Goal: Information Seeking & Learning: Learn about a topic

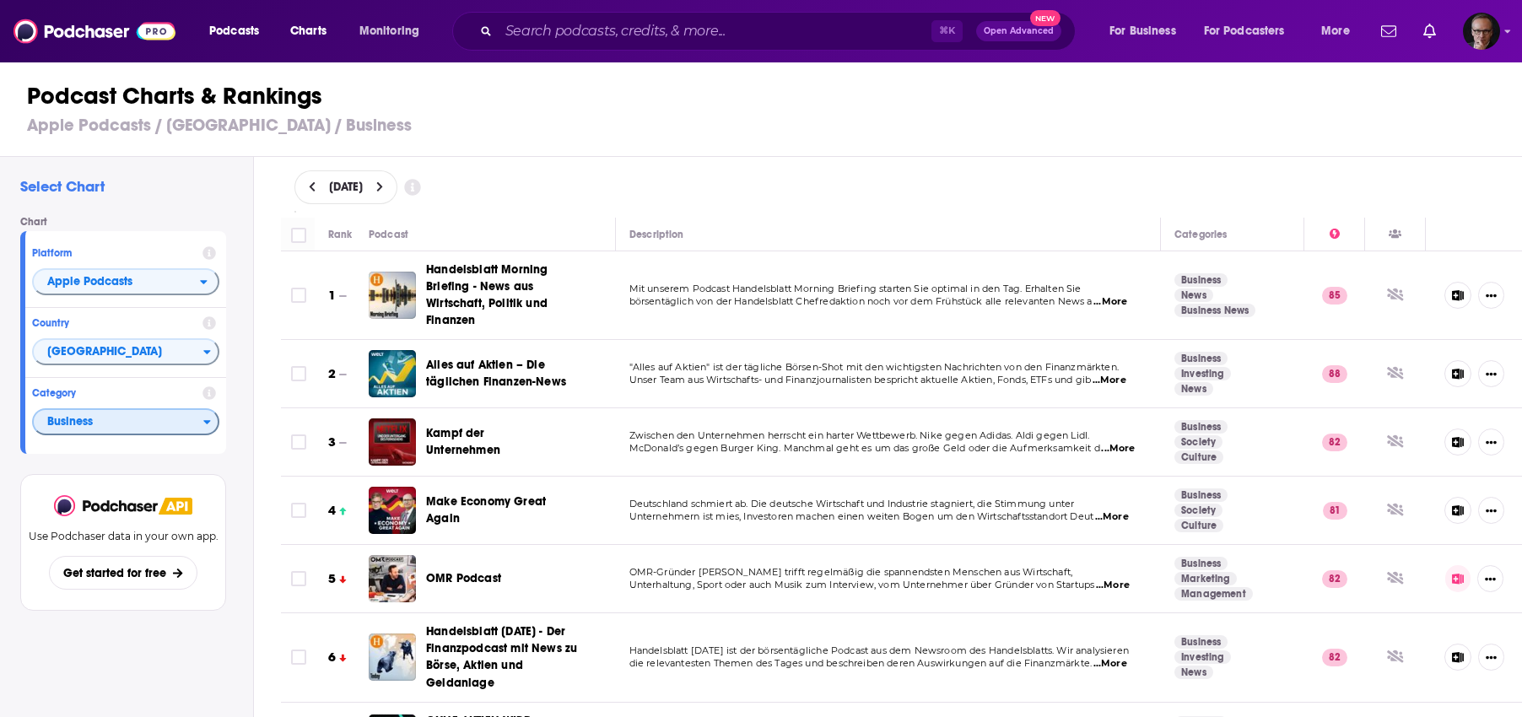
click at [171, 425] on span "Business" at bounding box center [119, 422] width 170 height 29
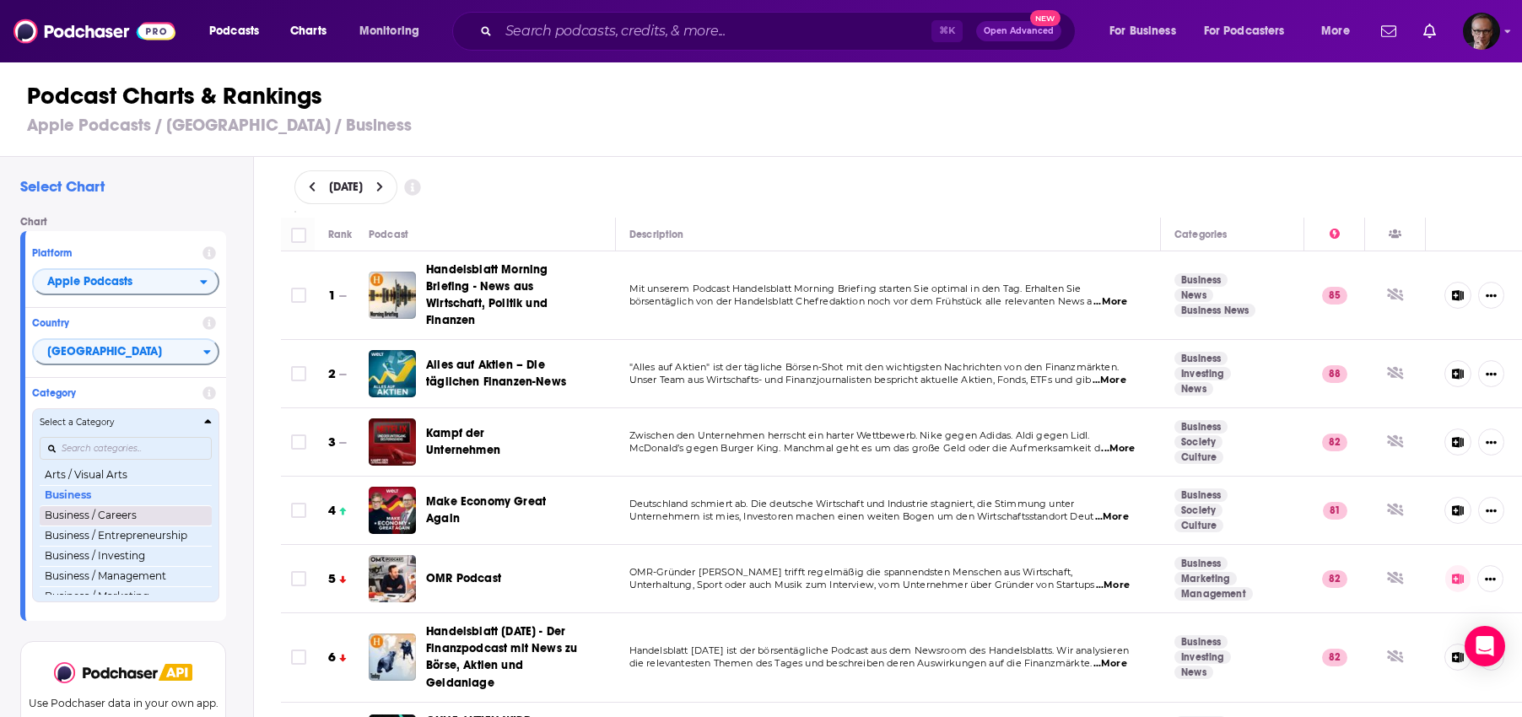
scroll to position [138, 0]
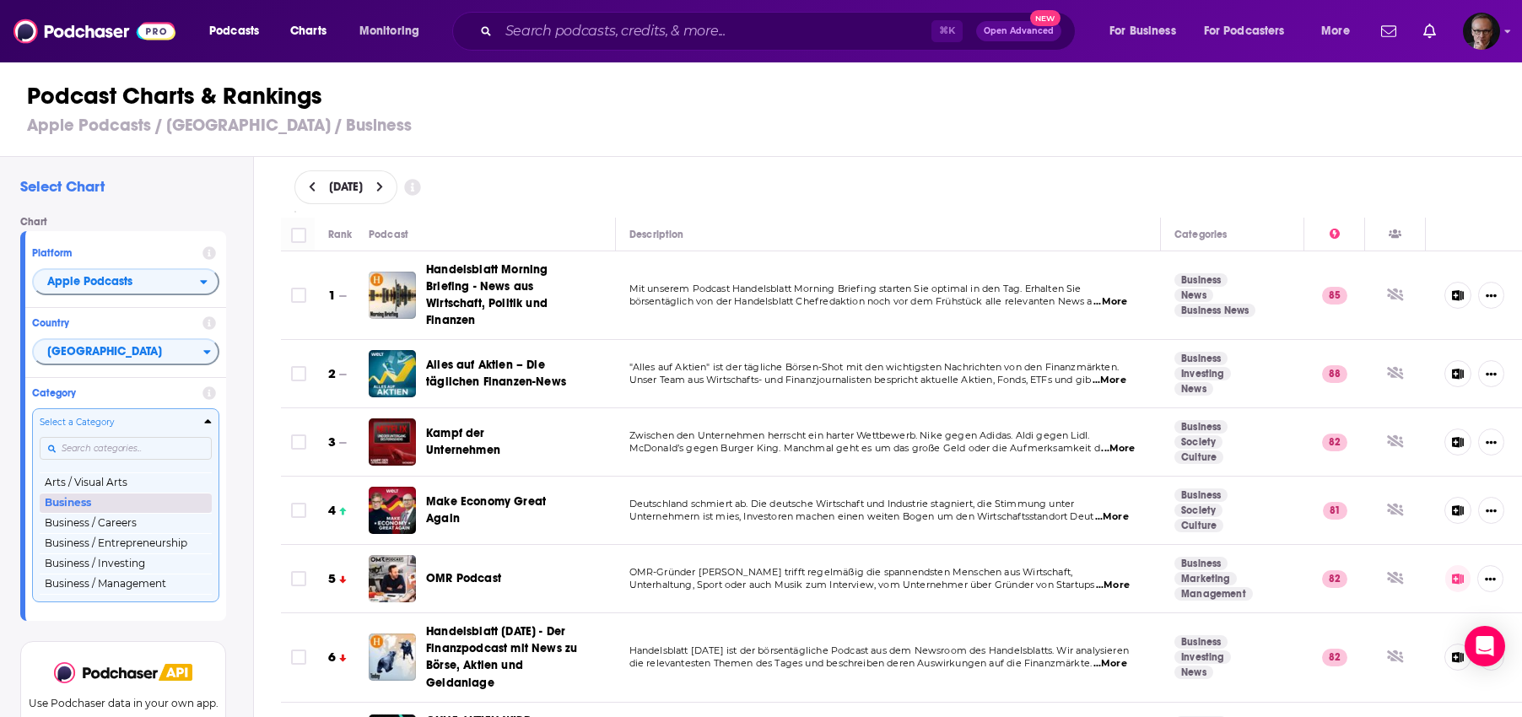
click at [104, 505] on button "Business" at bounding box center [126, 503] width 172 height 20
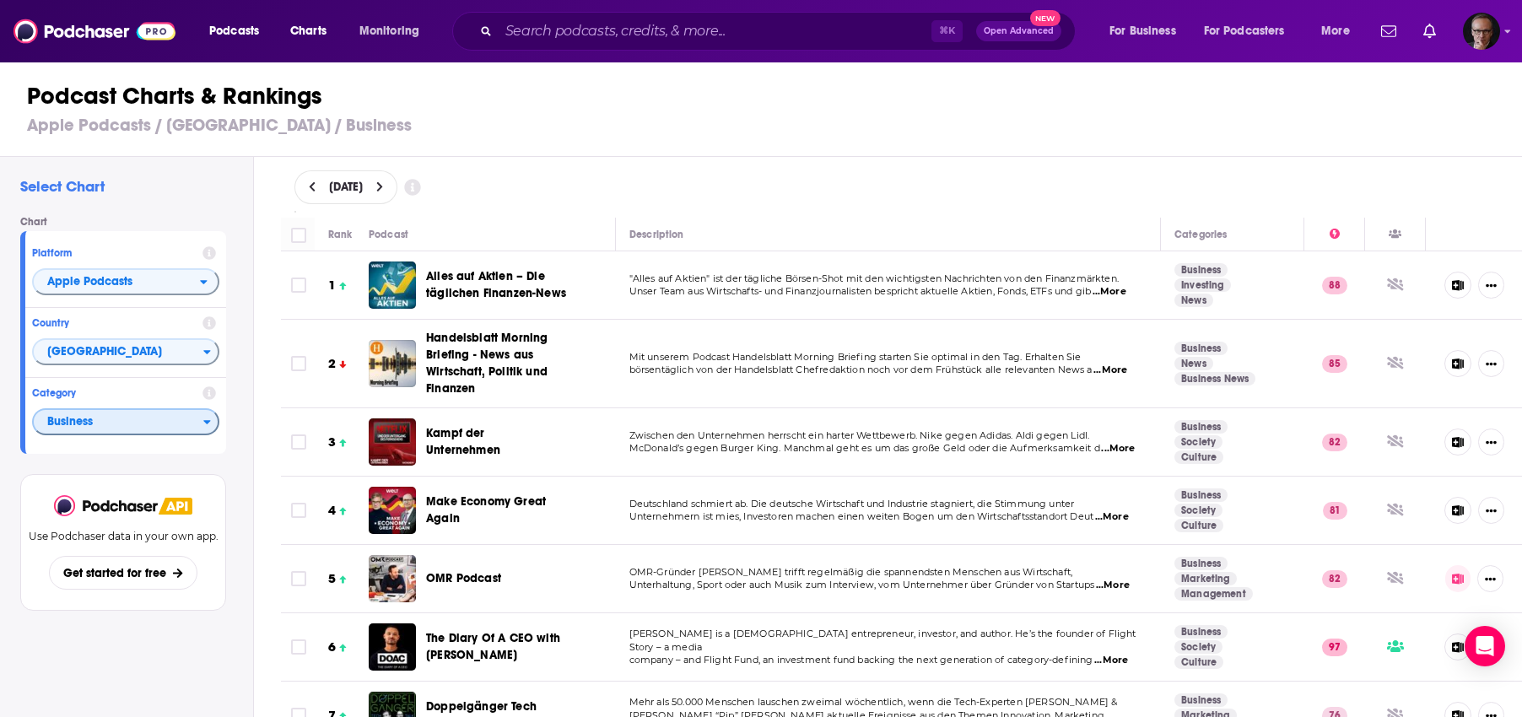
click at [205, 425] on icon "Categories" at bounding box center [207, 423] width 7 height 4
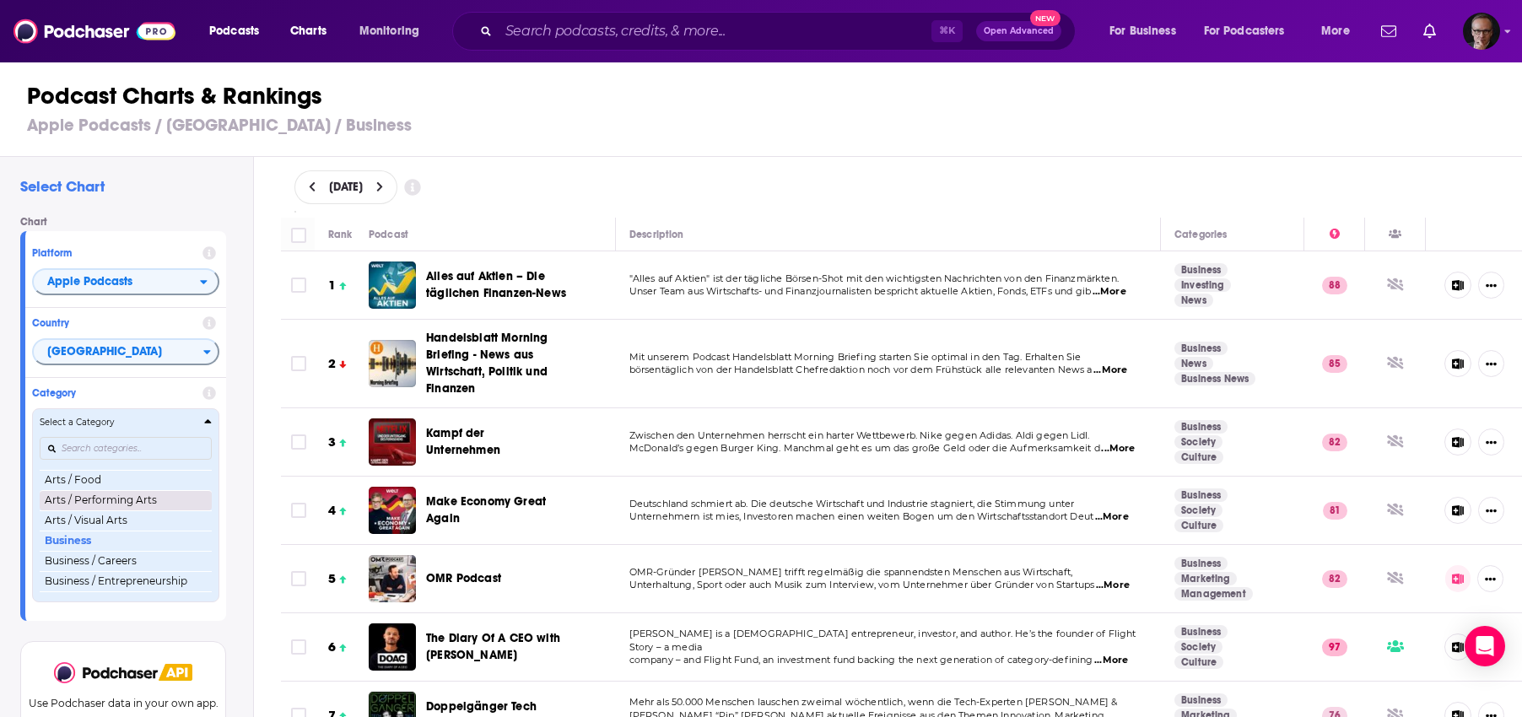
scroll to position [118, 0]
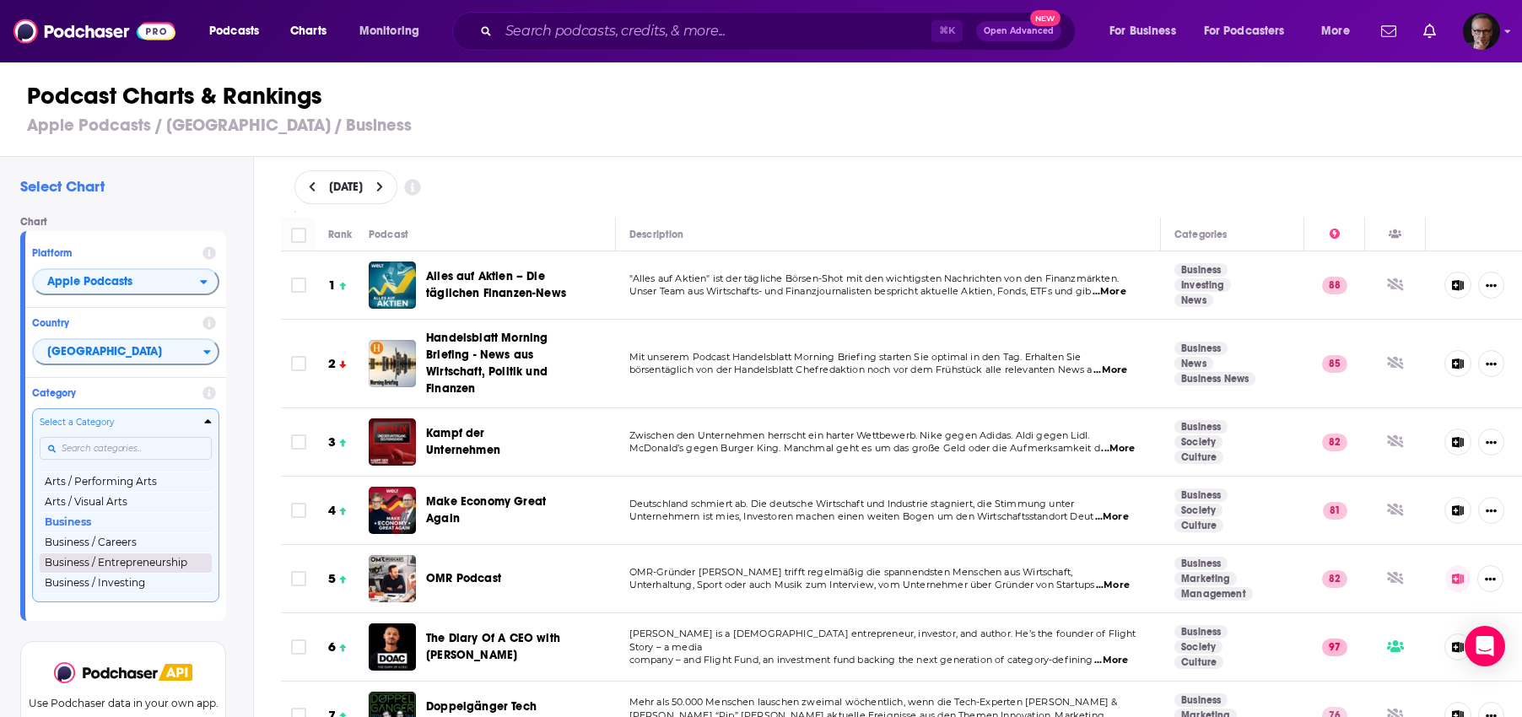
click at [151, 566] on button "Business / Entrepreneurship" at bounding box center [126, 563] width 172 height 20
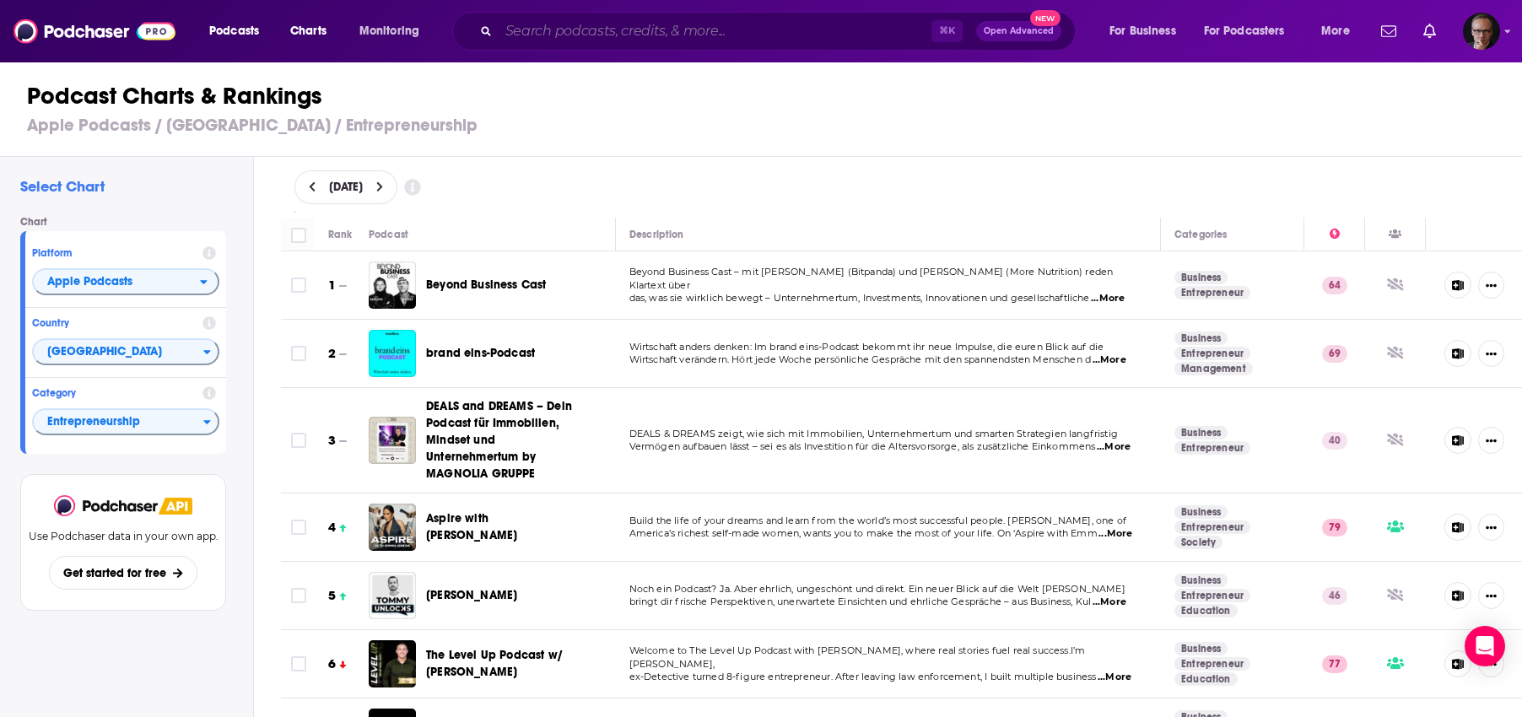
click at [574, 31] on input "Search podcasts, credits, & more..." at bounding box center [715, 31] width 433 height 27
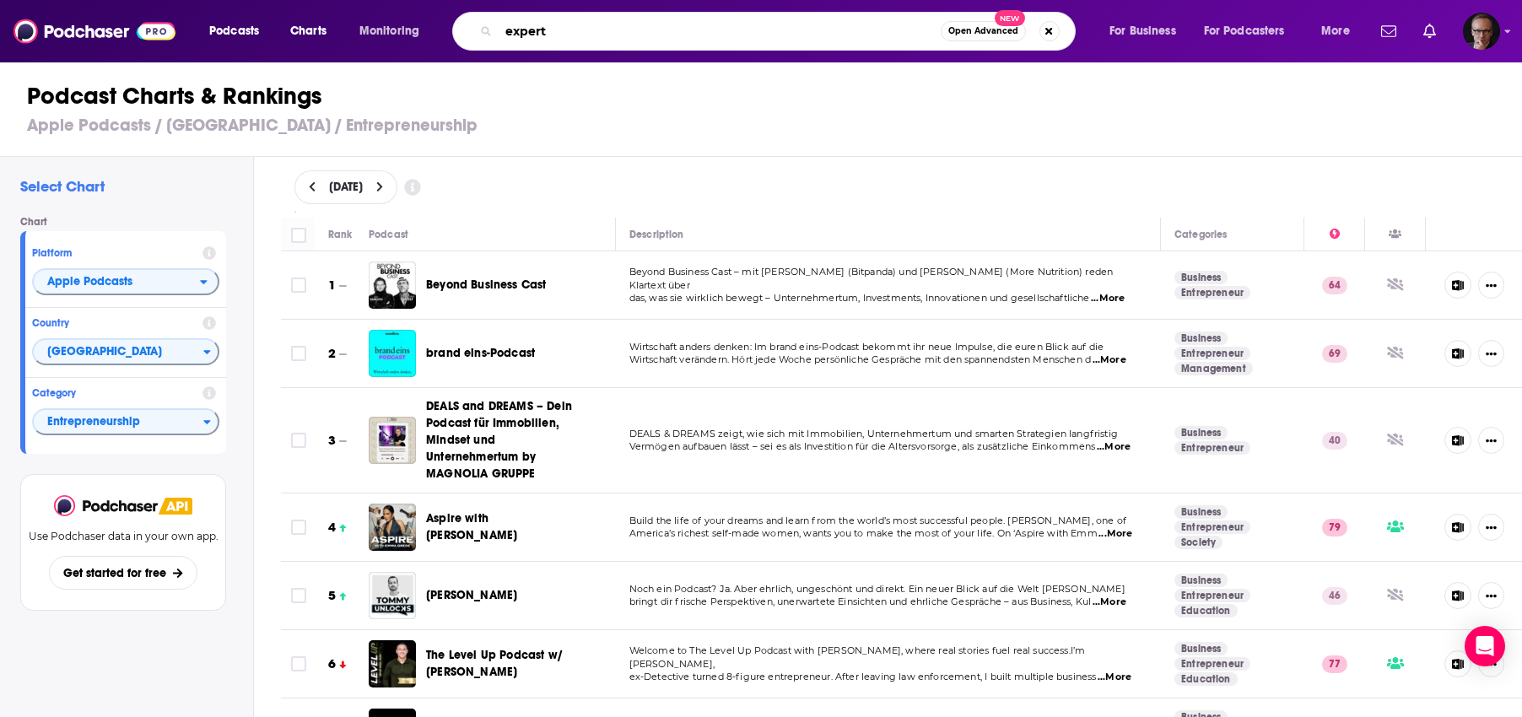
type input "experte"
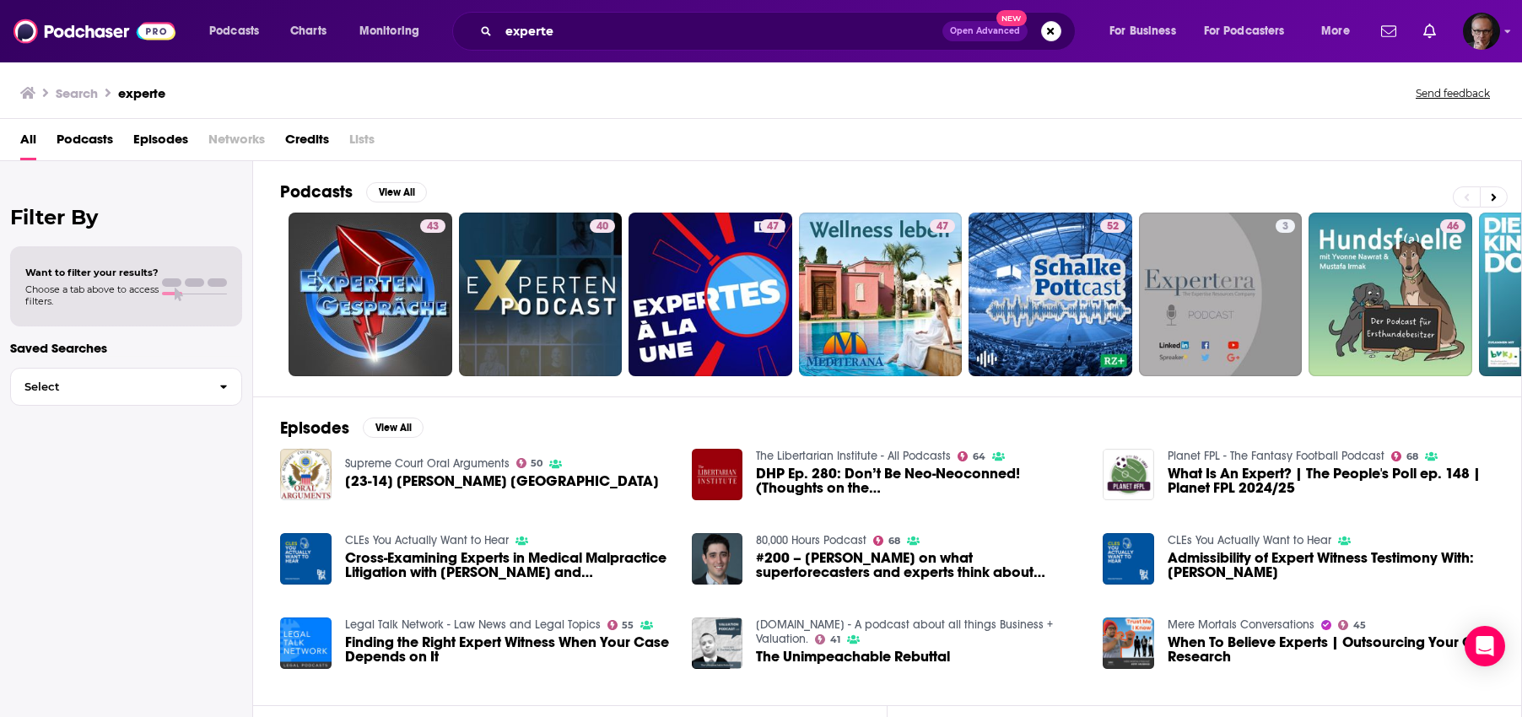
click at [81, 138] on span "Podcasts" at bounding box center [85, 143] width 57 height 35
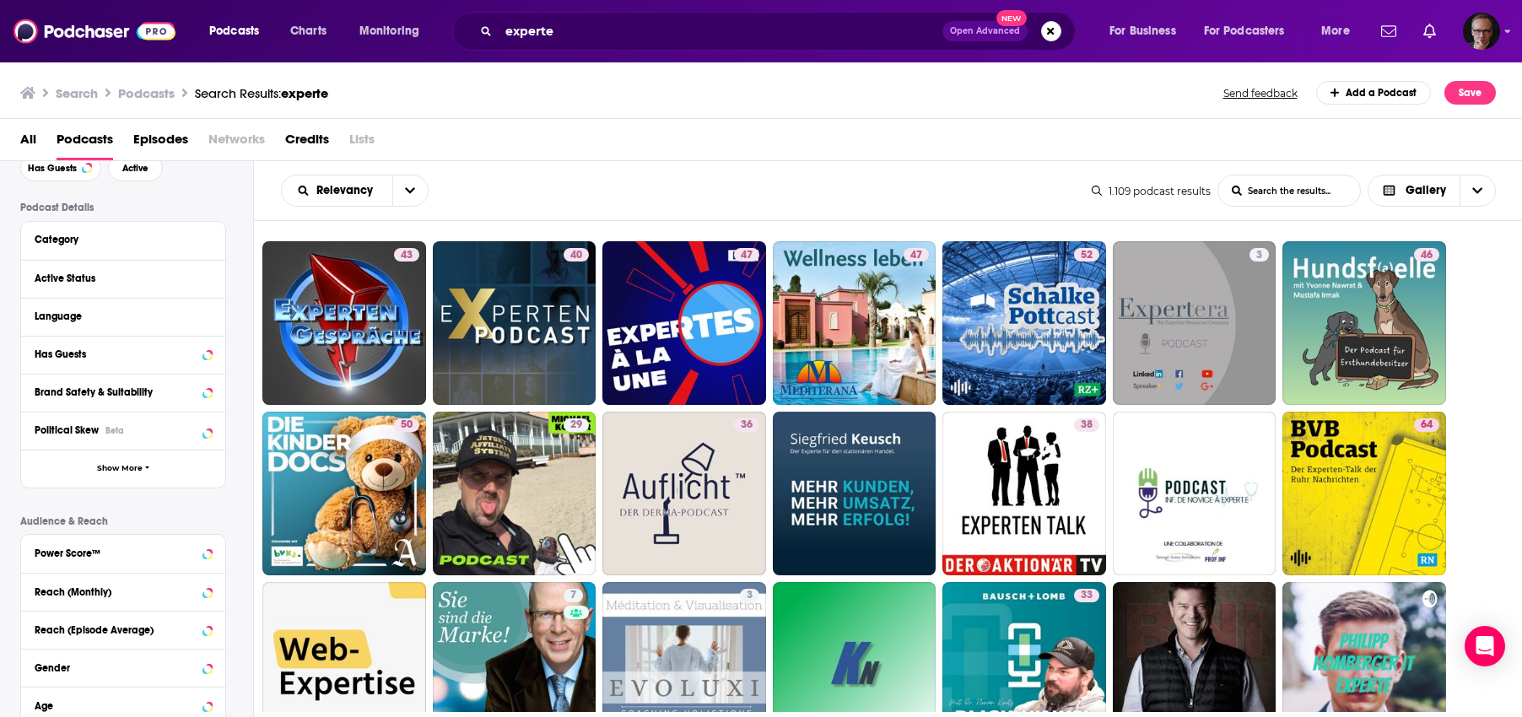
scroll to position [85, 0]
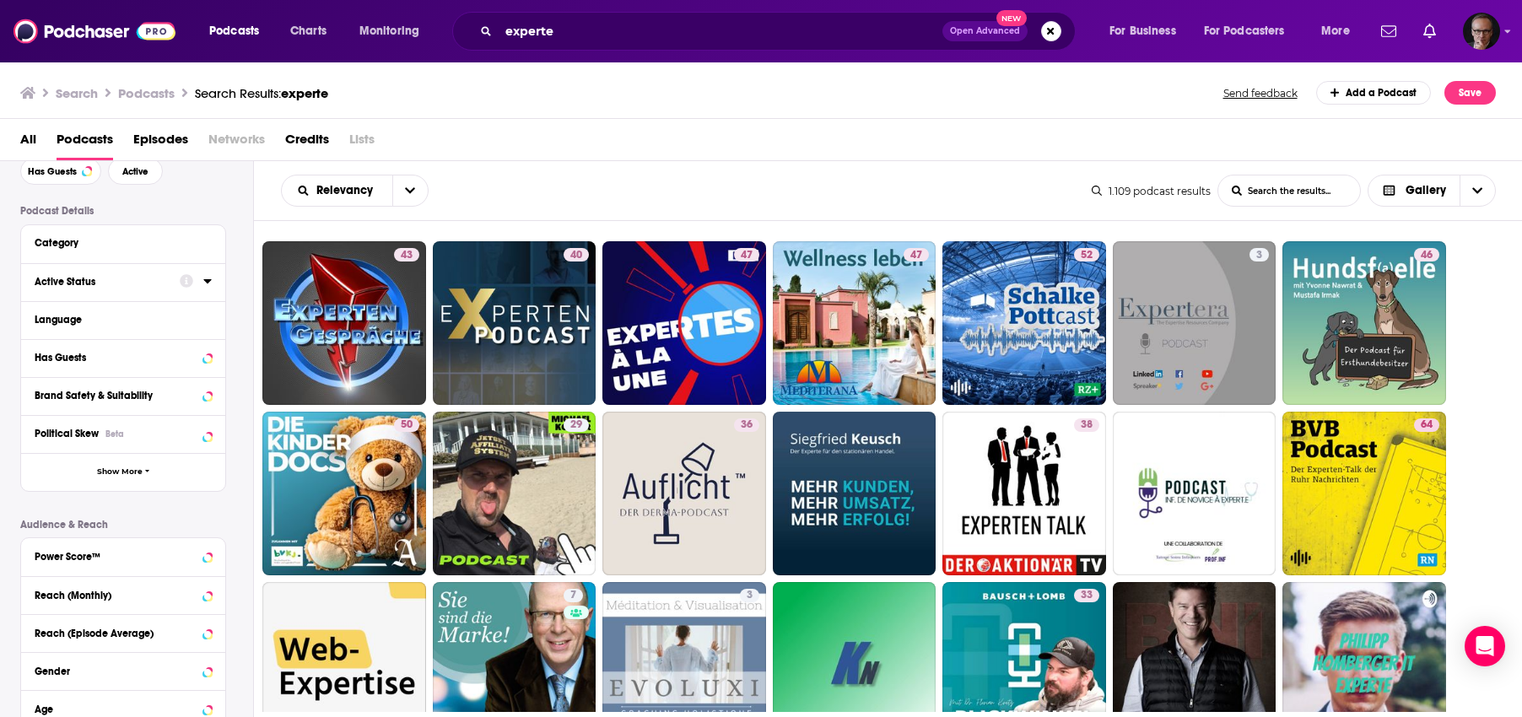
click at [204, 280] on icon at bounding box center [207, 280] width 8 height 13
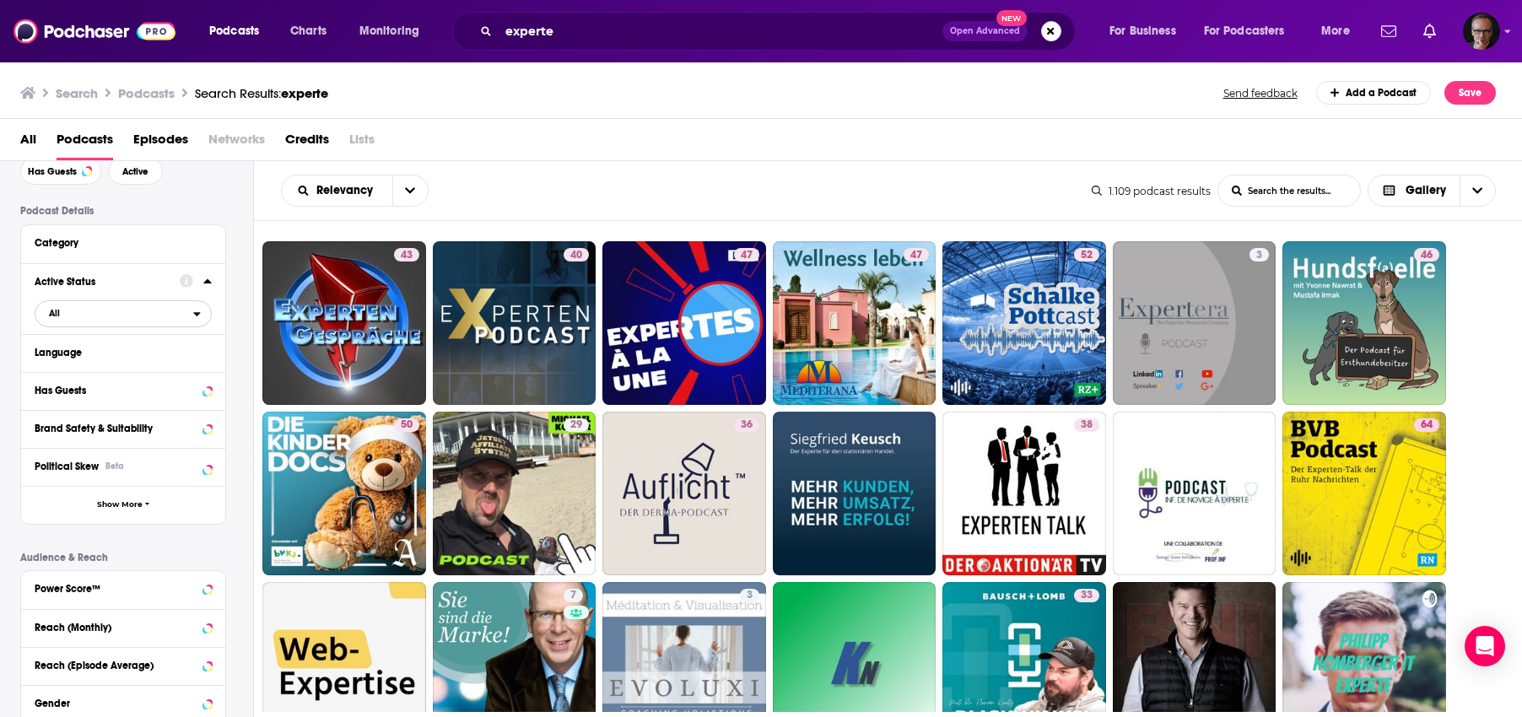
click at [190, 312] on span "All" at bounding box center [114, 313] width 158 height 22
click at [181, 369] on span "312" at bounding box center [171, 368] width 78 height 9
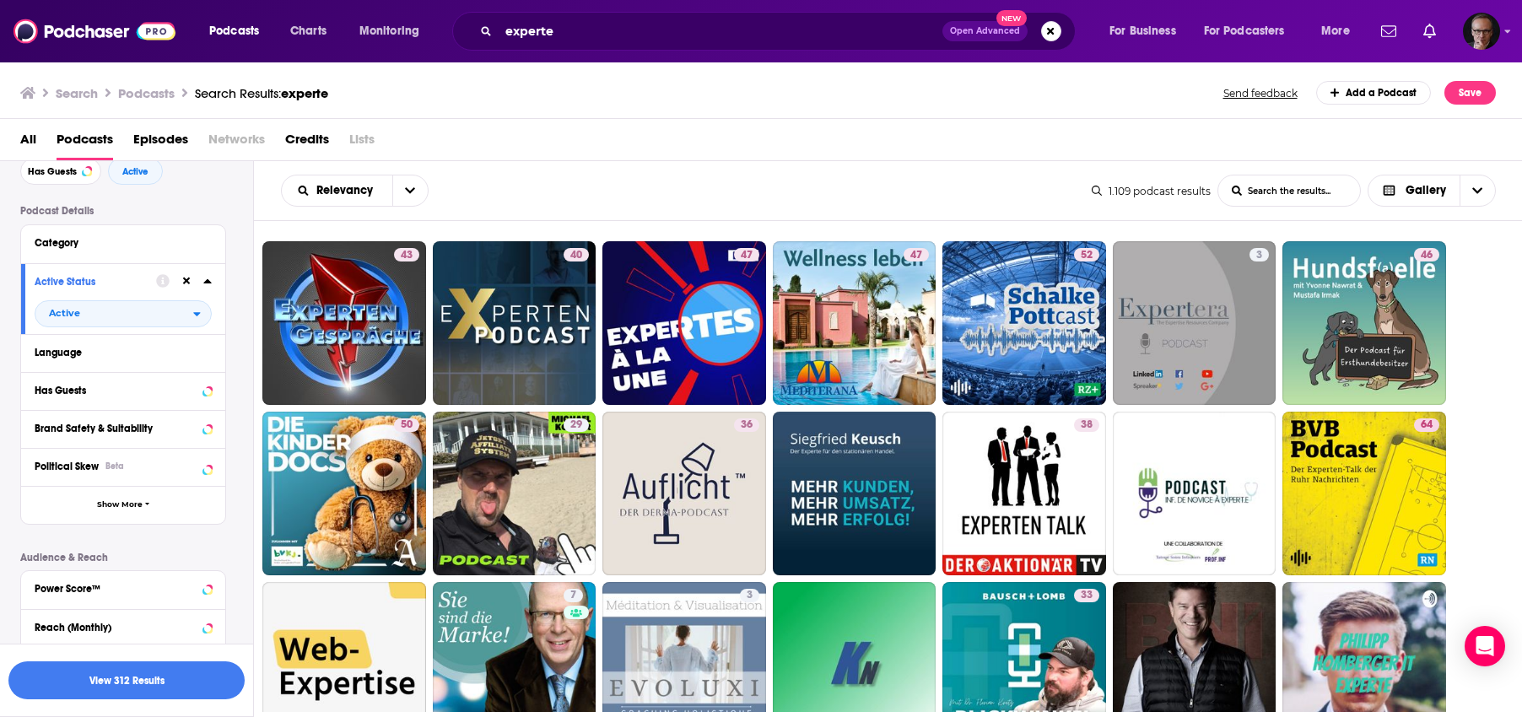
click at [209, 282] on icon at bounding box center [207, 280] width 8 height 13
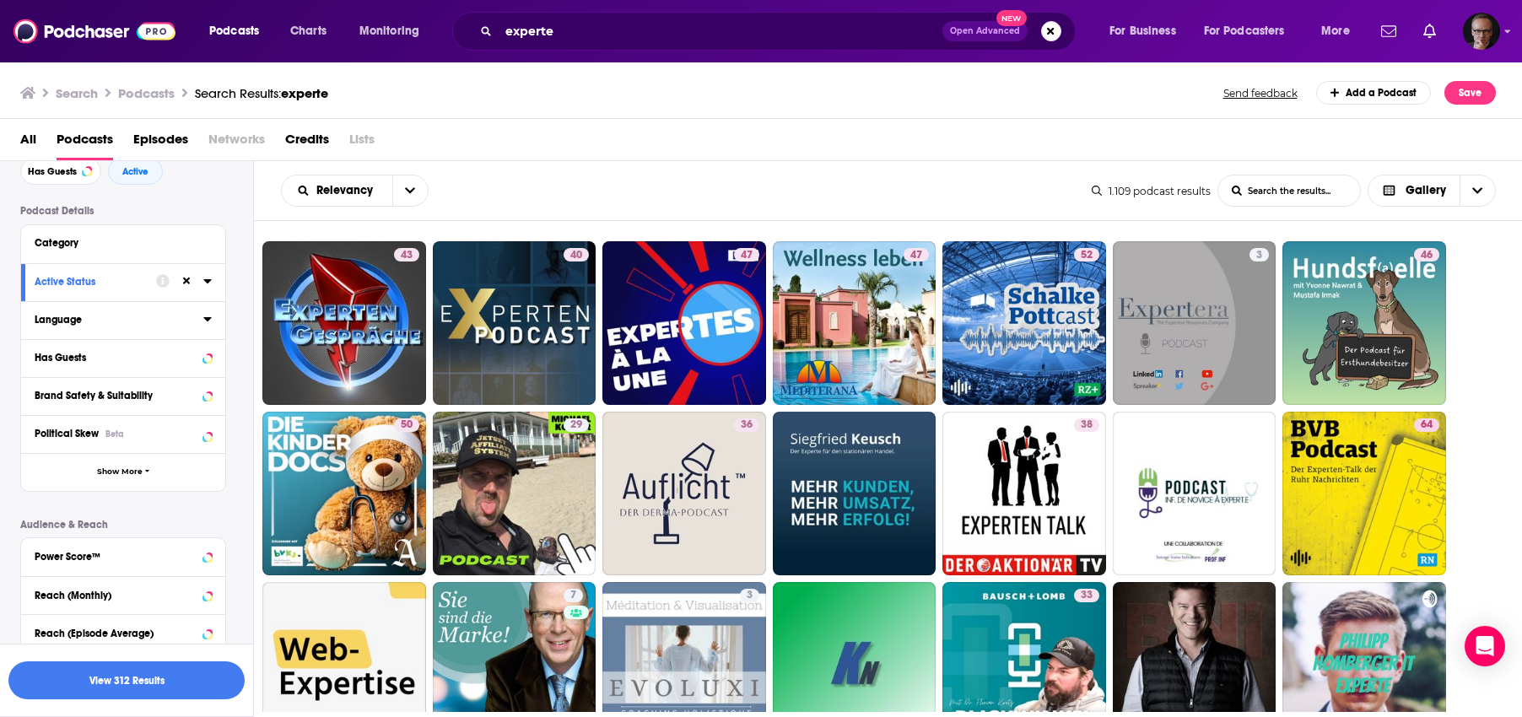
click at [208, 318] on icon at bounding box center [207, 318] width 8 height 13
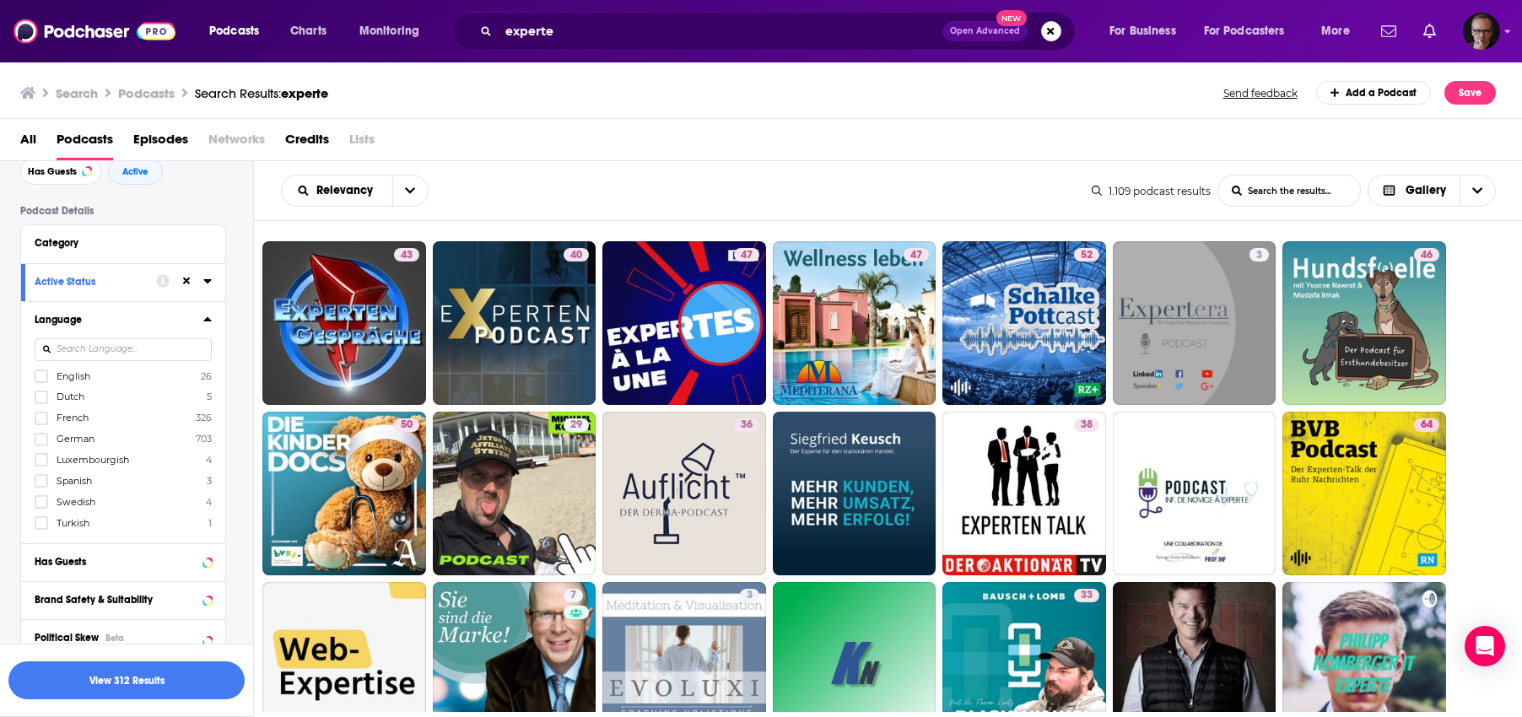
click at [99, 437] on label "German 703" at bounding box center [123, 439] width 177 height 14
click at [41, 445] on input "multiSelectOption-de-3" at bounding box center [41, 445] width 0 height 0
click at [208, 318] on icon at bounding box center [207, 318] width 8 height 13
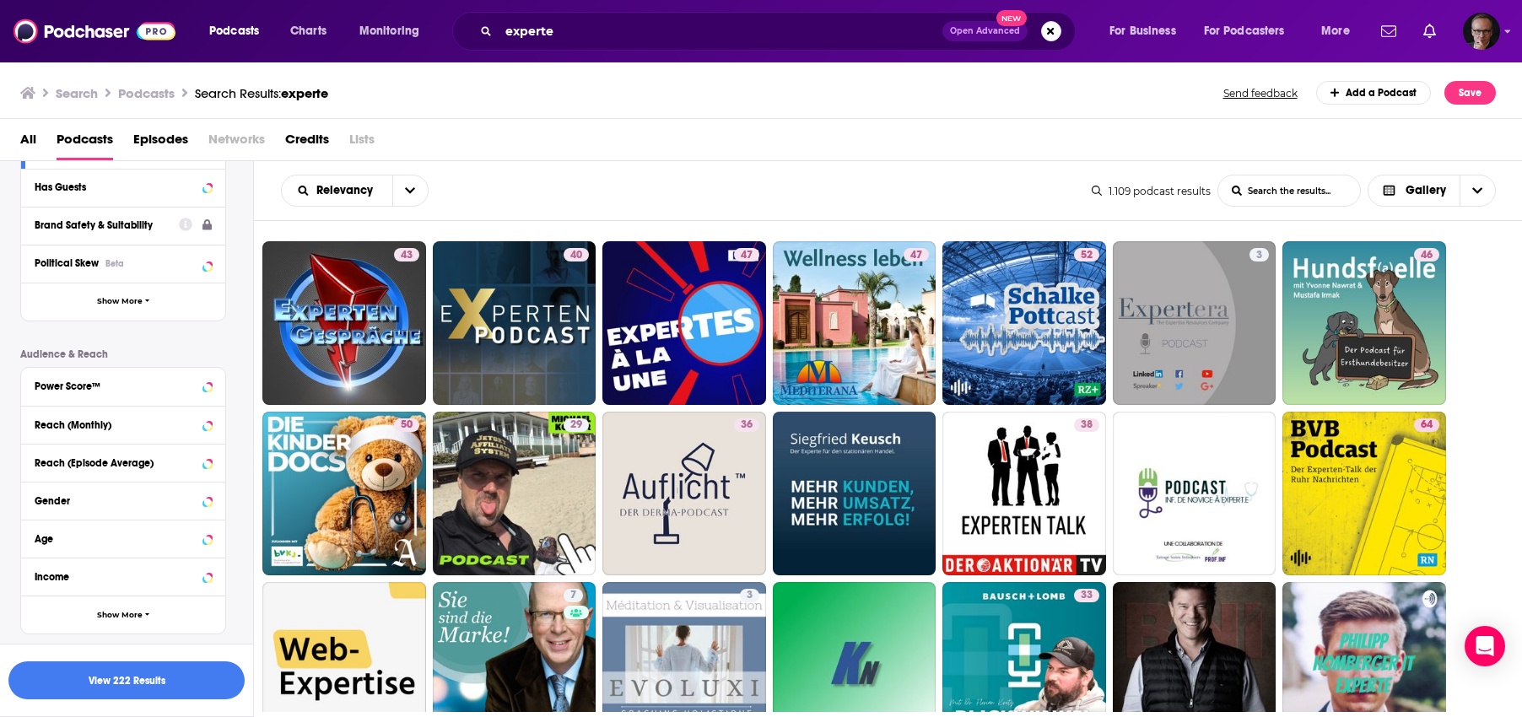
scroll to position [305, 0]
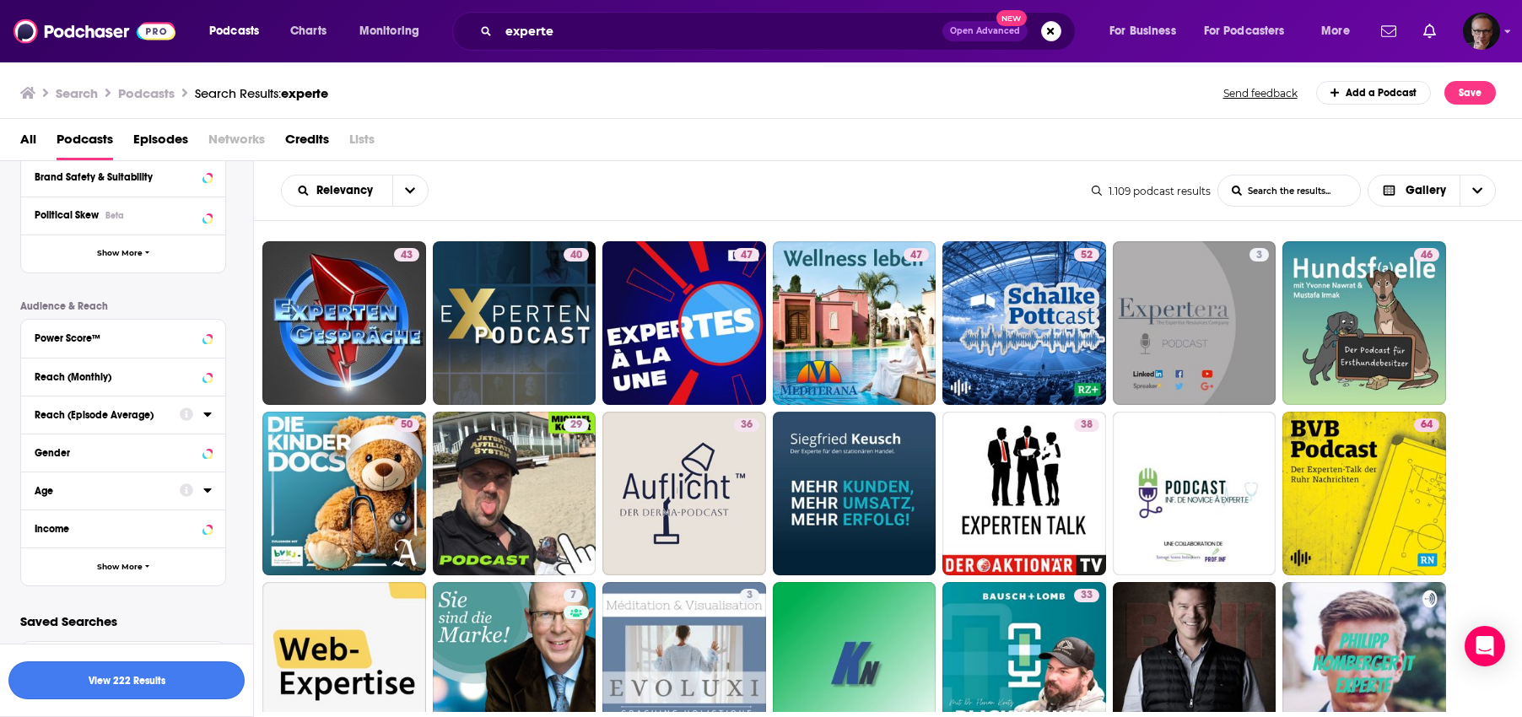
click at [140, 678] on button "View 222 Results" at bounding box center [126, 680] width 236 height 38
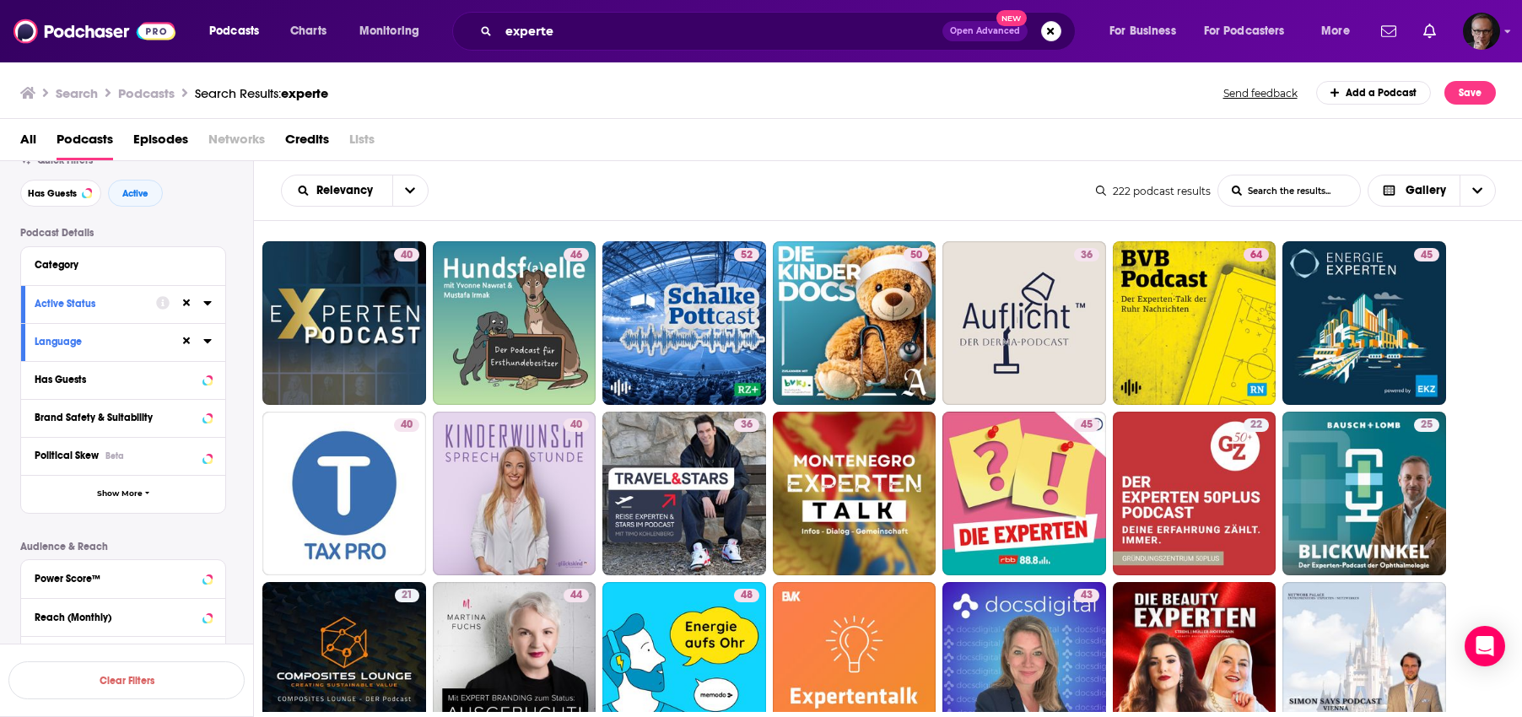
scroll to position [53, 0]
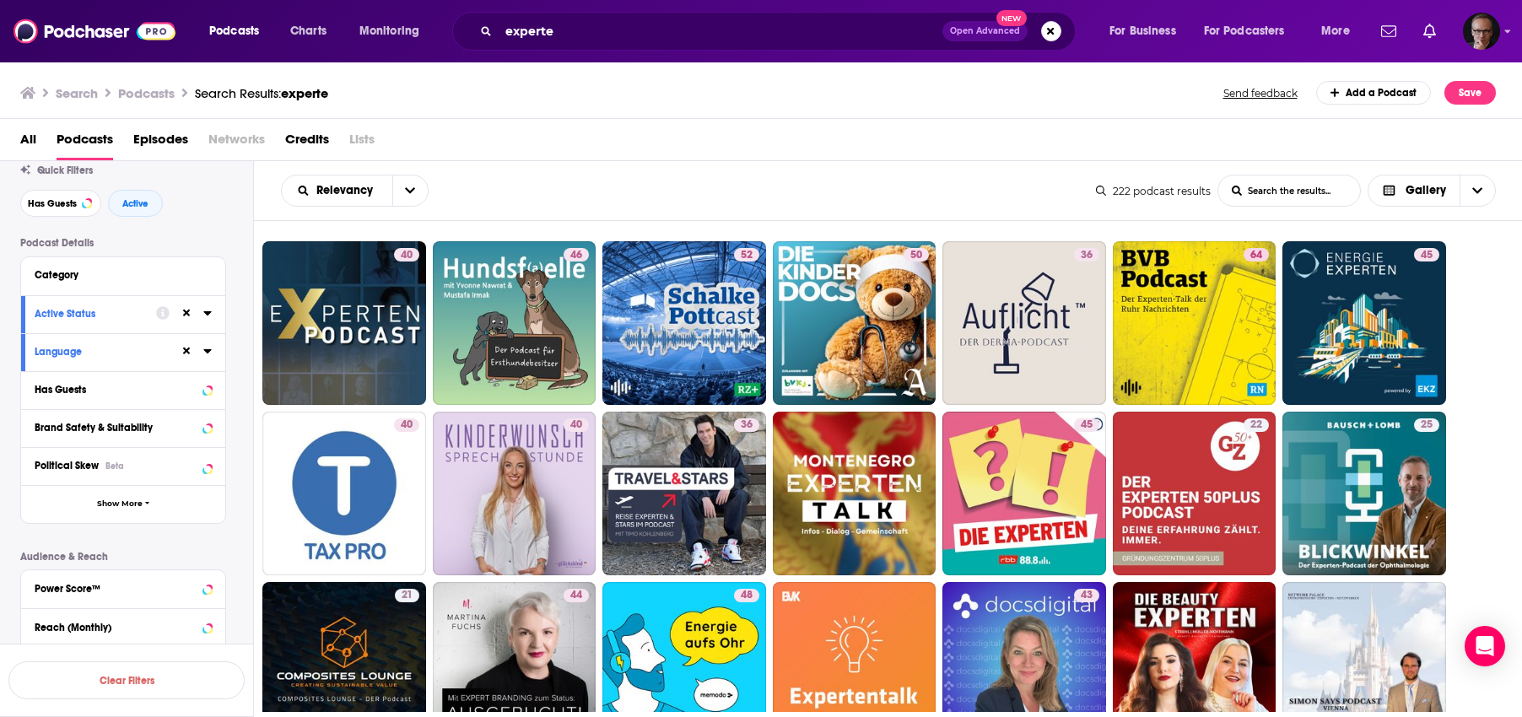
click at [208, 312] on icon at bounding box center [207, 312] width 8 height 13
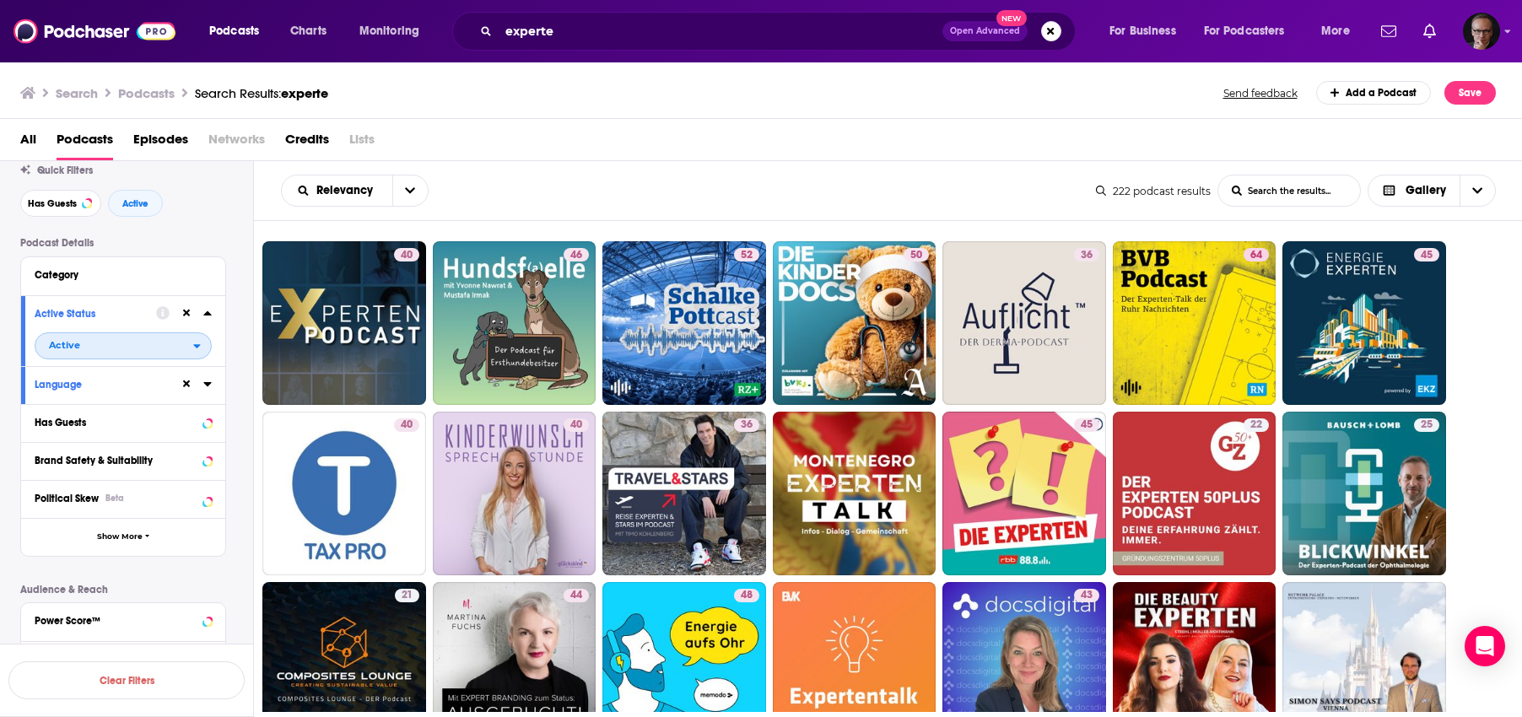
click at [196, 349] on icon "open menu" at bounding box center [197, 346] width 8 height 12
click at [193, 370] on span "All" at bounding box center [126, 373] width 167 height 9
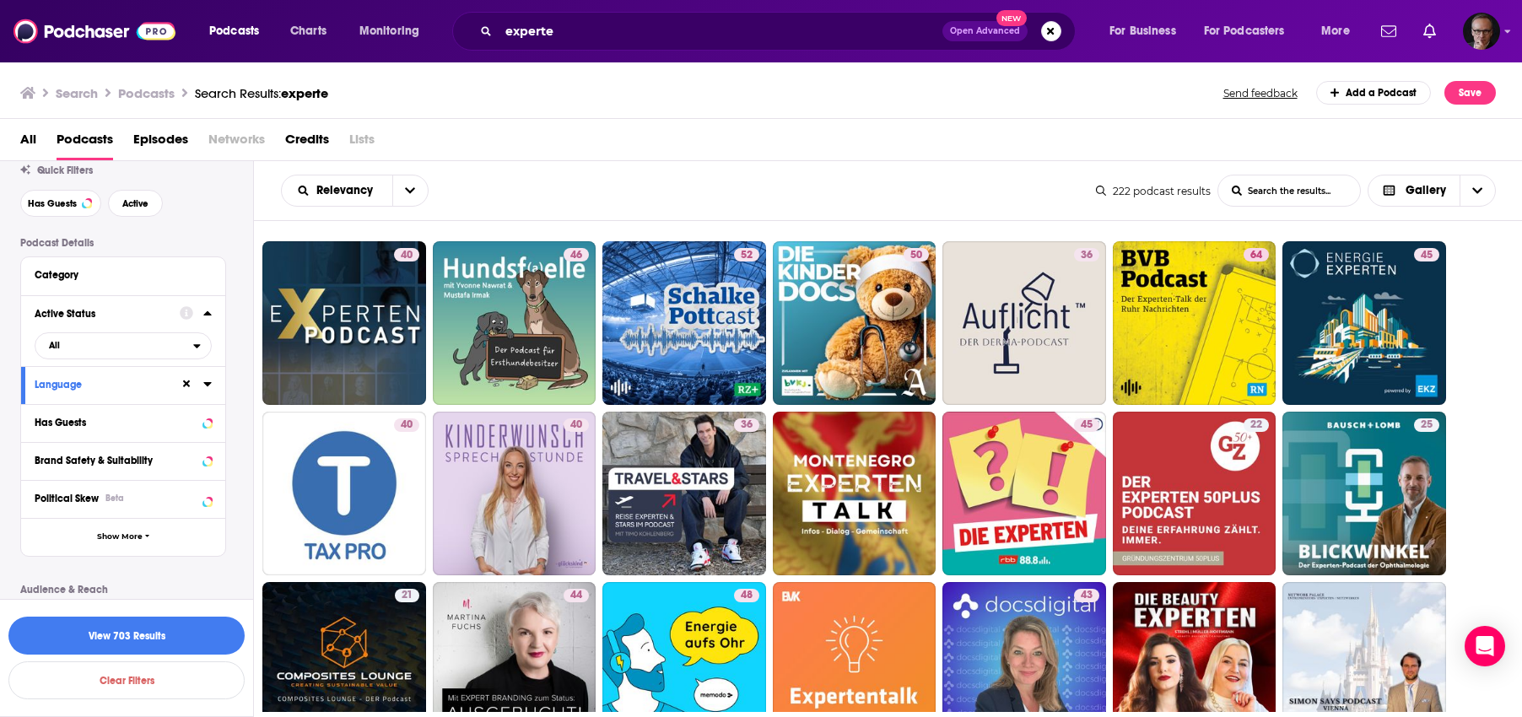
click at [209, 311] on icon at bounding box center [207, 312] width 8 height 13
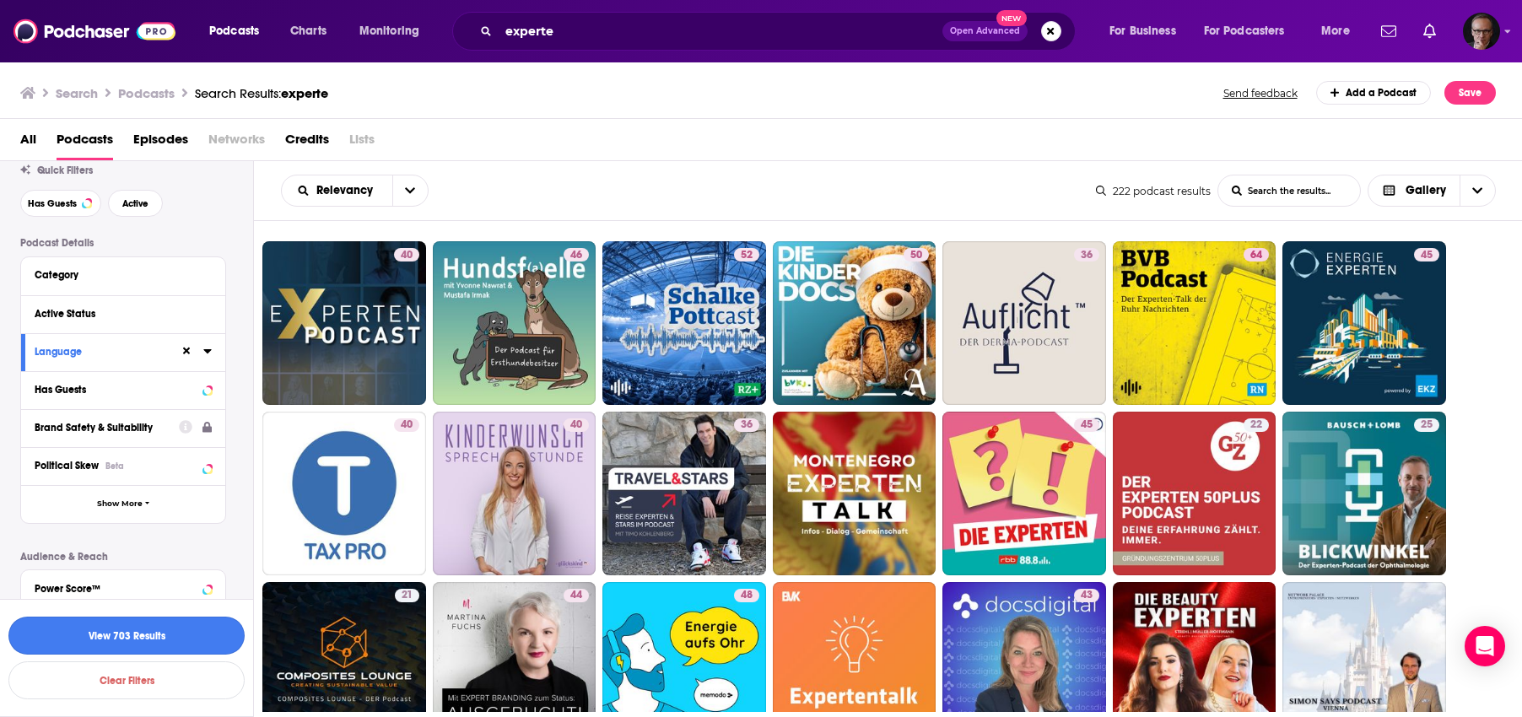
click at [166, 639] on button "View 703 Results" at bounding box center [126, 636] width 236 height 38
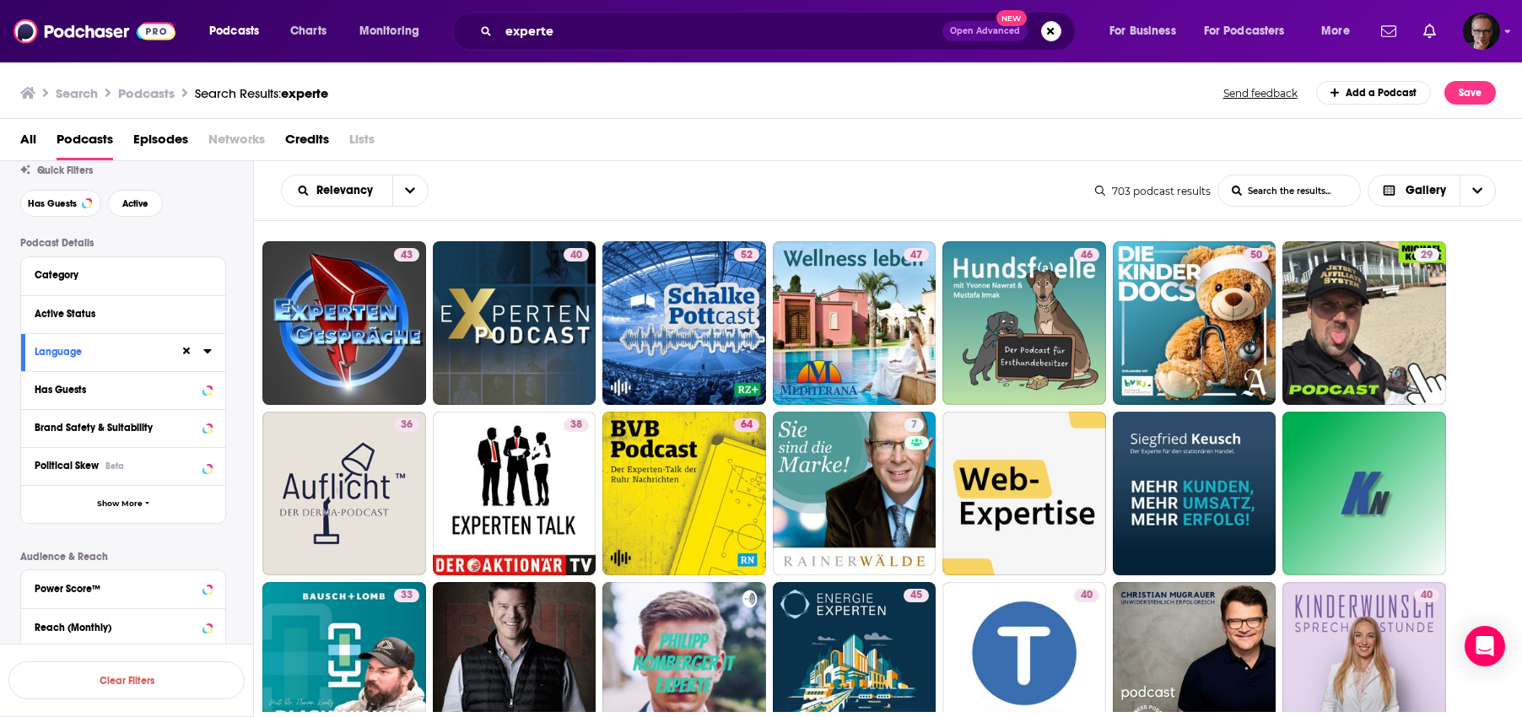
click at [206, 351] on icon at bounding box center [207, 351] width 8 height 4
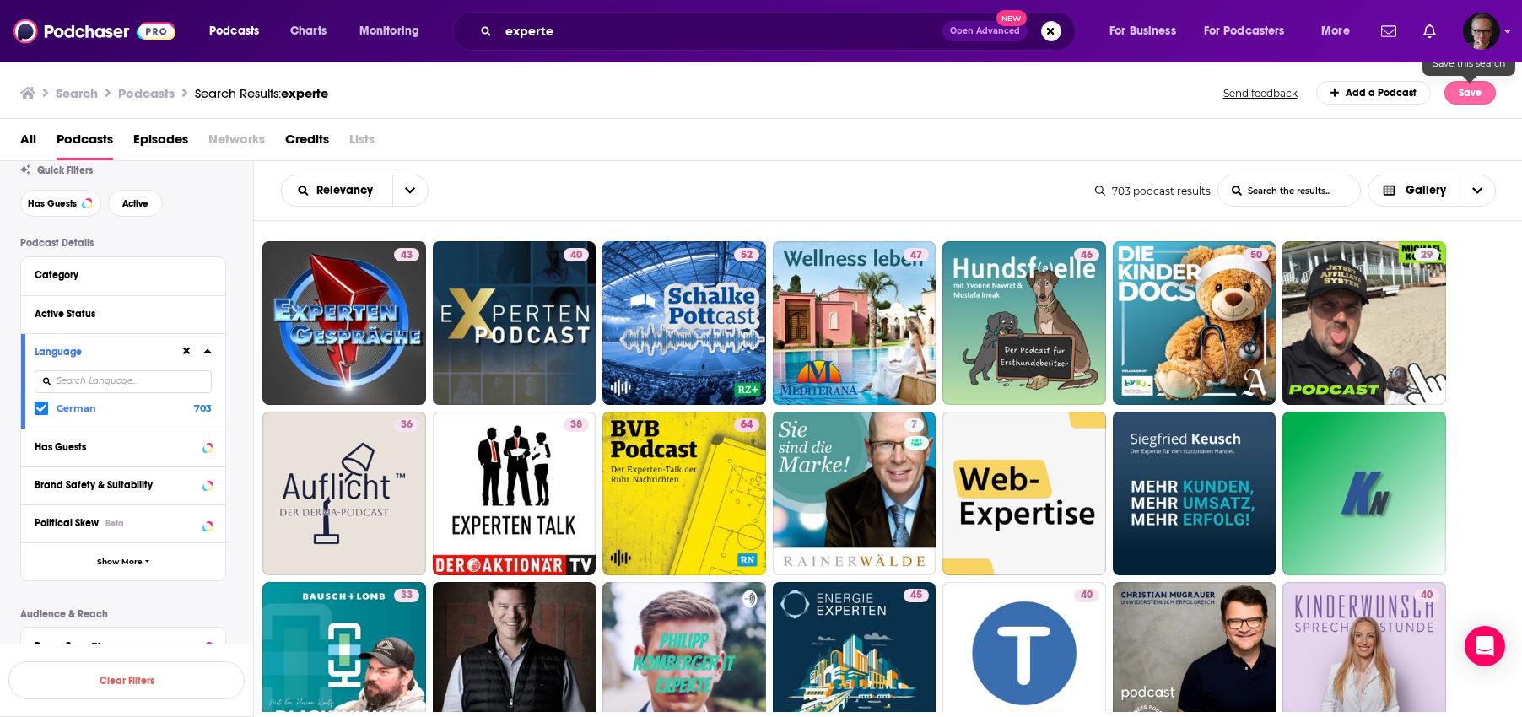
click at [1475, 94] on button "Save" at bounding box center [1469, 93] width 51 height 24
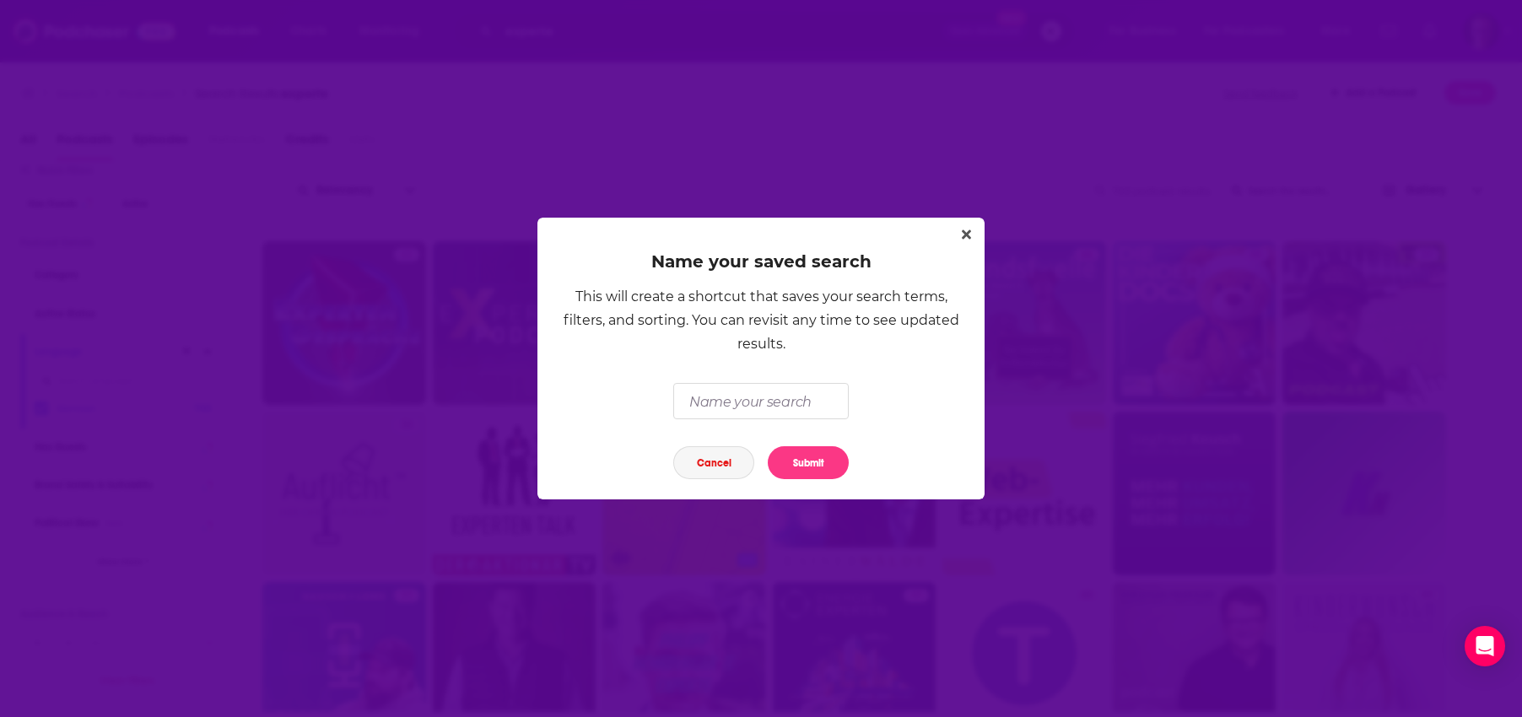
click at [714, 459] on button "Cancel" at bounding box center [713, 462] width 81 height 33
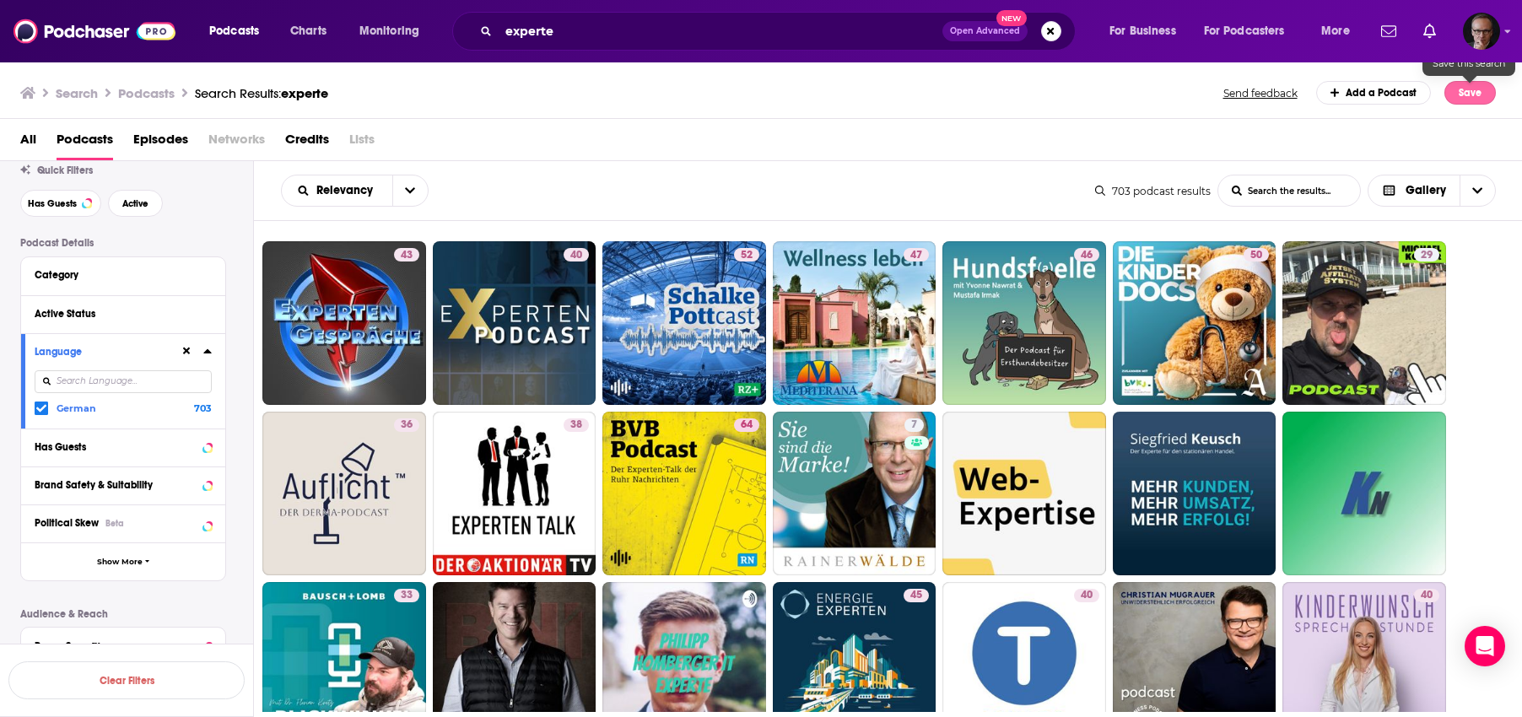
click at [1470, 94] on button "Save" at bounding box center [1469, 93] width 51 height 24
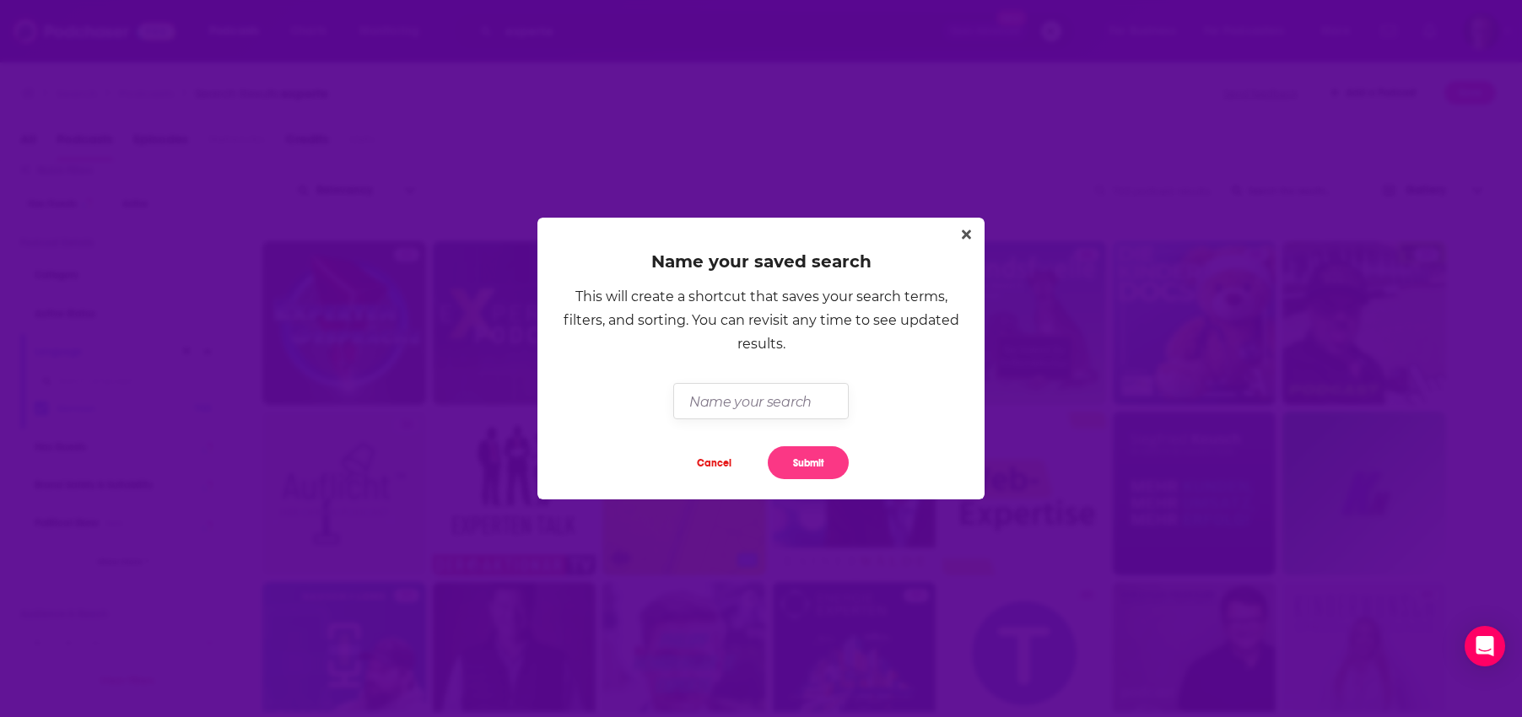
click at [743, 405] on input "Dialog" at bounding box center [760, 401] width 175 height 36
type input "Experten"
click at [822, 471] on button "Submit" at bounding box center [808, 462] width 81 height 33
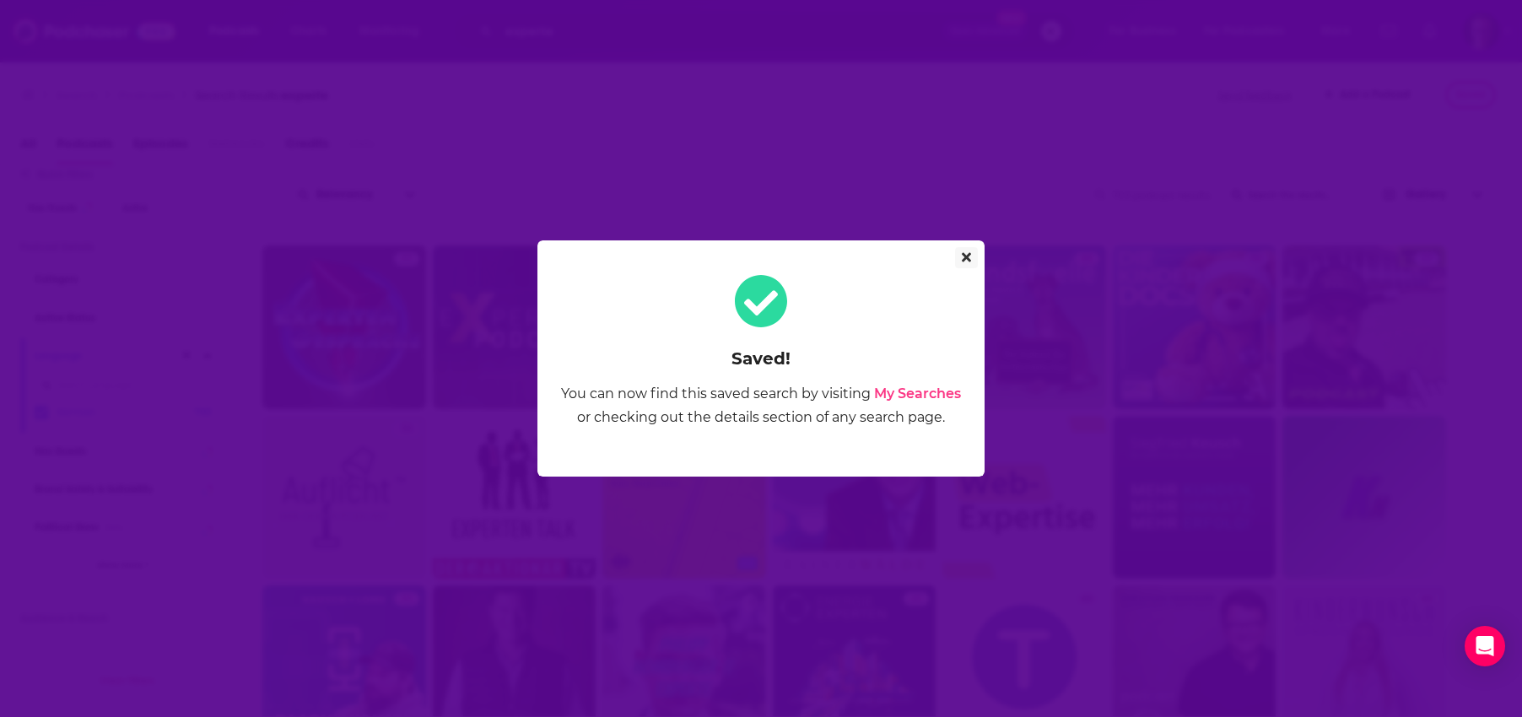
click at [965, 255] on icon "Close" at bounding box center [966, 257] width 9 height 9
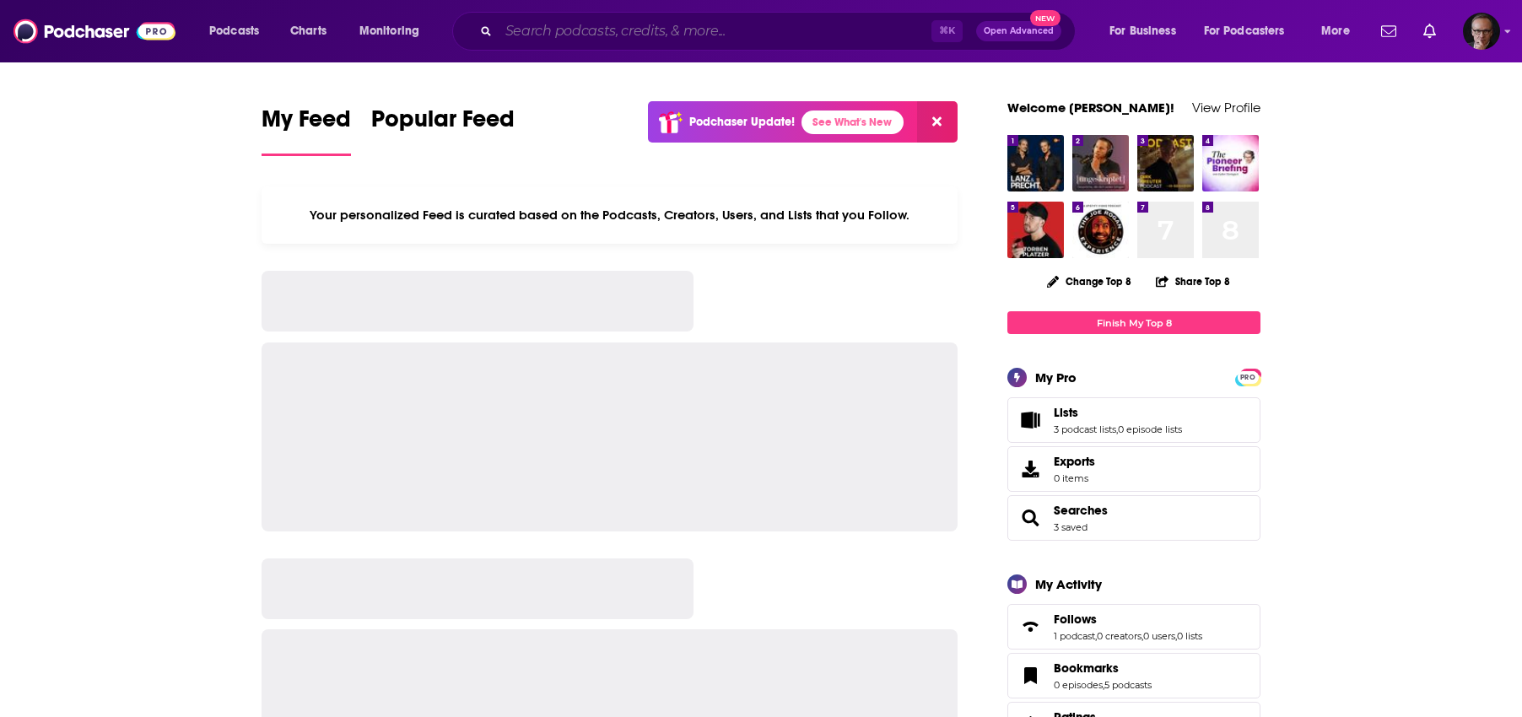
click at [559, 34] on input "Search podcasts, credits, & more..." at bounding box center [715, 31] width 433 height 27
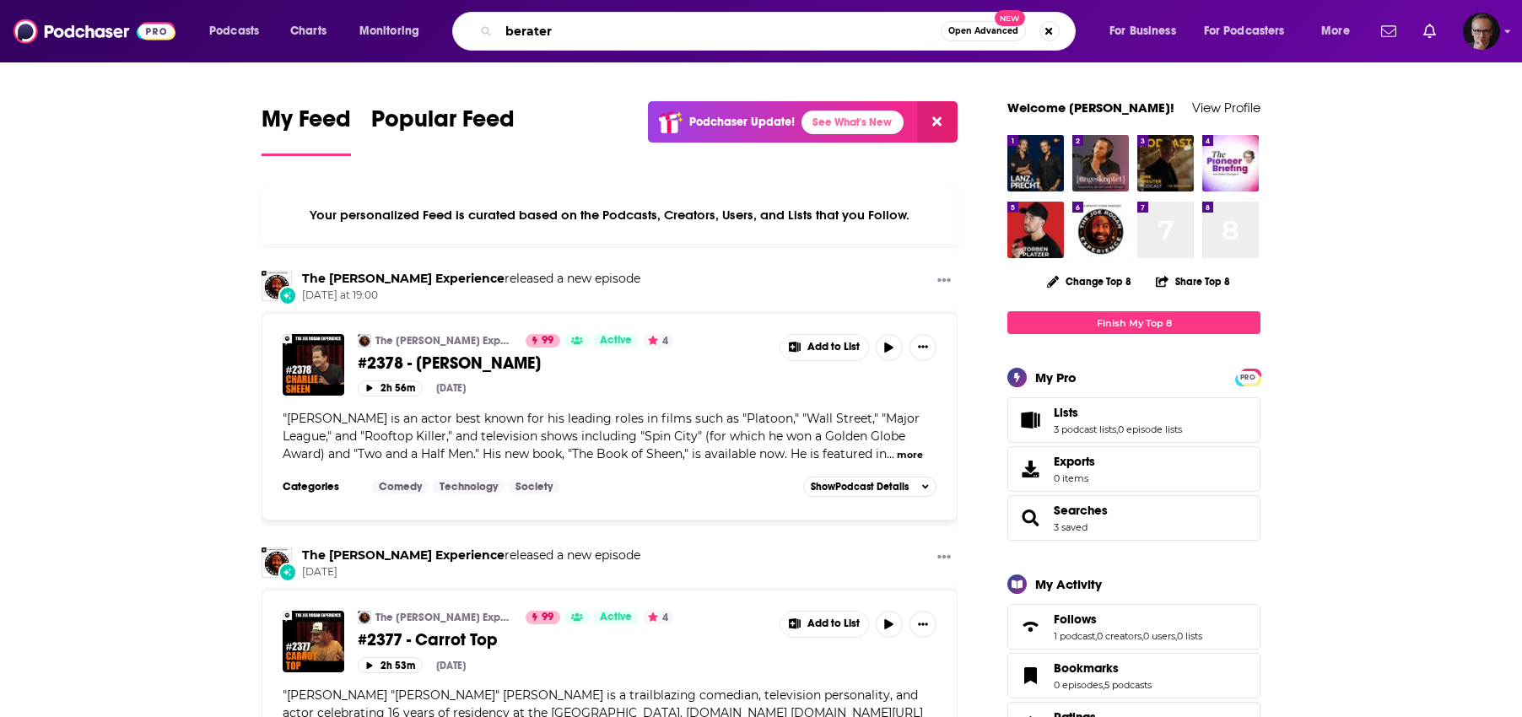
type input "berater"
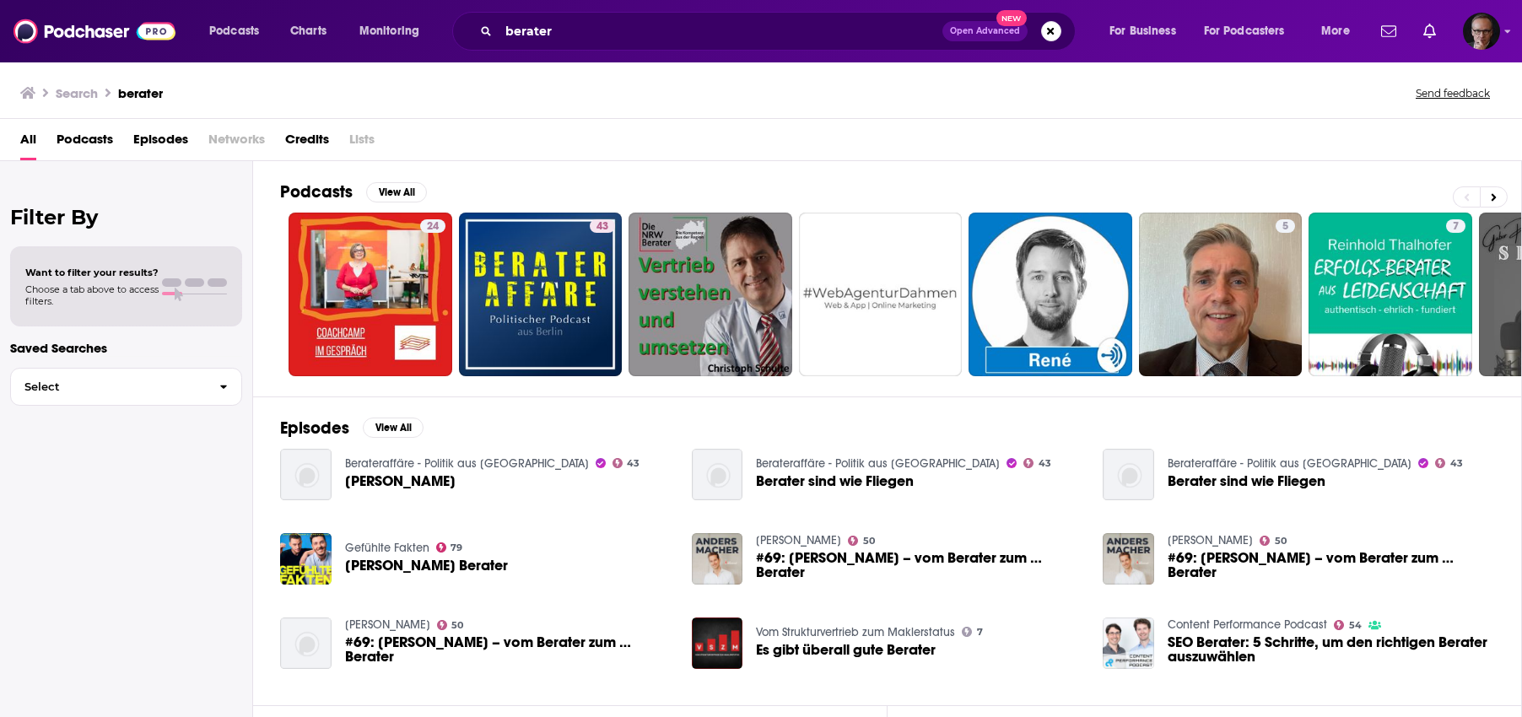
click at [95, 139] on span "Podcasts" at bounding box center [85, 143] width 57 height 35
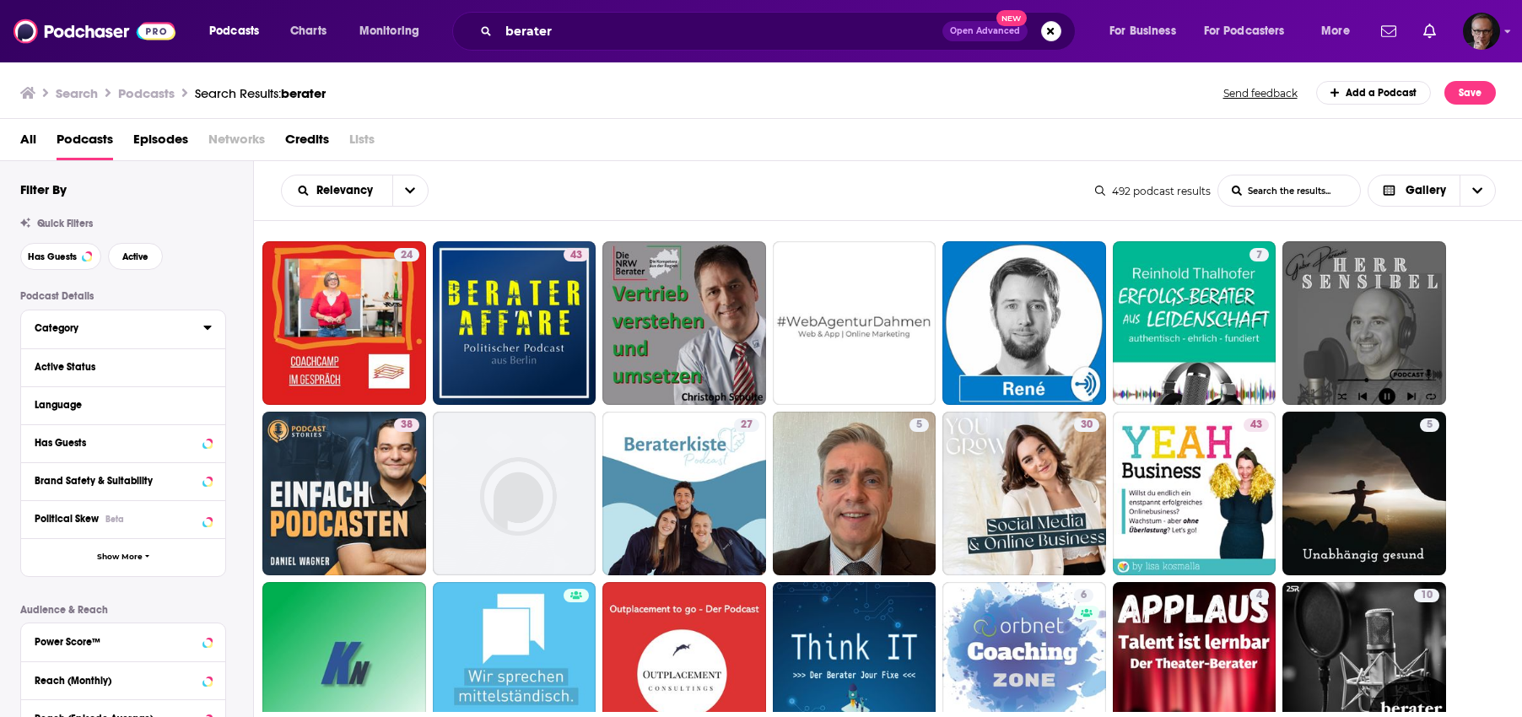
click at [209, 330] on icon at bounding box center [207, 327] width 8 height 13
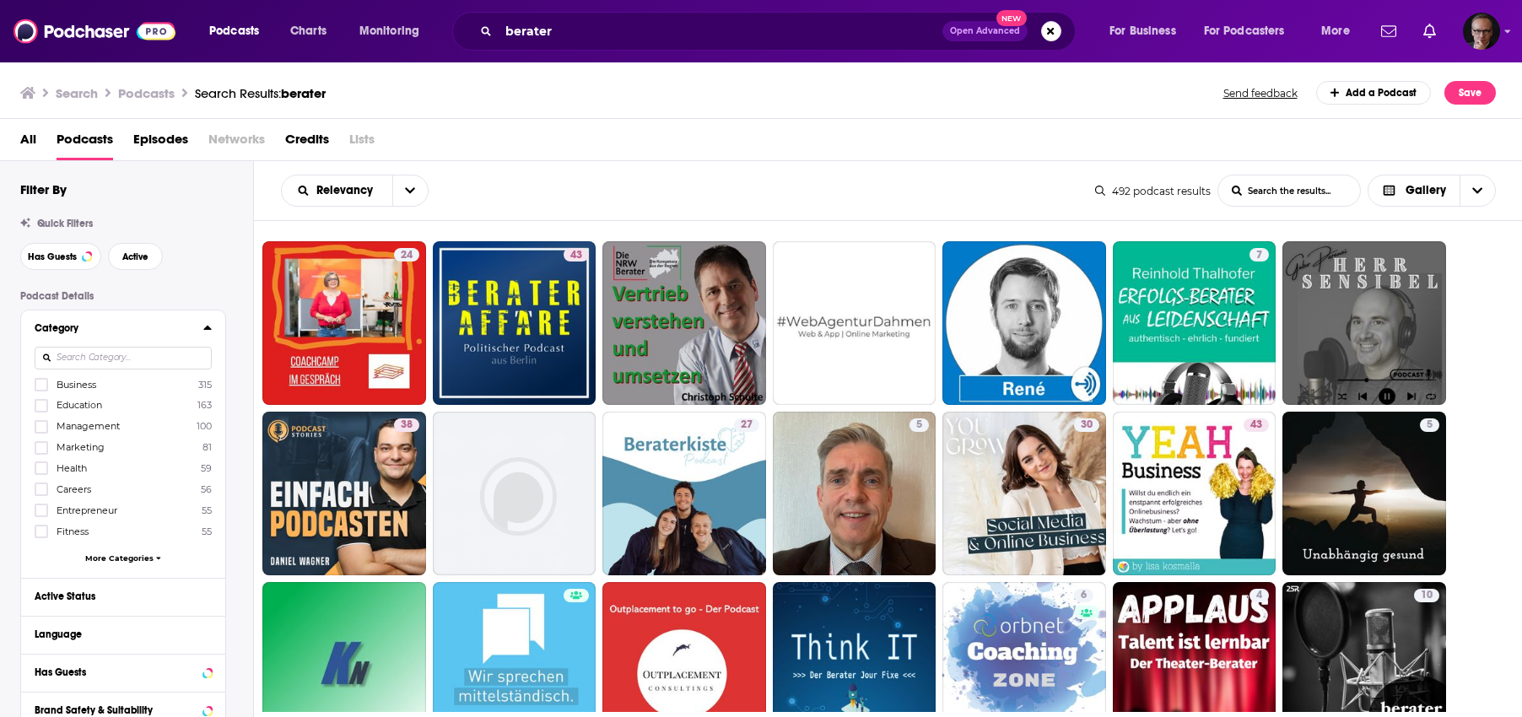
click at [209, 330] on icon at bounding box center [207, 328] width 8 height 4
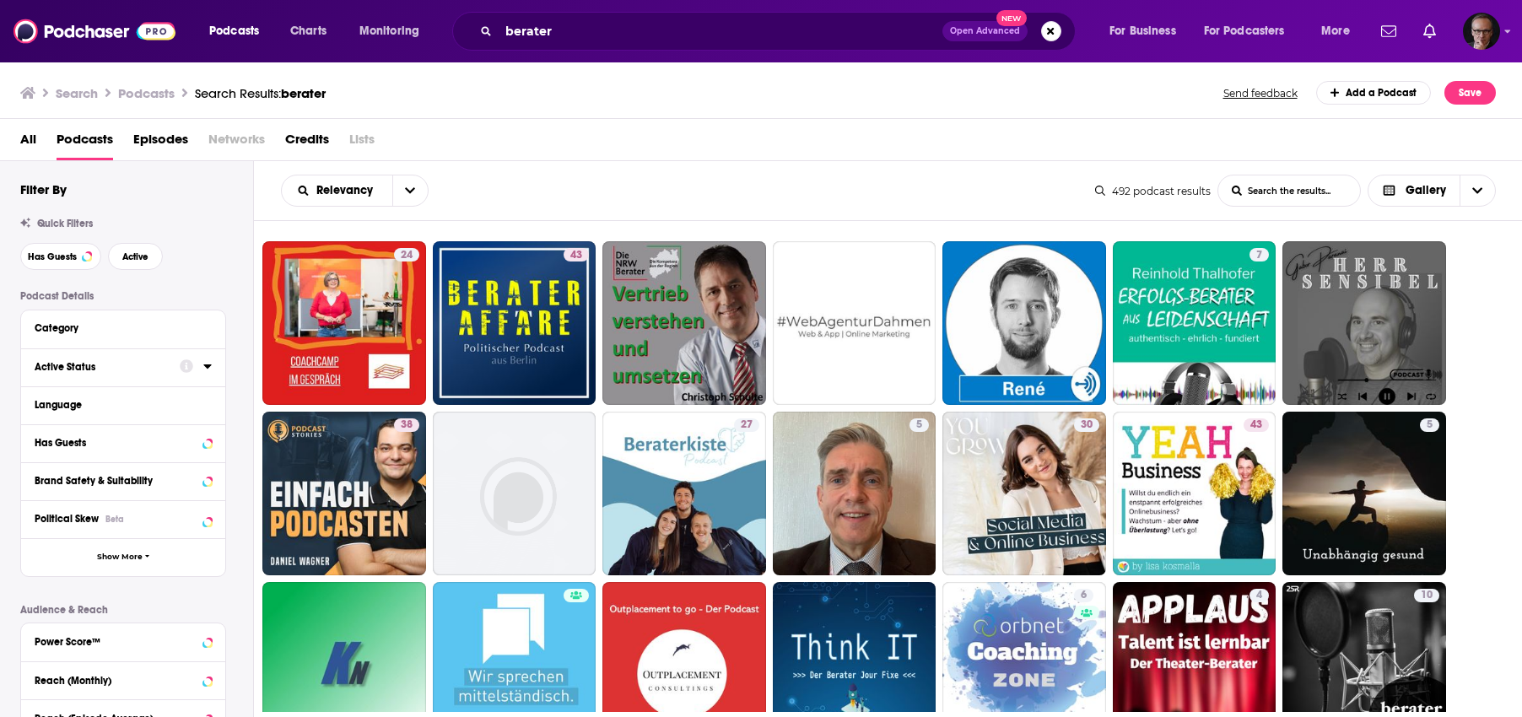
click at [207, 363] on icon at bounding box center [207, 365] width 8 height 13
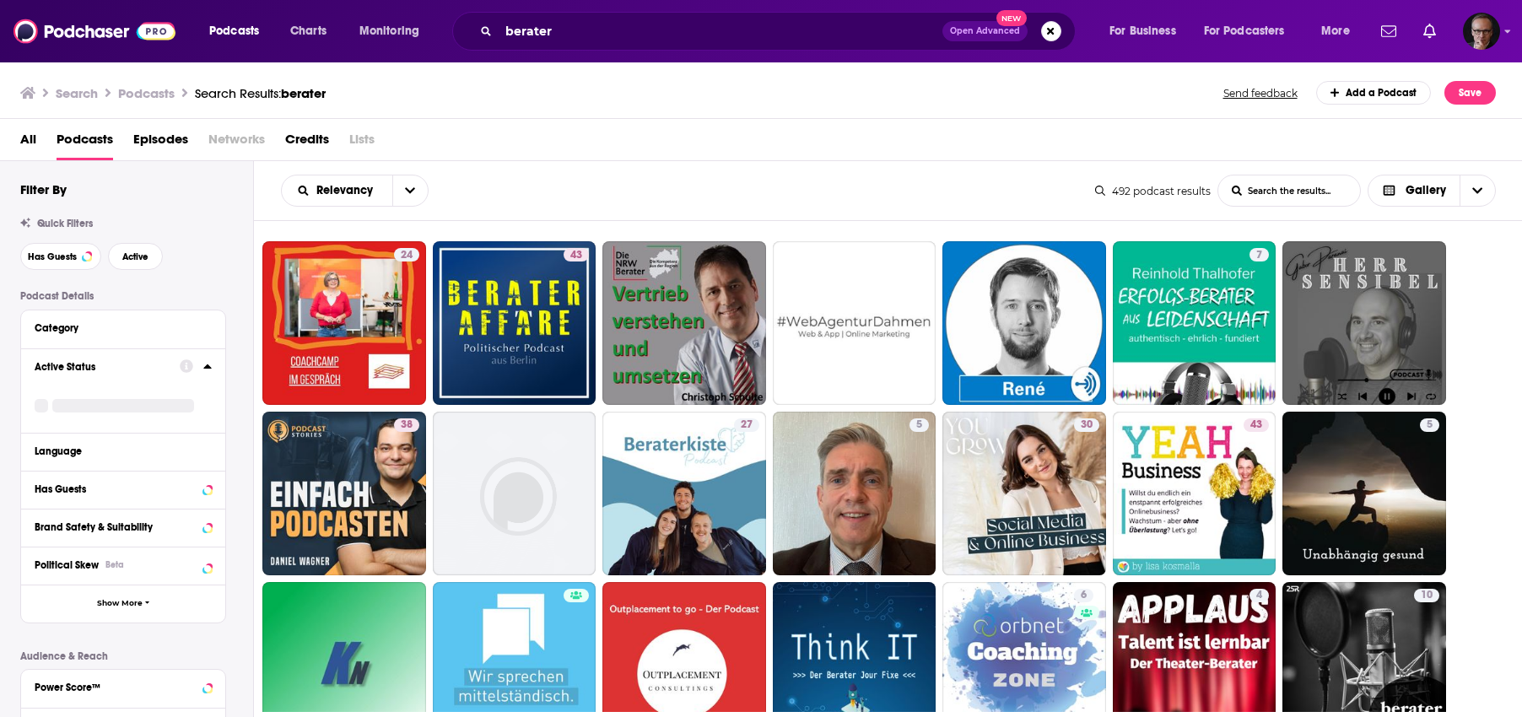
click at [207, 363] on icon at bounding box center [207, 365] width 8 height 13
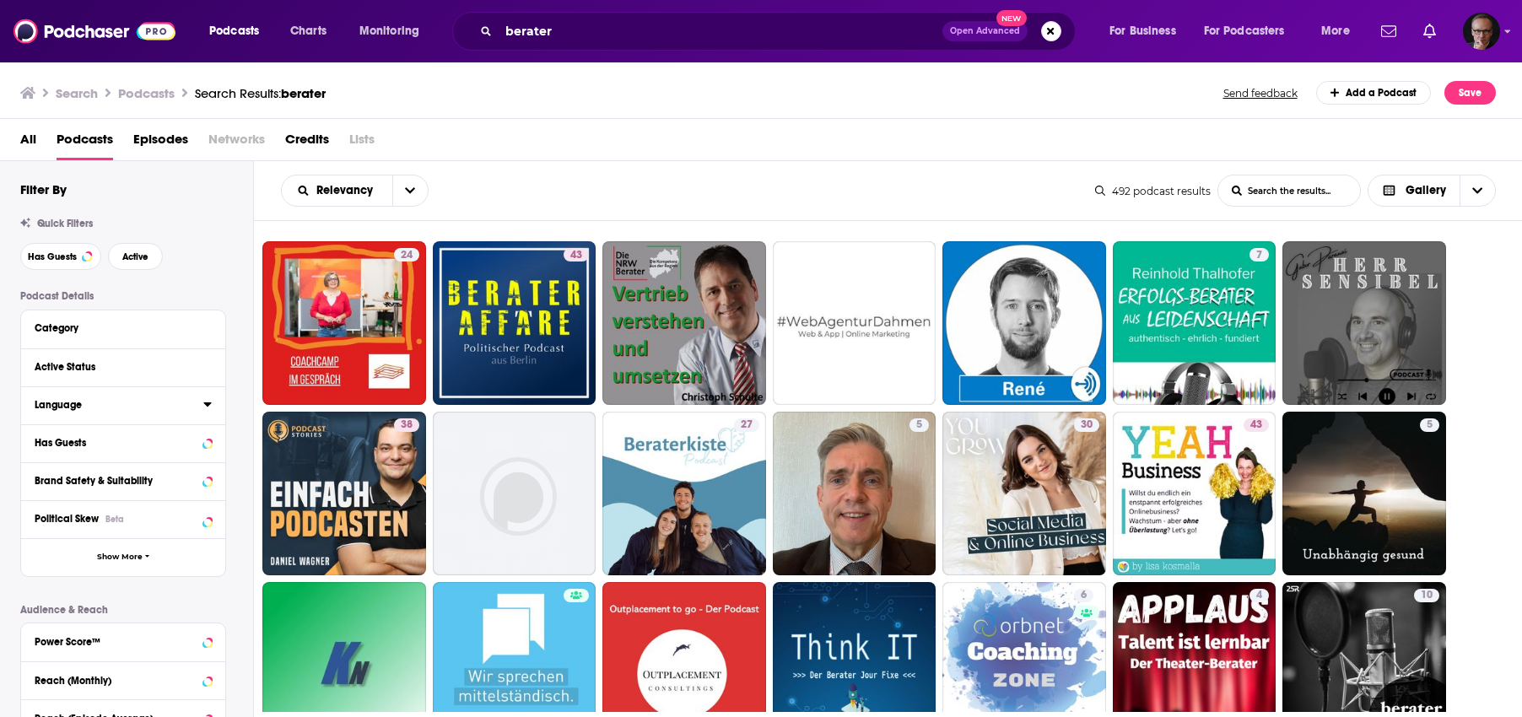
click at [206, 403] on icon at bounding box center [207, 403] width 8 height 13
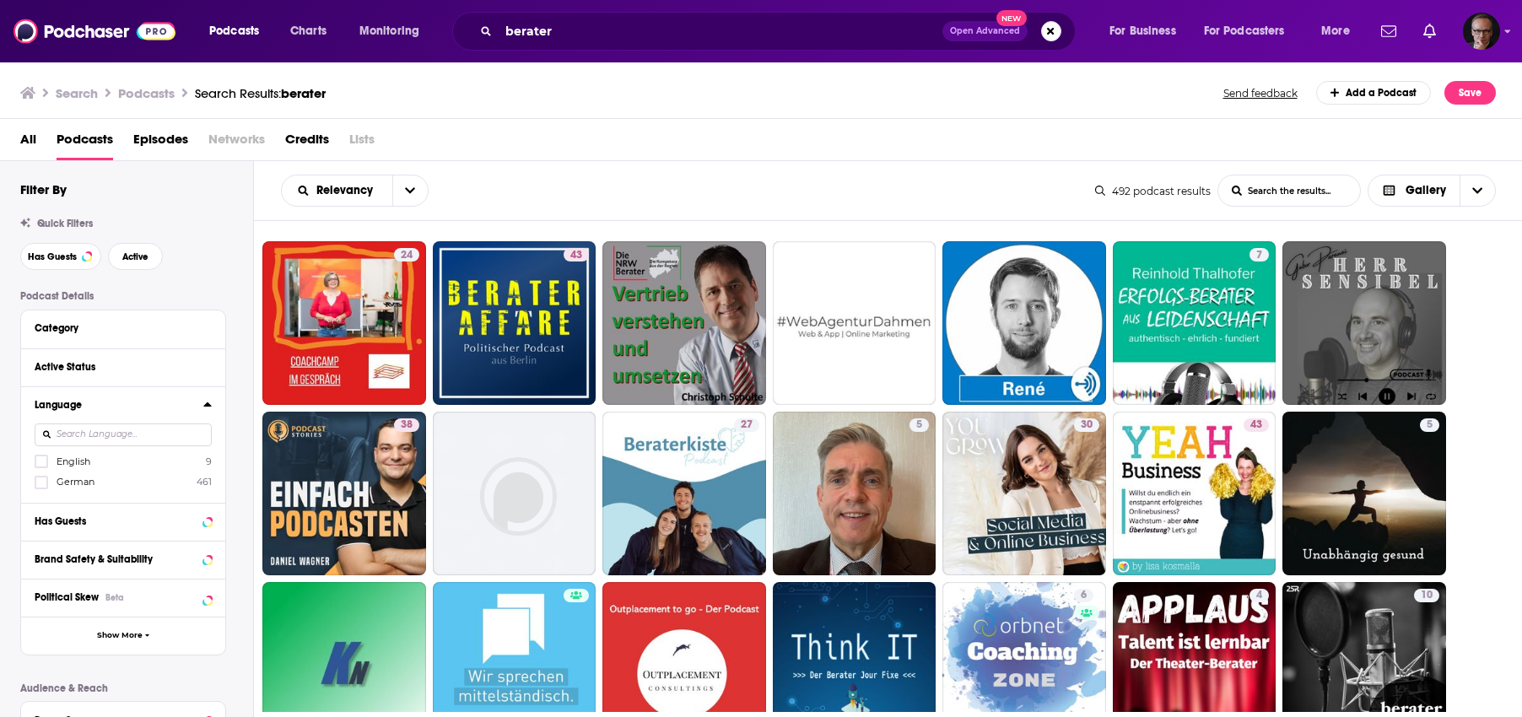
click at [91, 483] on span "German" at bounding box center [76, 482] width 38 height 12
click at [41, 488] on input "multiSelectOption-de-1" at bounding box center [41, 488] width 0 height 0
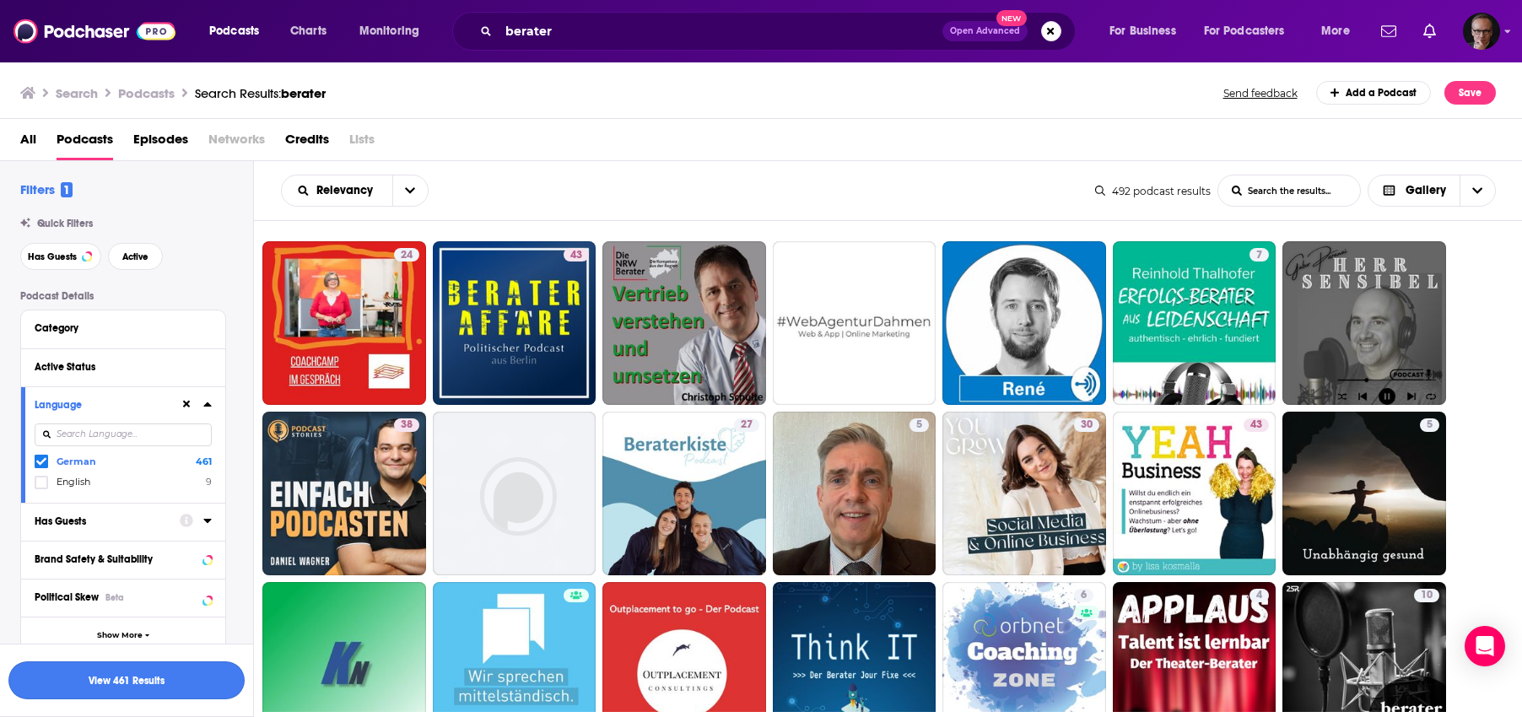
click at [138, 677] on button "View 461 Results" at bounding box center [126, 680] width 236 height 38
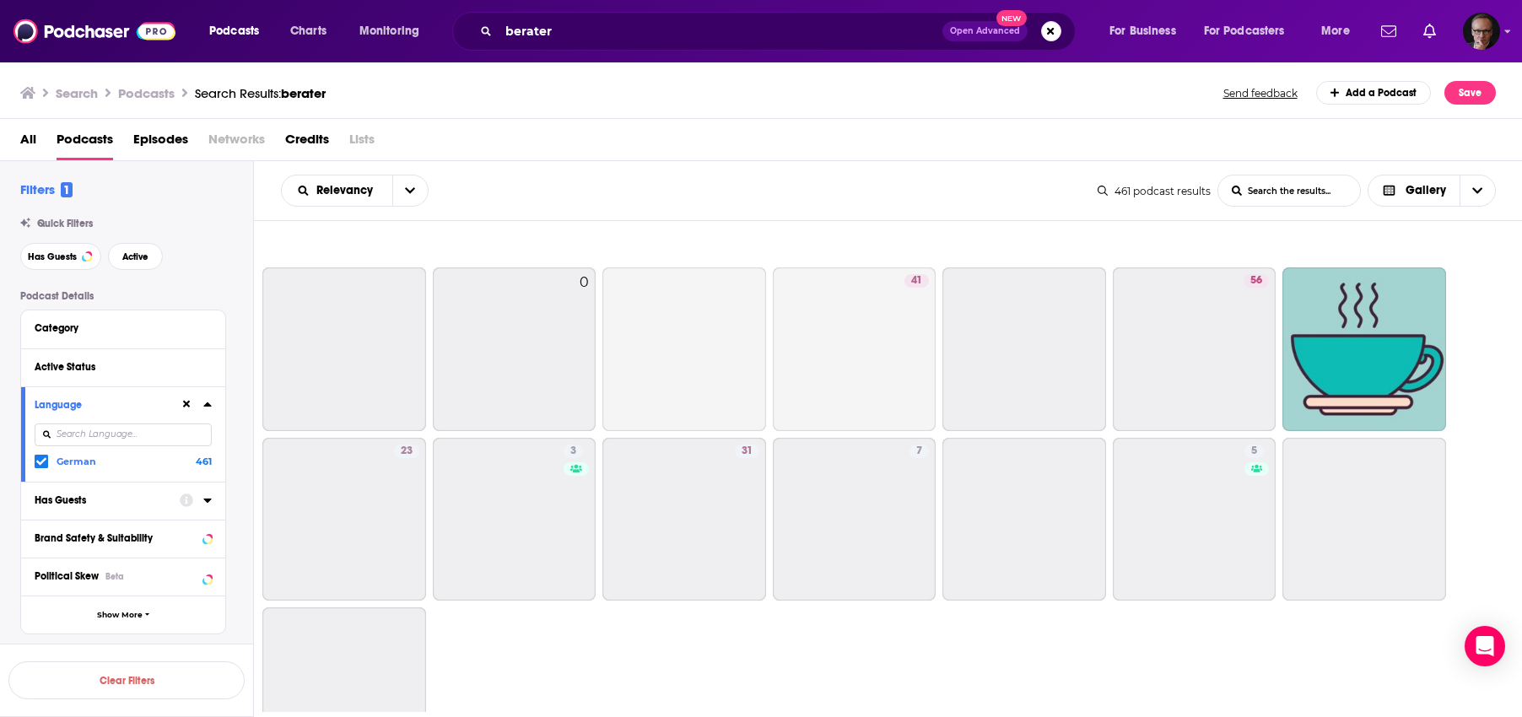
scroll to position [975, 0]
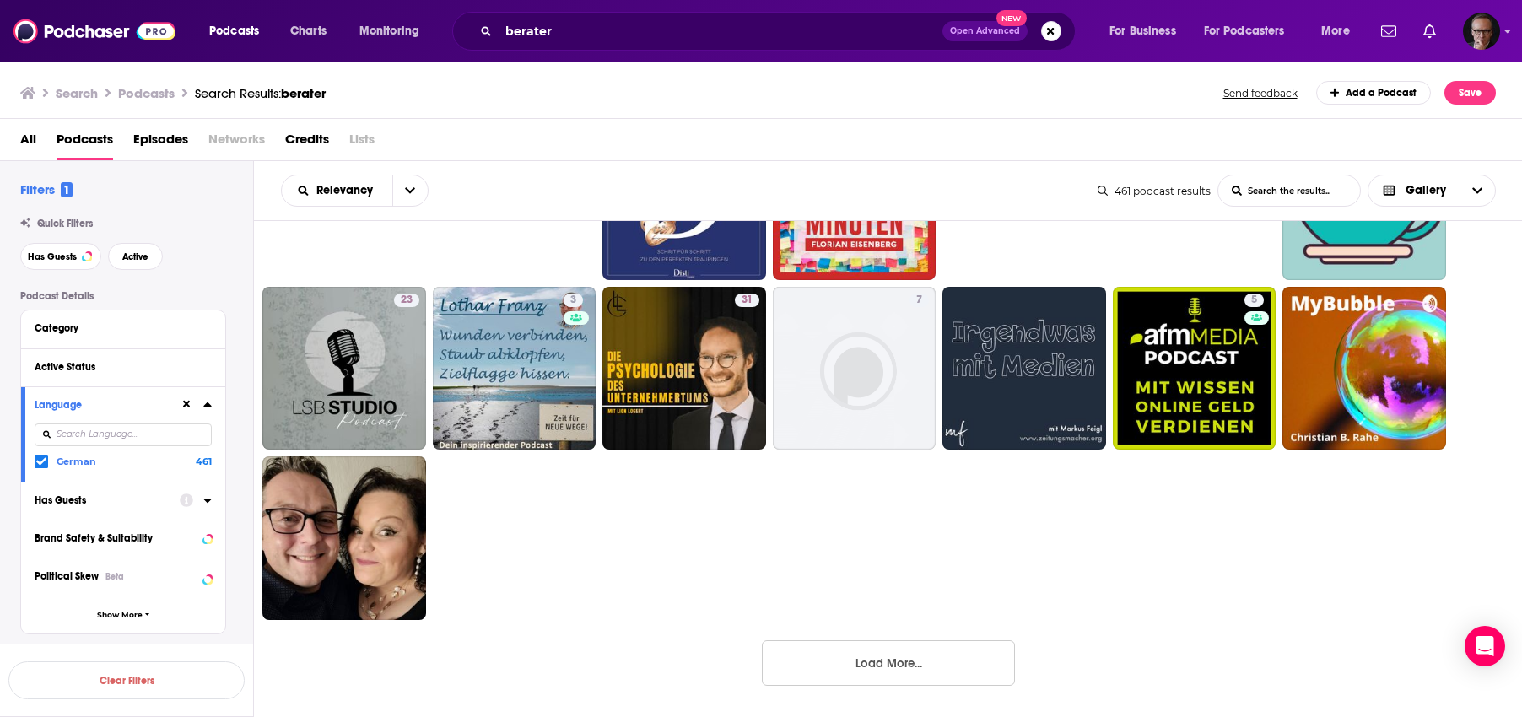
click at [846, 662] on button "Load More..." at bounding box center [888, 663] width 253 height 46
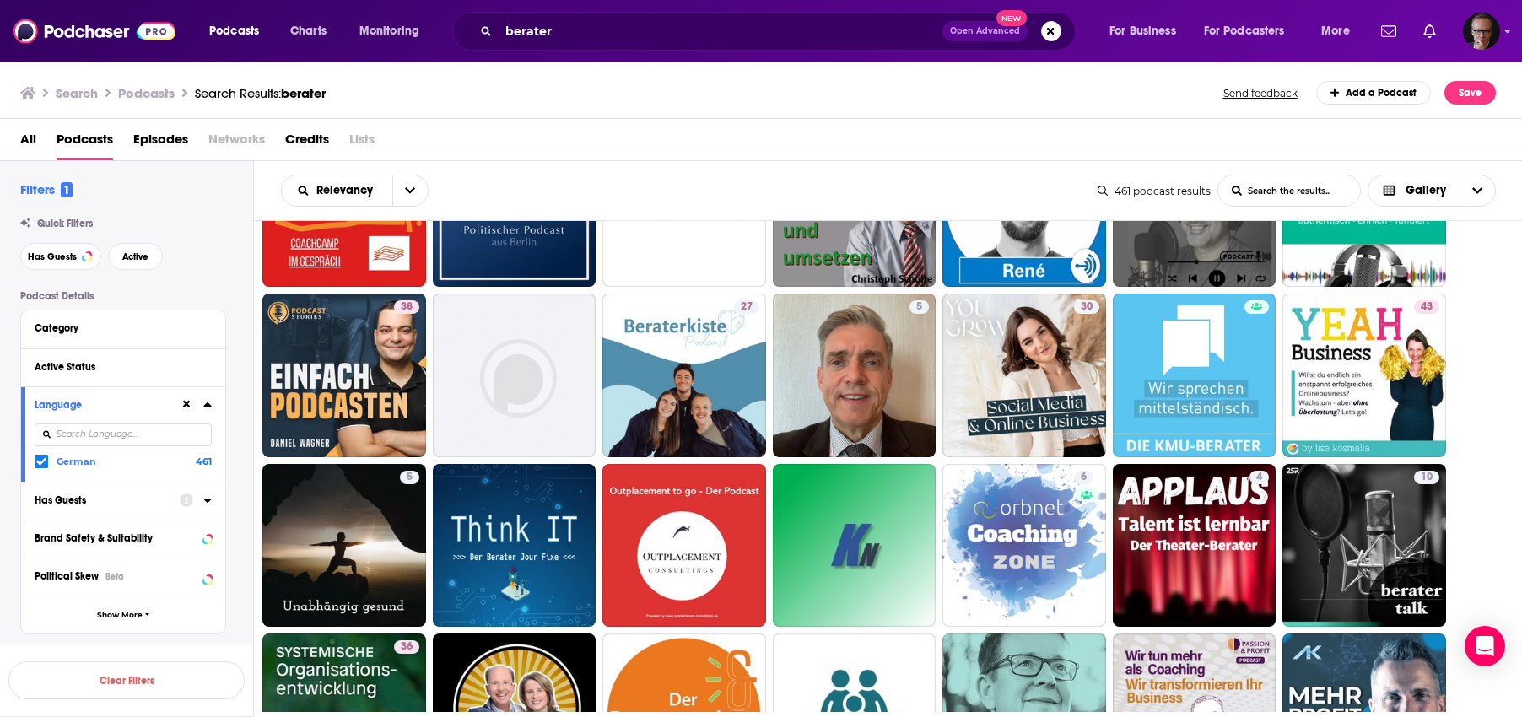
scroll to position [0, 0]
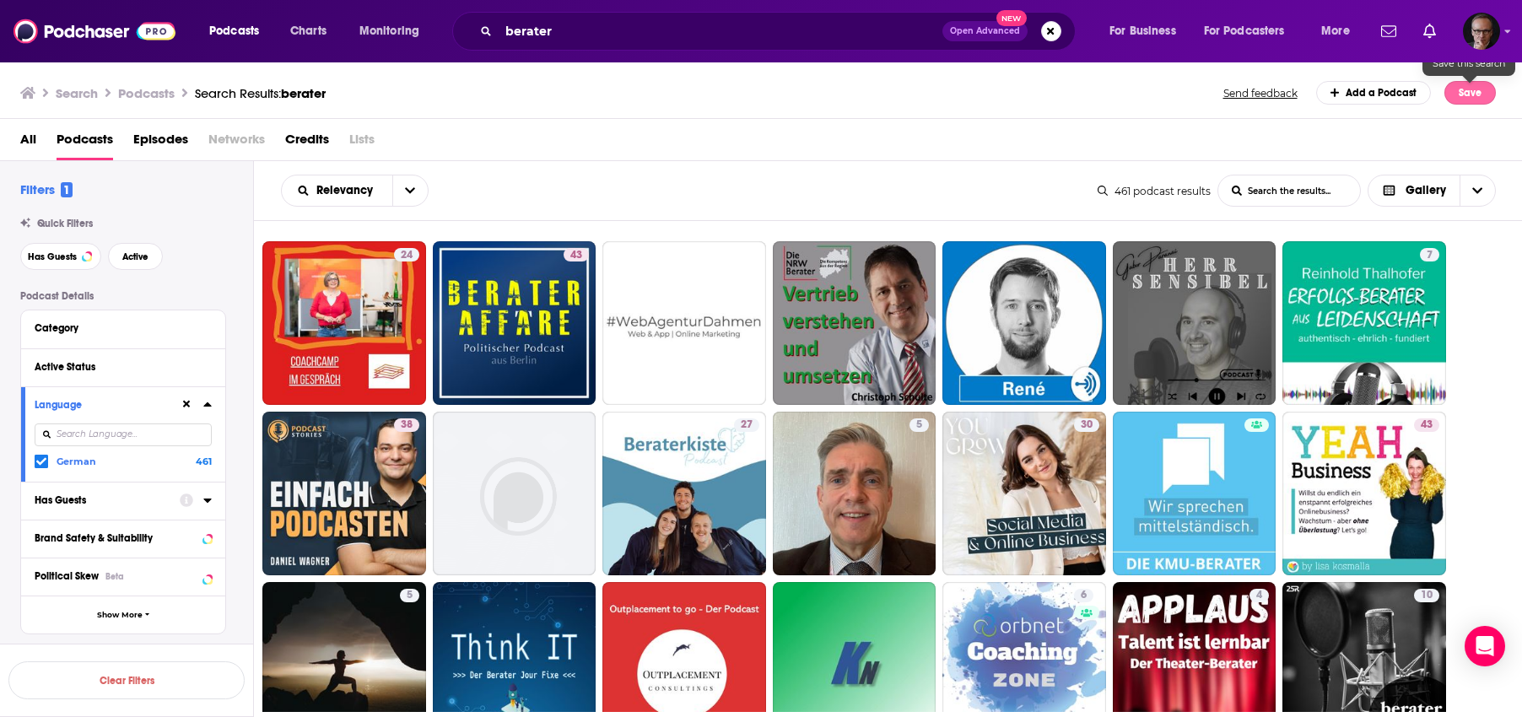
click at [1477, 87] on button "Save" at bounding box center [1469, 93] width 51 height 24
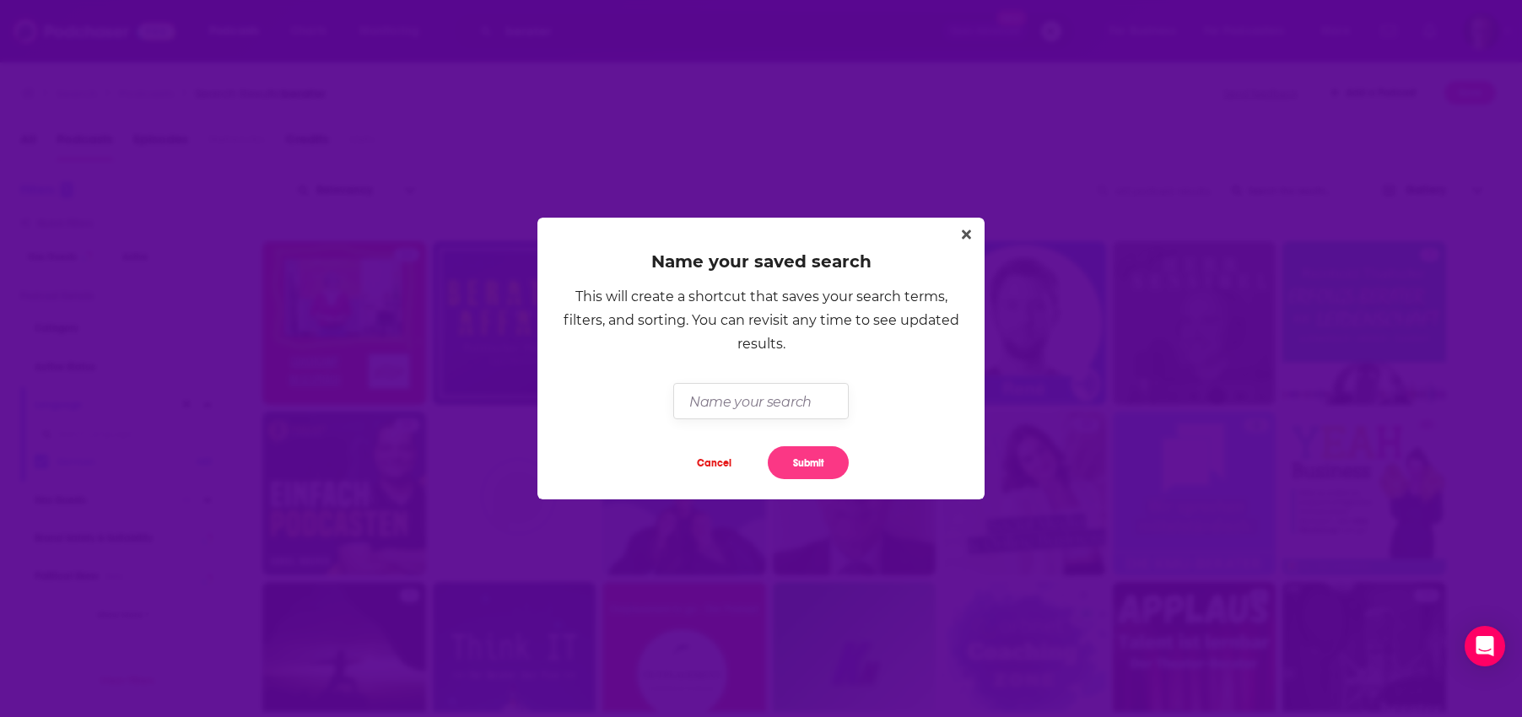
click at [767, 401] on input "Dialog" at bounding box center [760, 401] width 175 height 36
type input "Berater"
click at [811, 477] on button "Submit" at bounding box center [808, 462] width 81 height 33
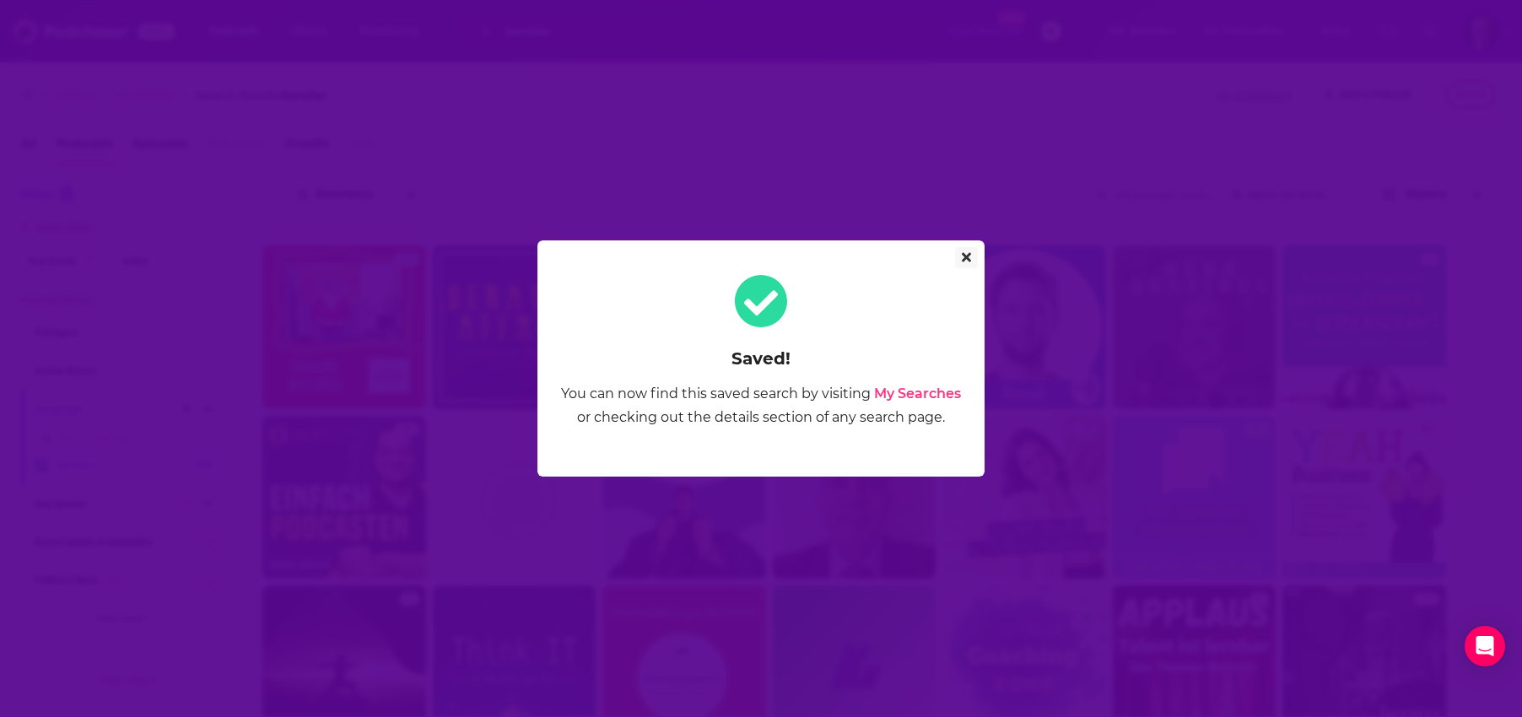
click at [965, 256] on icon "Close" at bounding box center [966, 257] width 9 height 9
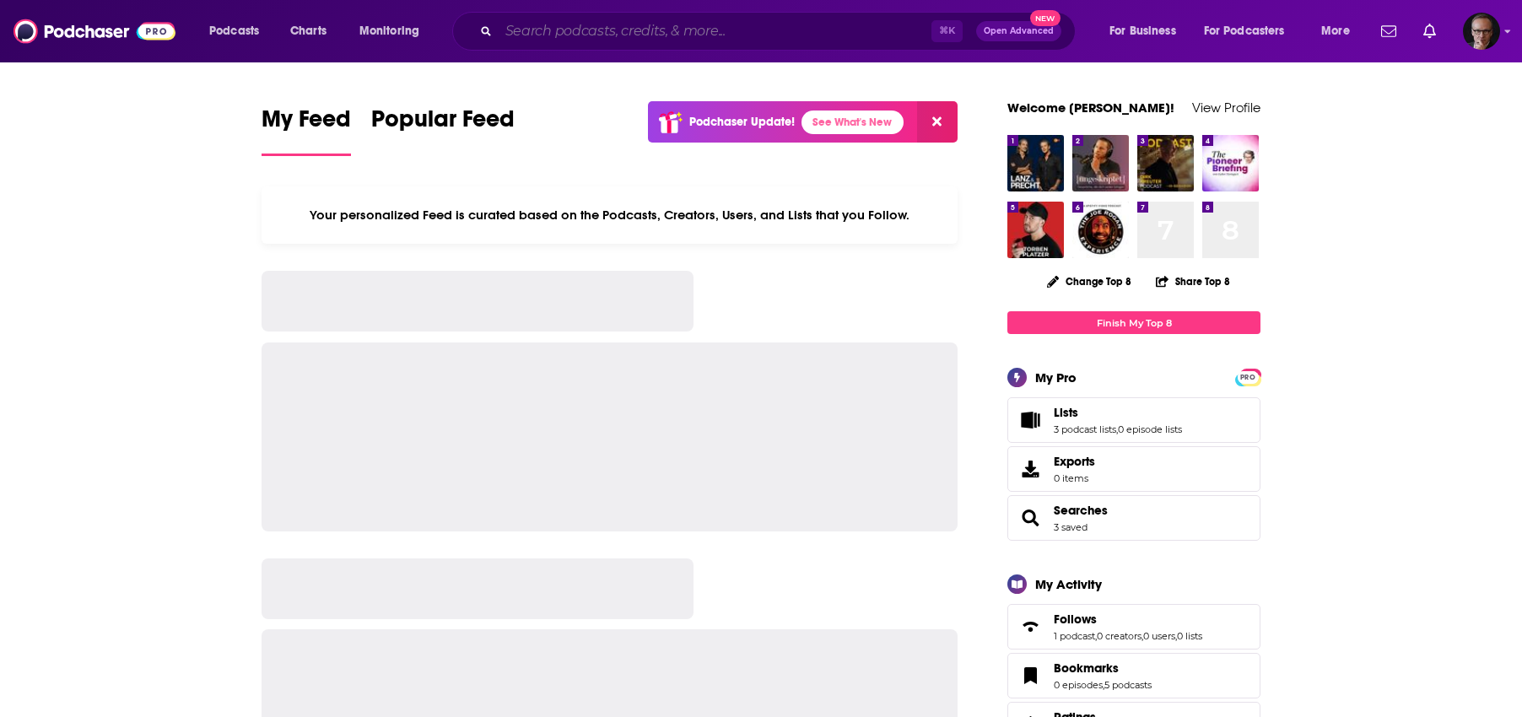
click at [529, 26] on input "Search podcasts, credits, & more..." at bounding box center [715, 31] width 433 height 27
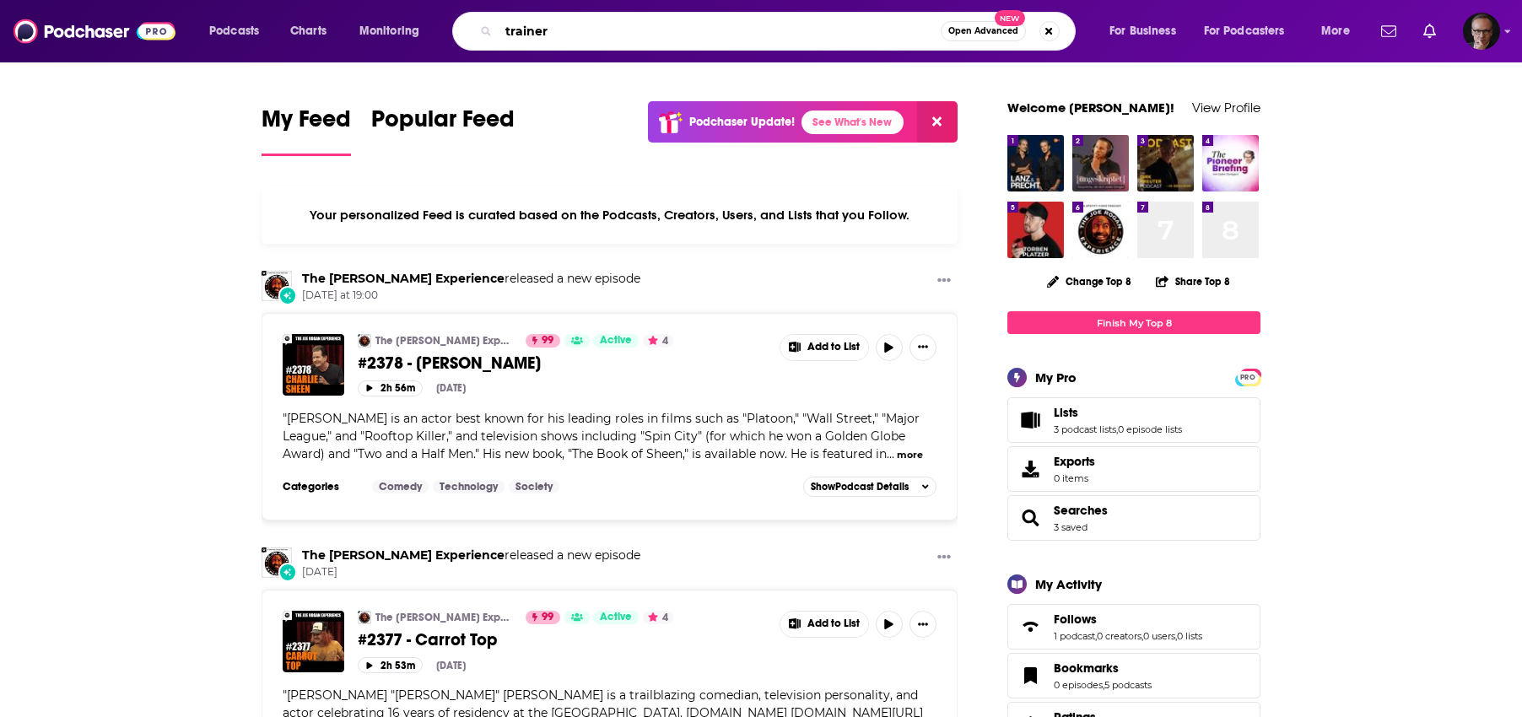
type input "trainer"
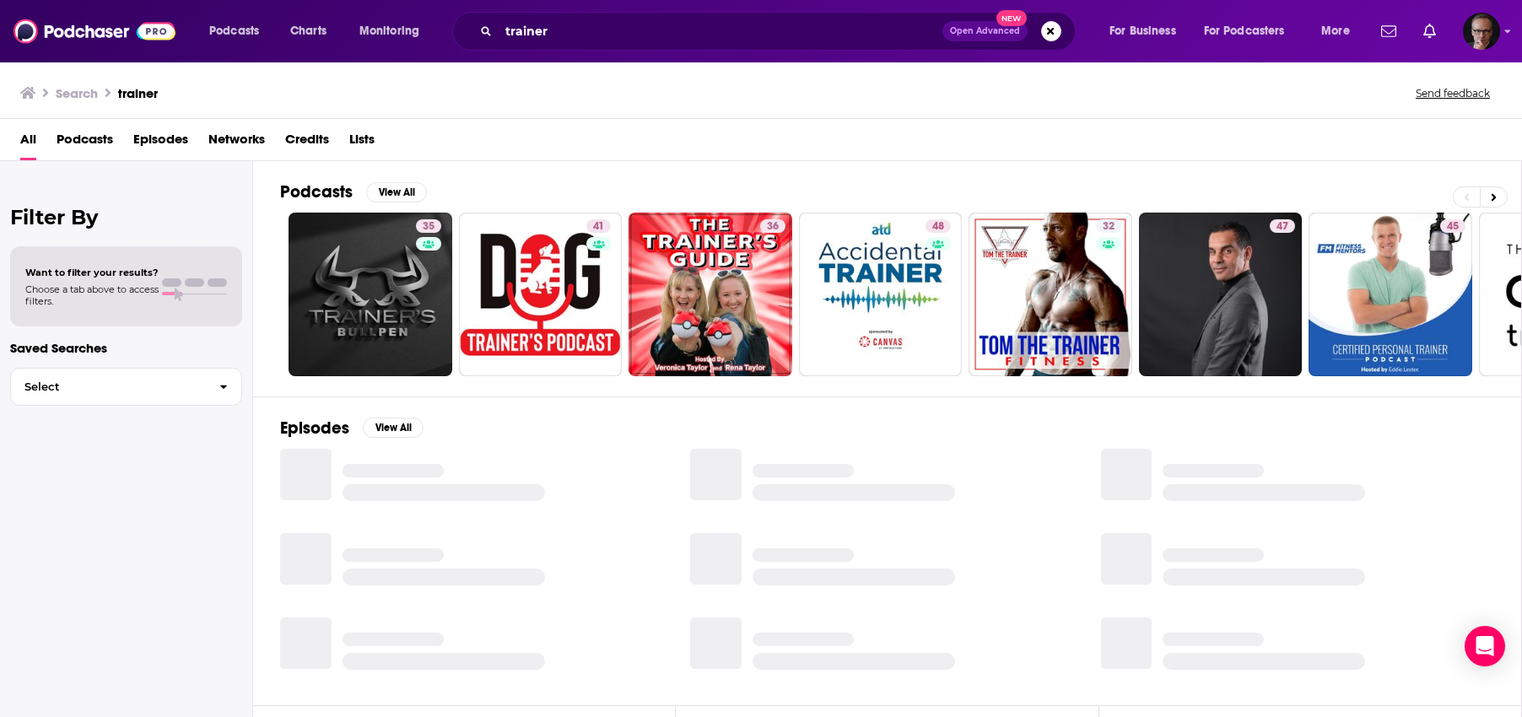
click at [105, 141] on span "Podcasts" at bounding box center [85, 143] width 57 height 35
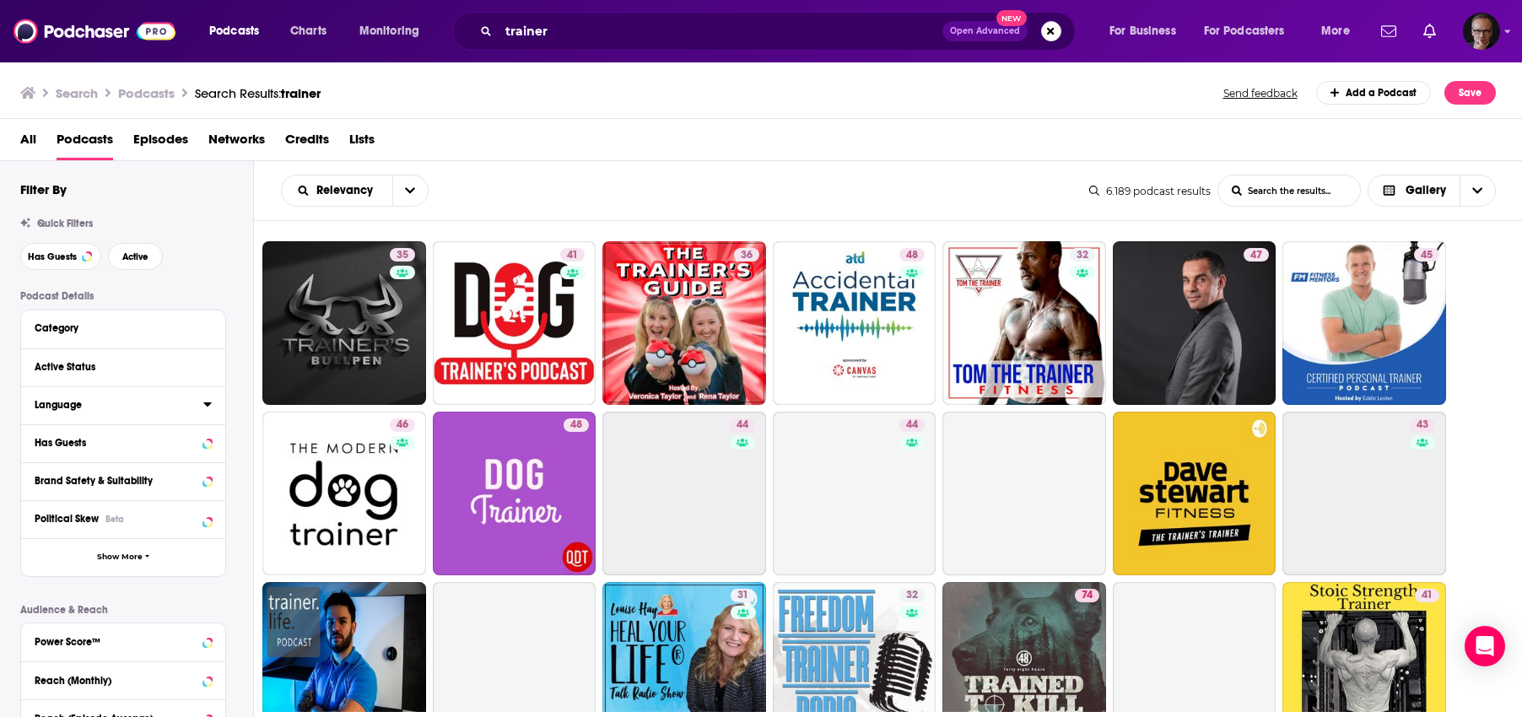
click at [204, 402] on icon at bounding box center [207, 403] width 8 height 13
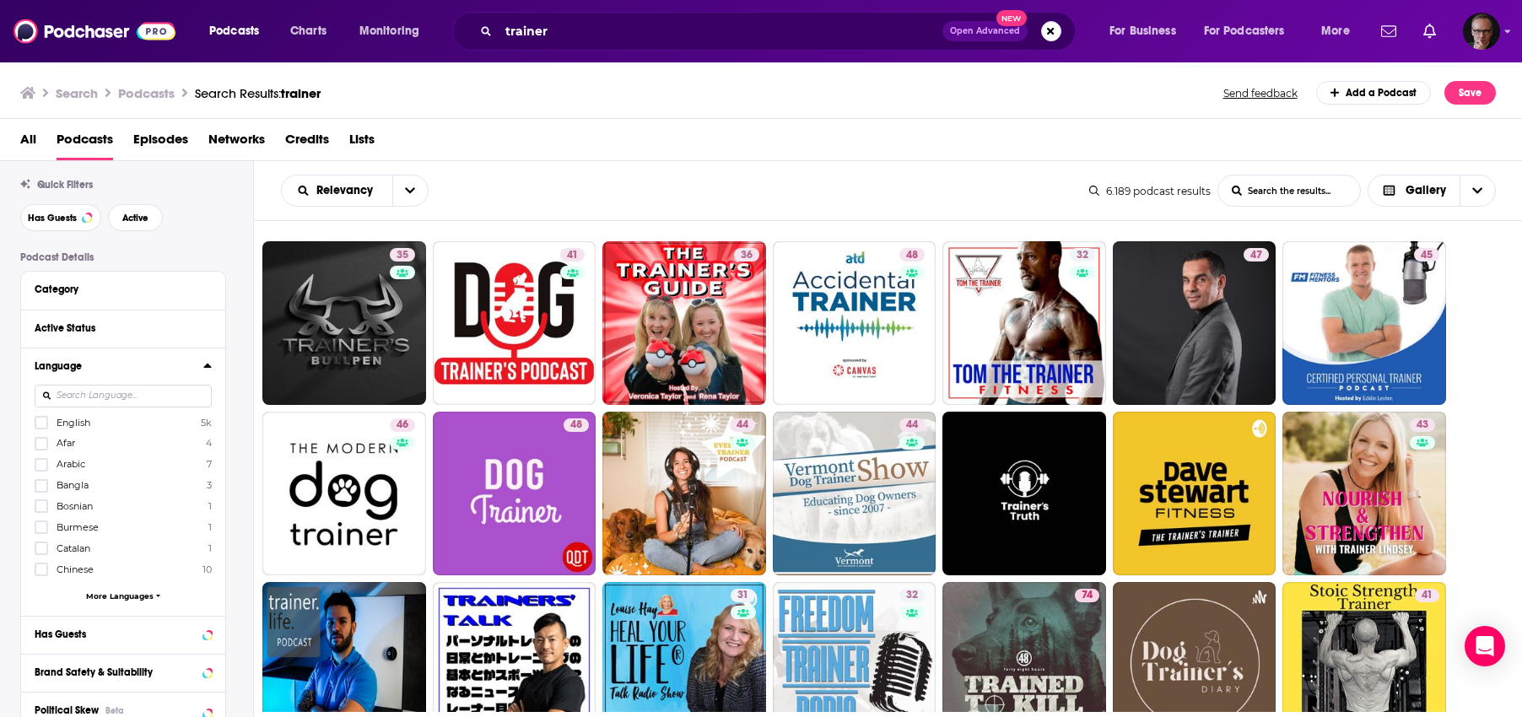
scroll to position [53, 0]
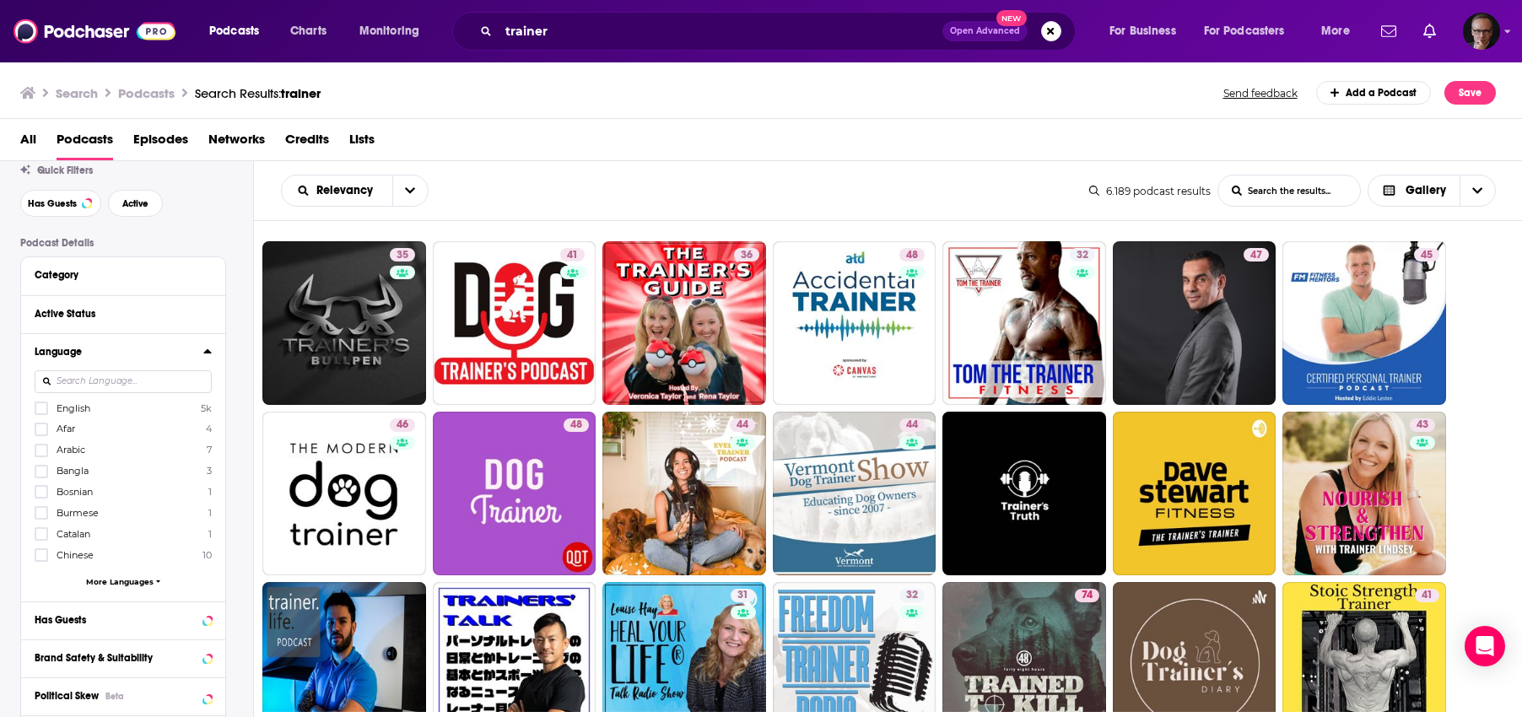
click at [137, 580] on span "More Languages" at bounding box center [119, 581] width 67 height 9
click at [89, 658] on span "German" at bounding box center [76, 660] width 38 height 12
click at [41, 665] on input "multiSelectOption-de-12" at bounding box center [41, 665] width 0 height 0
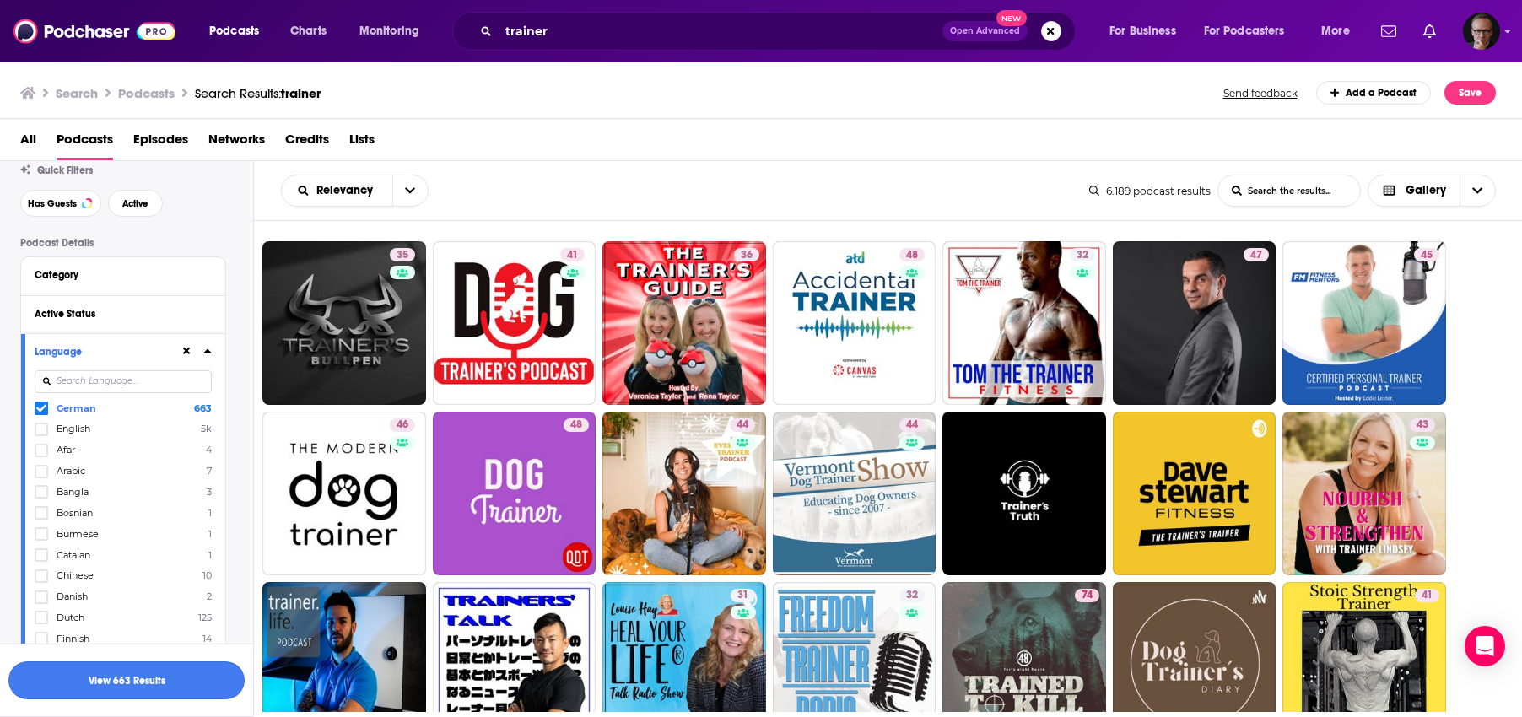
click at [149, 683] on button "View 663 Results" at bounding box center [126, 680] width 236 height 38
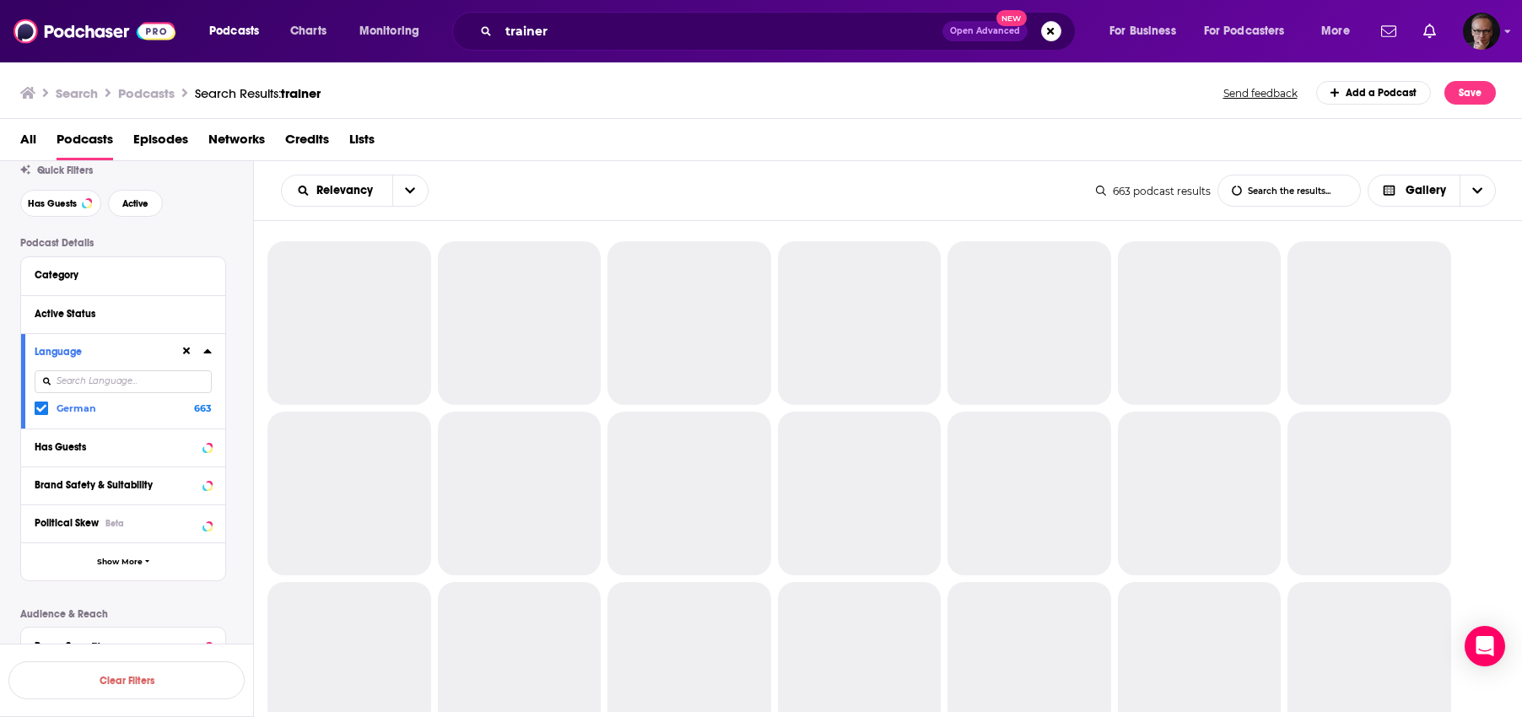
click at [210, 352] on icon at bounding box center [207, 350] width 8 height 13
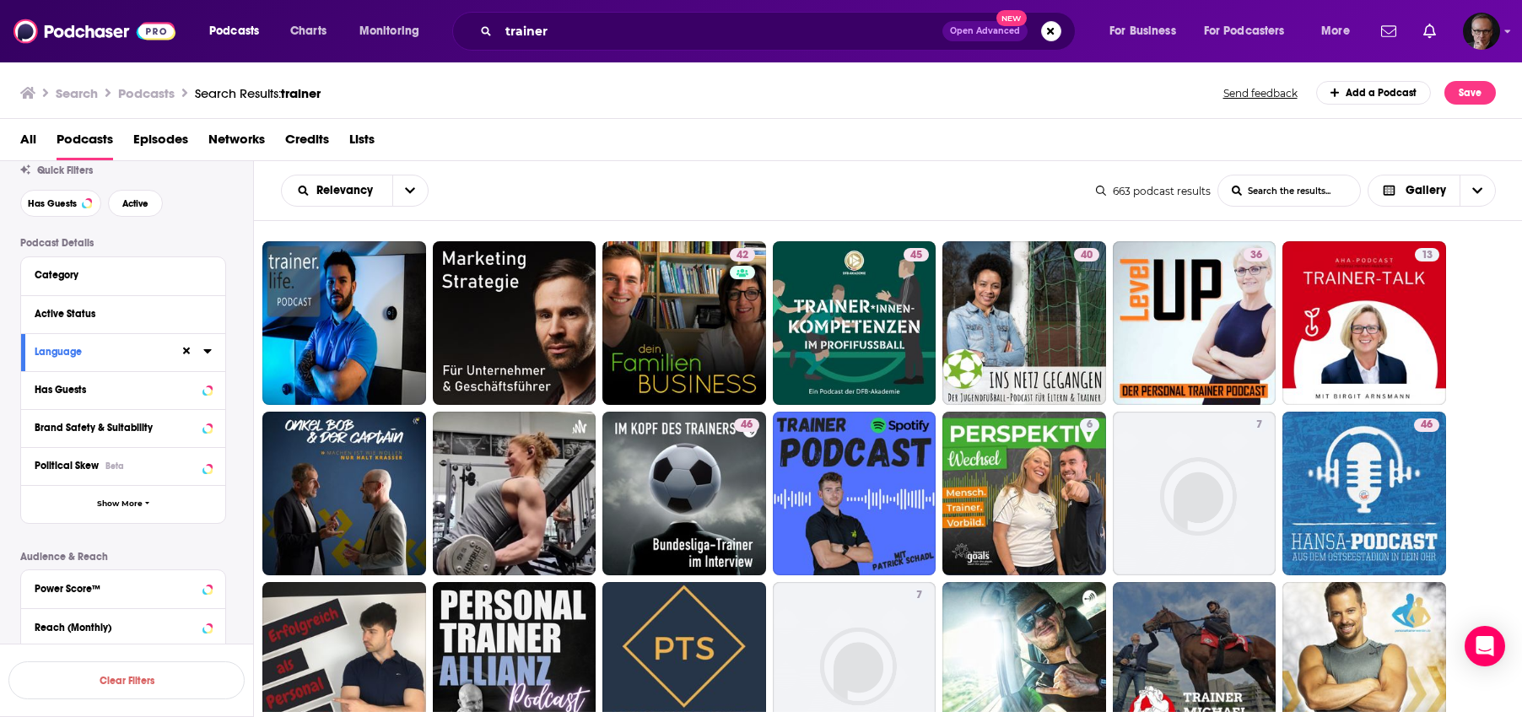
click at [208, 355] on icon at bounding box center [207, 350] width 8 height 13
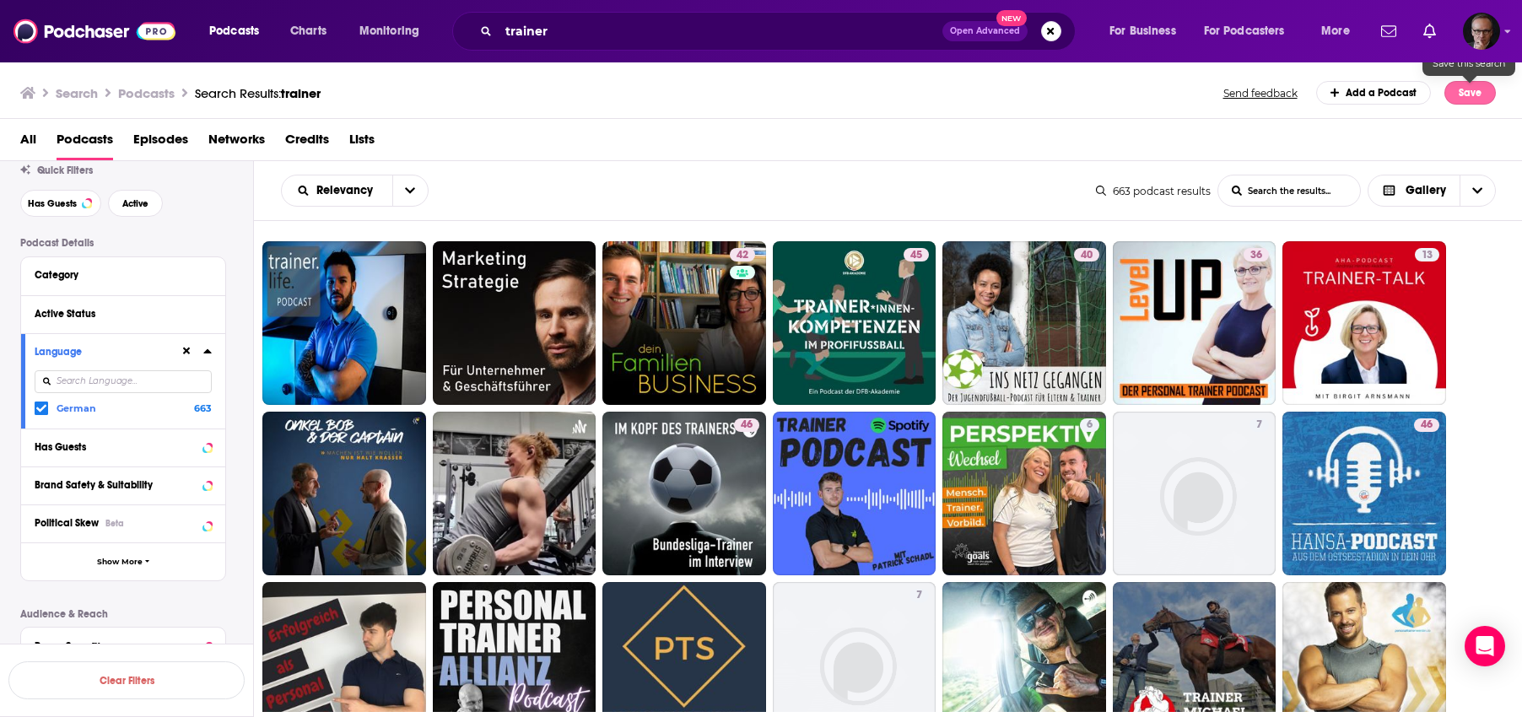
click at [1472, 86] on button "Save" at bounding box center [1469, 93] width 51 height 24
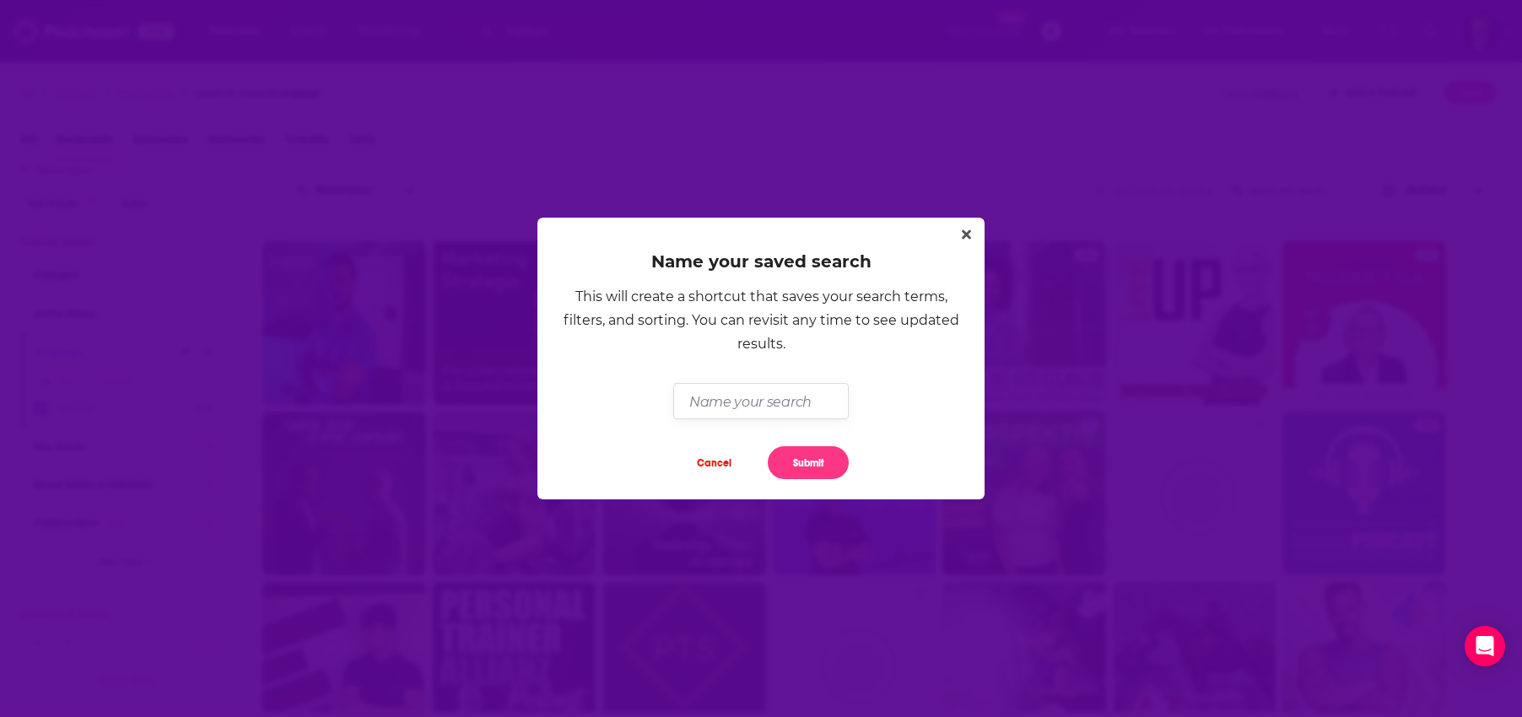
click at [789, 399] on input "Dialog" at bounding box center [760, 401] width 175 height 36
type input "Trainer"
click at [798, 462] on button "Submit" at bounding box center [808, 462] width 81 height 33
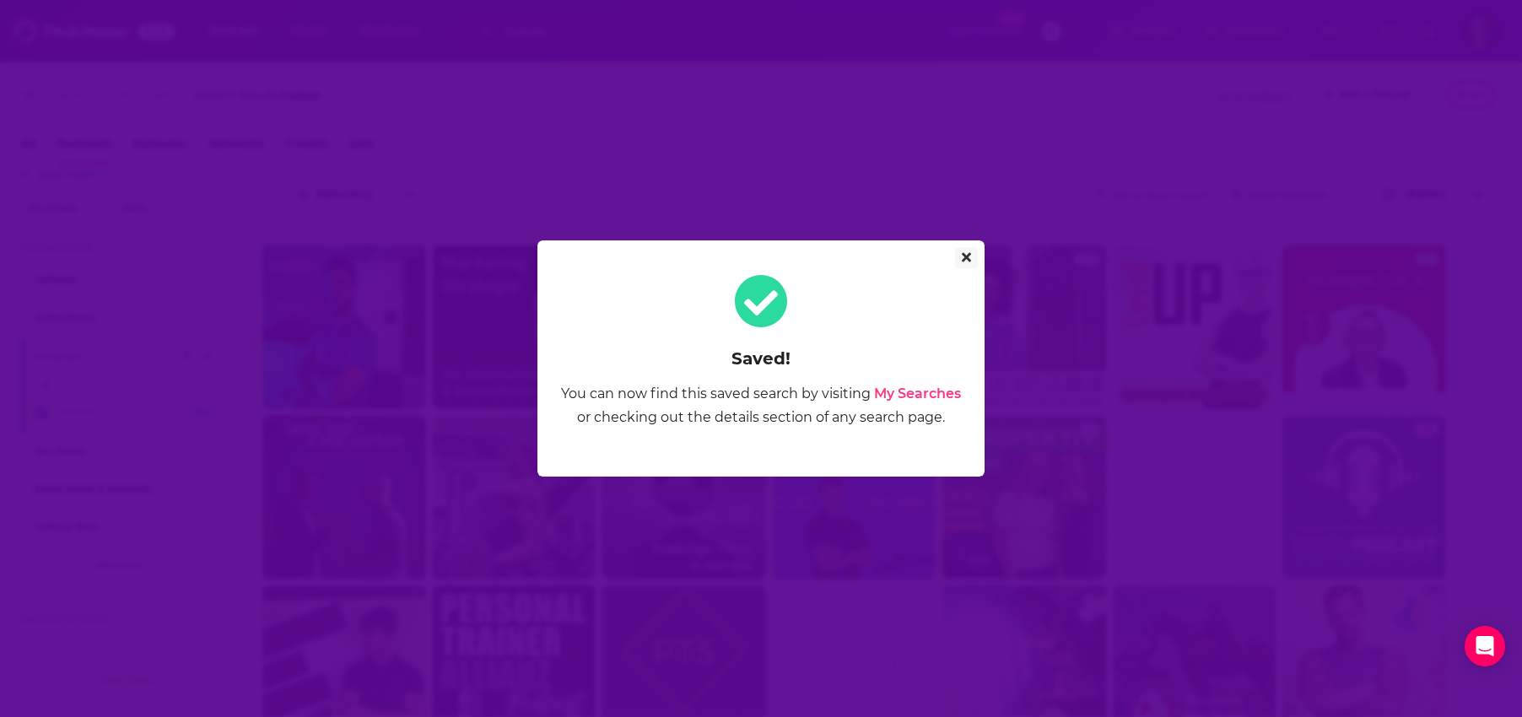
click at [968, 258] on icon "Close" at bounding box center [966, 257] width 9 height 9
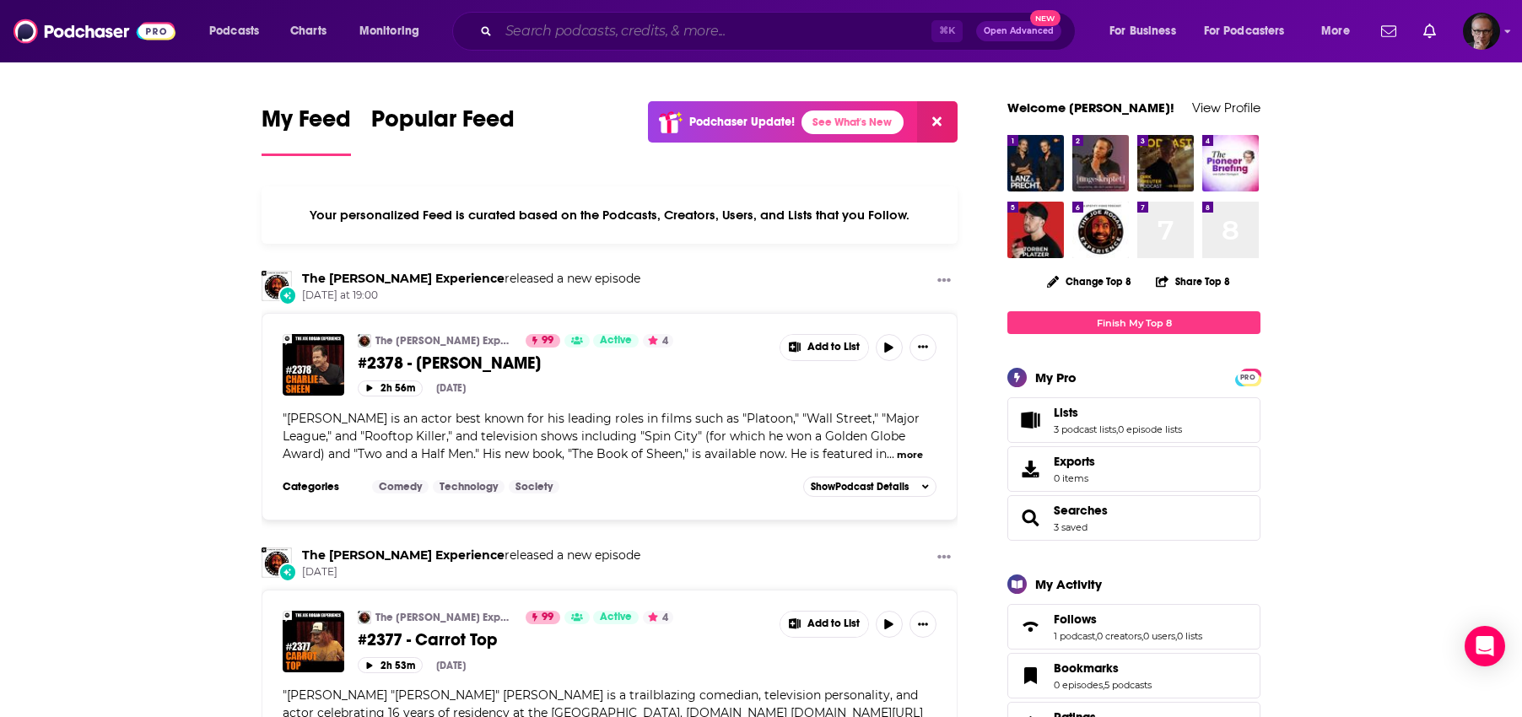
click at [549, 34] on input "Search podcasts, credits, & more..." at bounding box center [715, 31] width 433 height 27
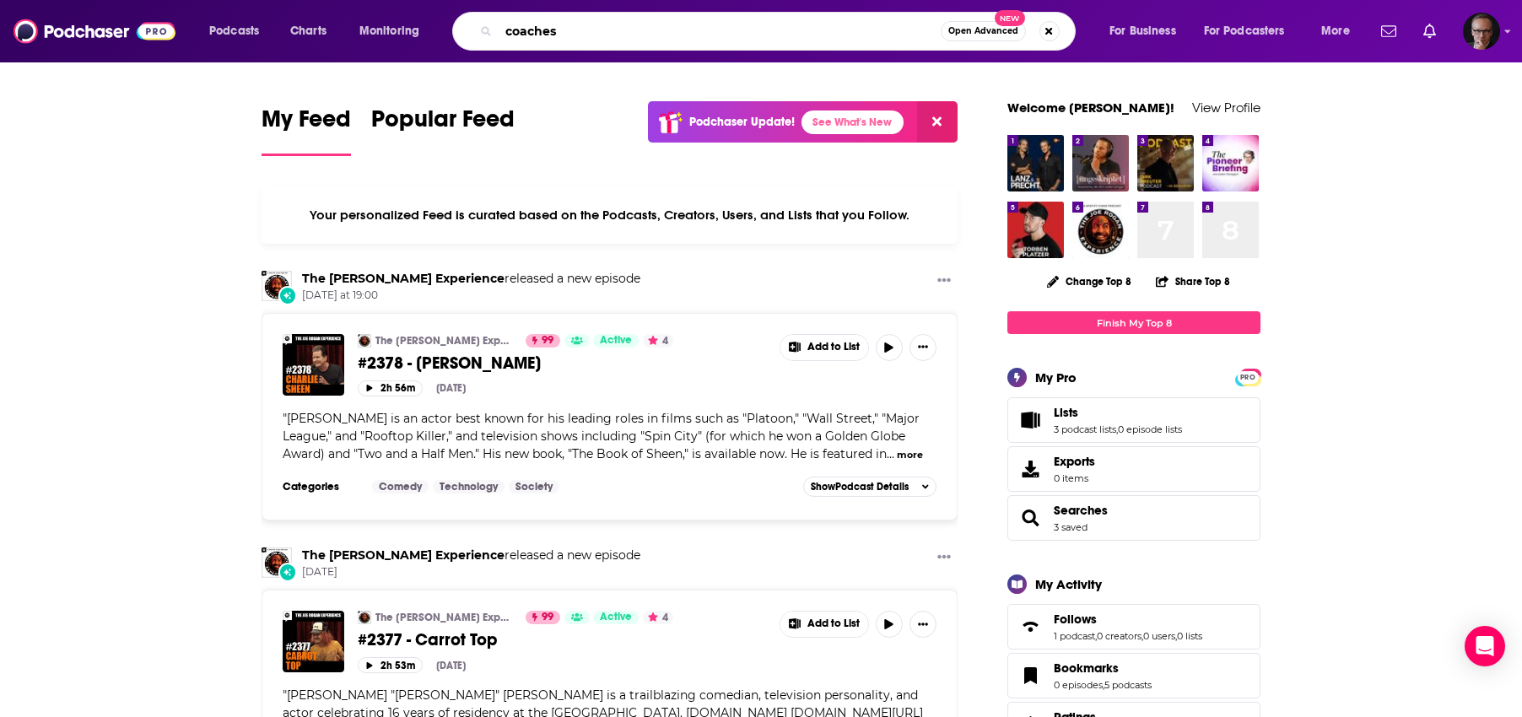
type input "coaches"
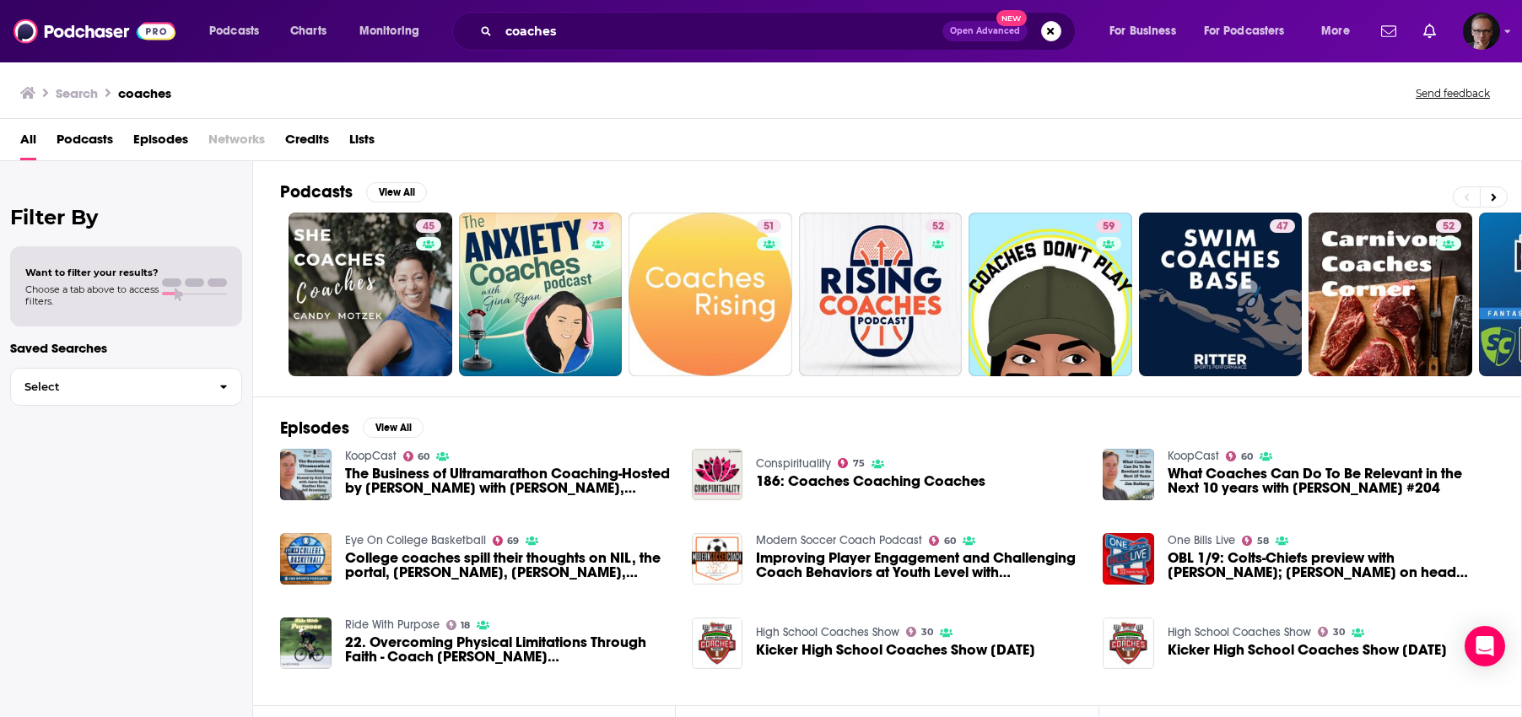
click at [92, 144] on span "Podcasts" at bounding box center [85, 143] width 57 height 35
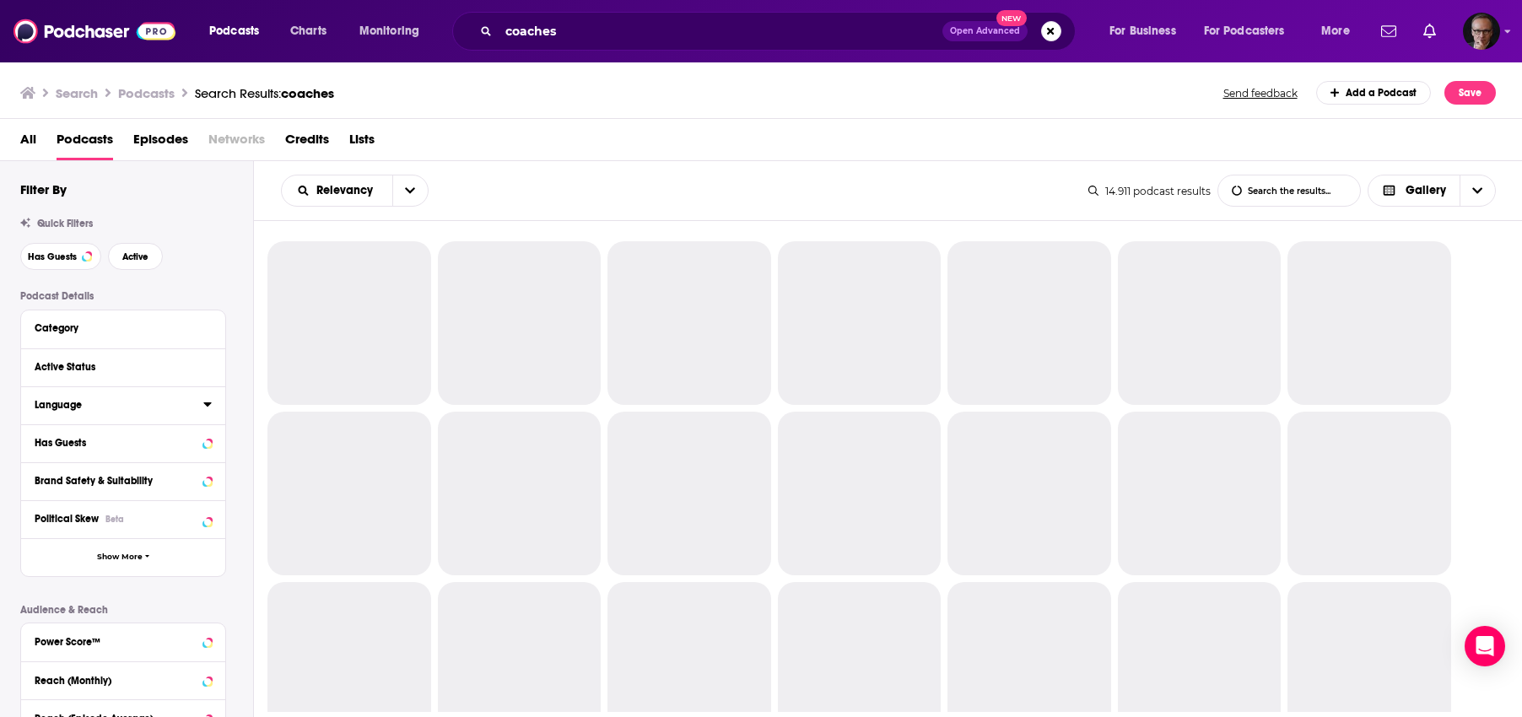
click at [207, 404] on icon at bounding box center [207, 404] width 8 height 4
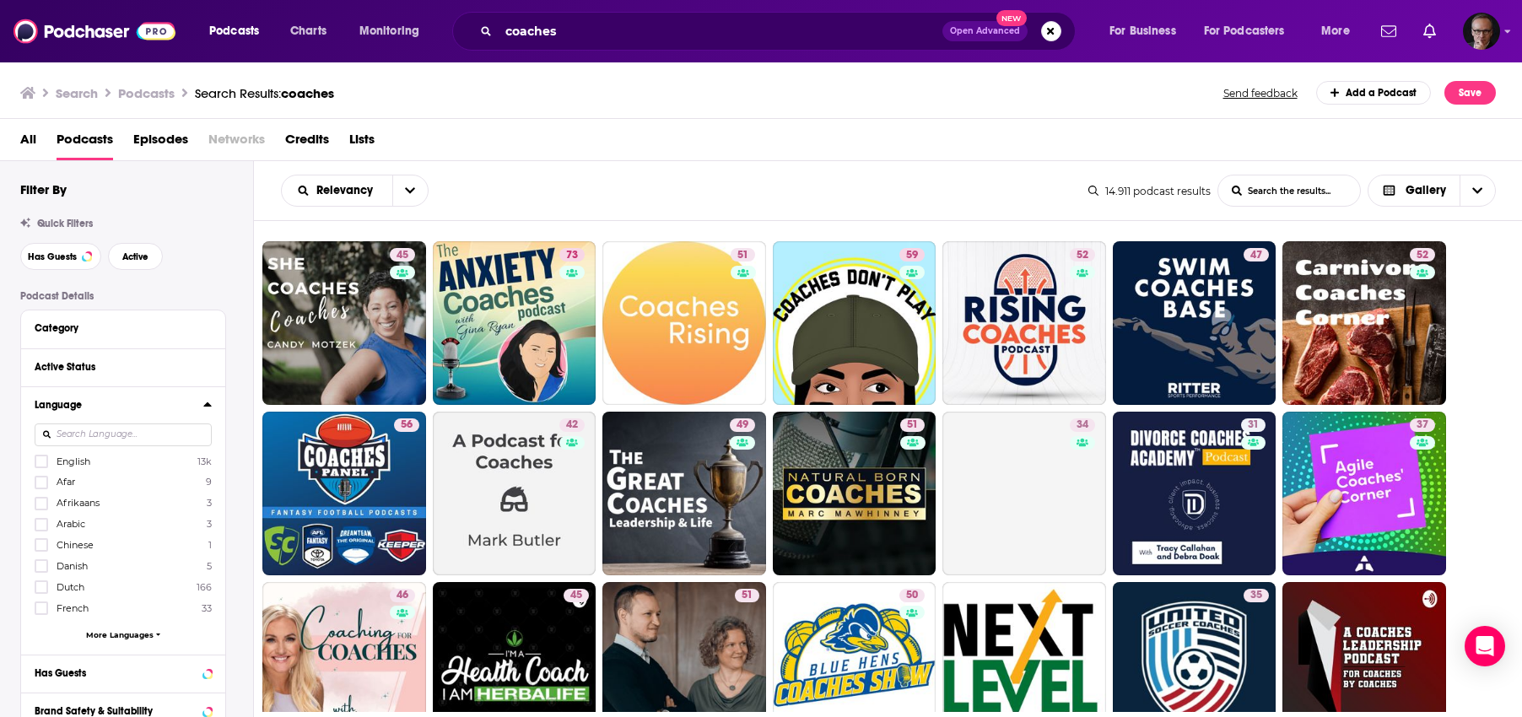
click at [116, 634] on span "More Languages" at bounding box center [119, 634] width 67 height 9
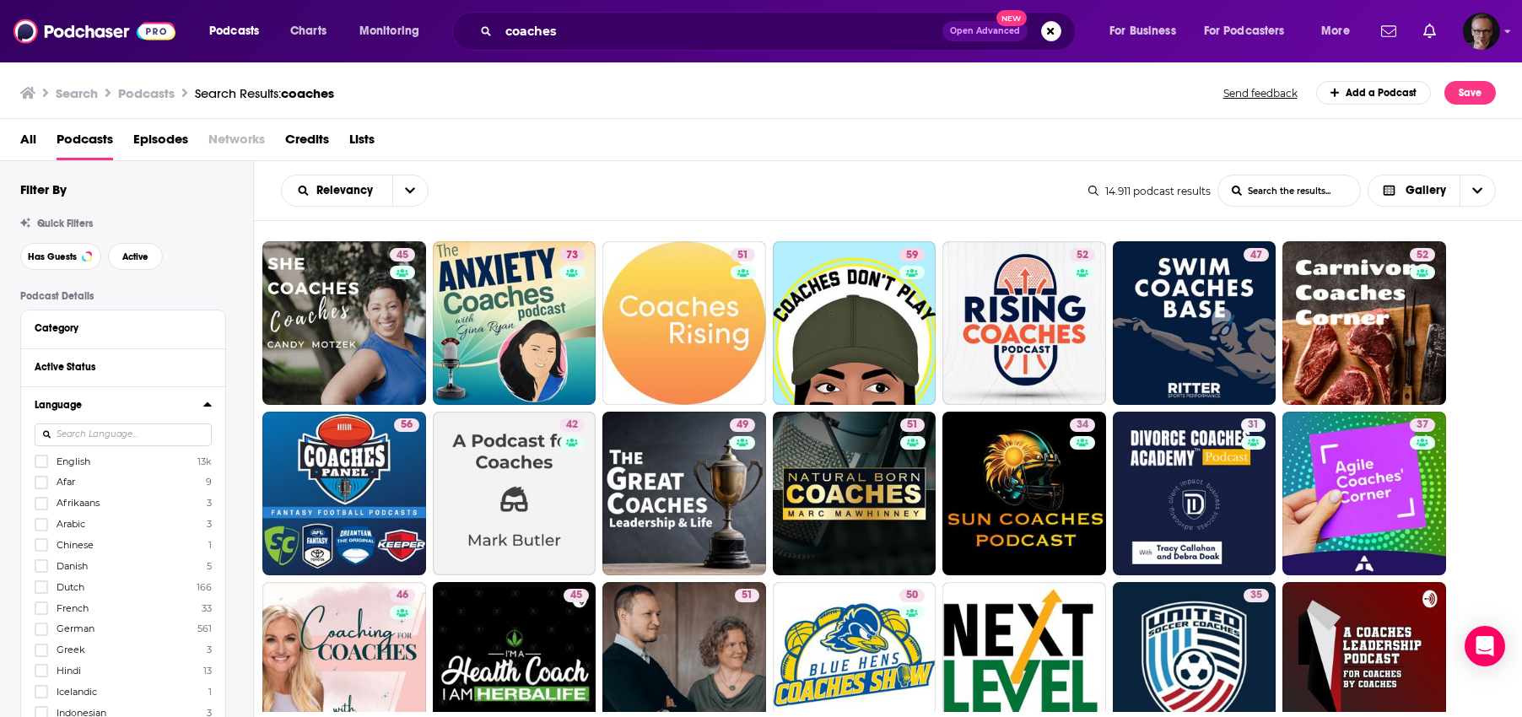
click at [72, 630] on span "German" at bounding box center [76, 629] width 38 height 12
click at [41, 634] on input "multiSelectOption-de-8" at bounding box center [41, 634] width 0 height 0
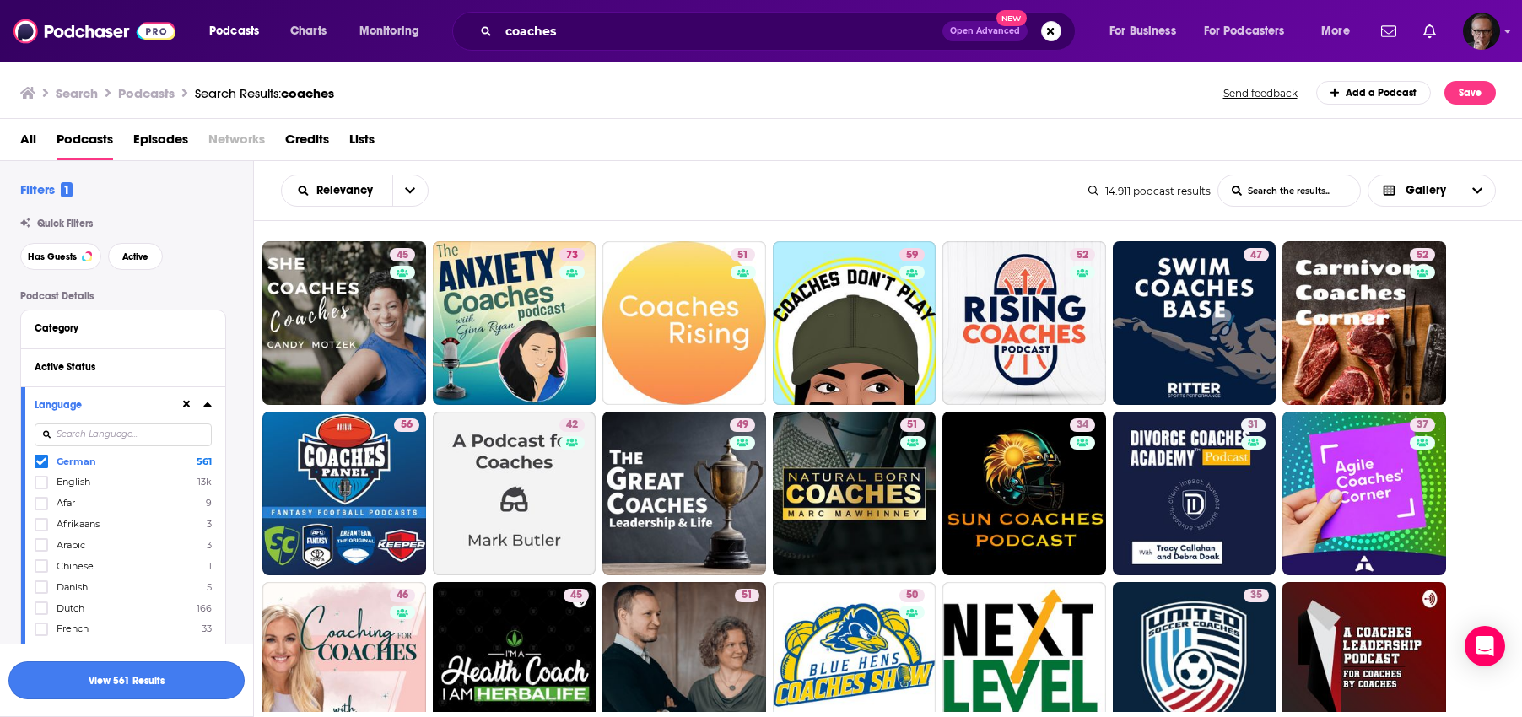
click at [134, 680] on button "View 561 Results" at bounding box center [126, 680] width 236 height 38
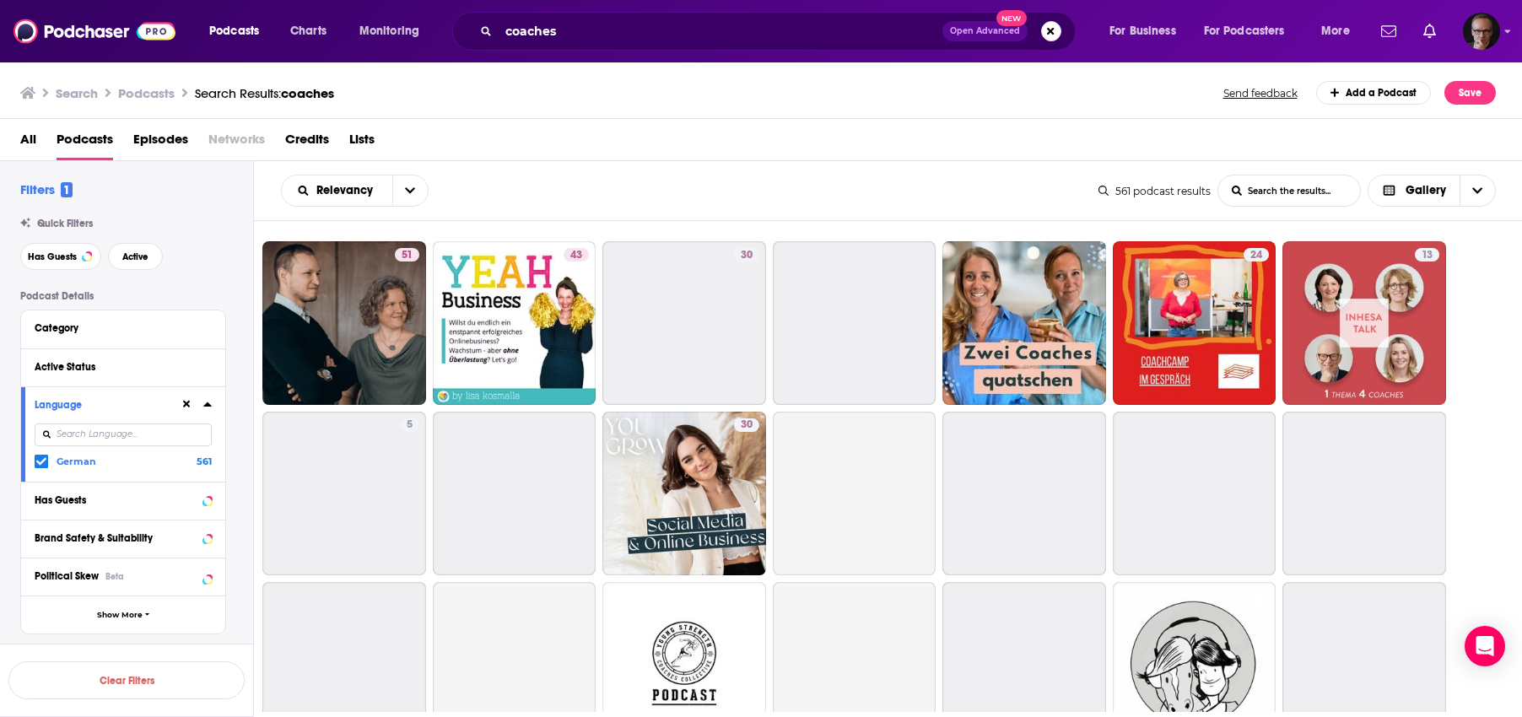
click at [207, 402] on icon at bounding box center [207, 403] width 8 height 13
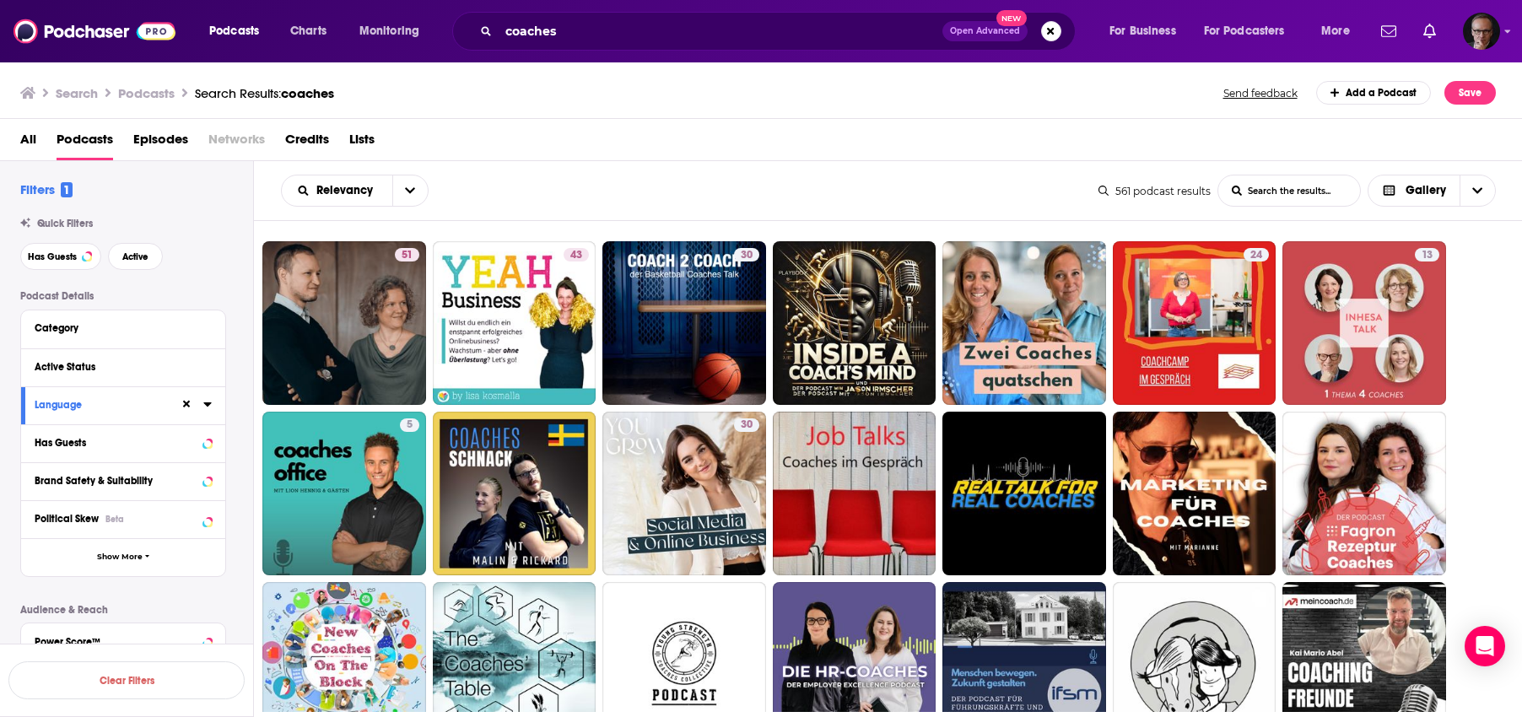
click at [206, 403] on icon at bounding box center [207, 403] width 8 height 13
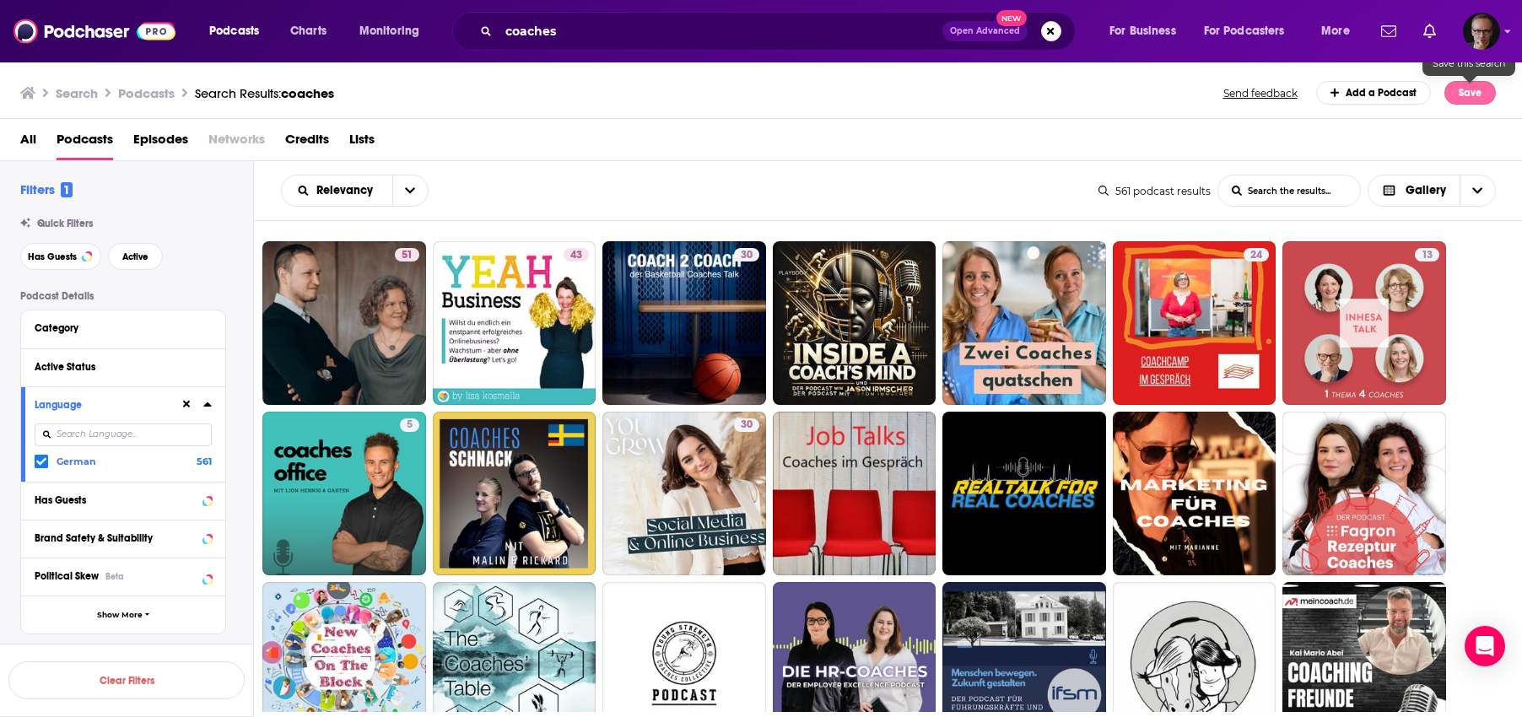
click at [1486, 89] on button "Save" at bounding box center [1469, 93] width 51 height 24
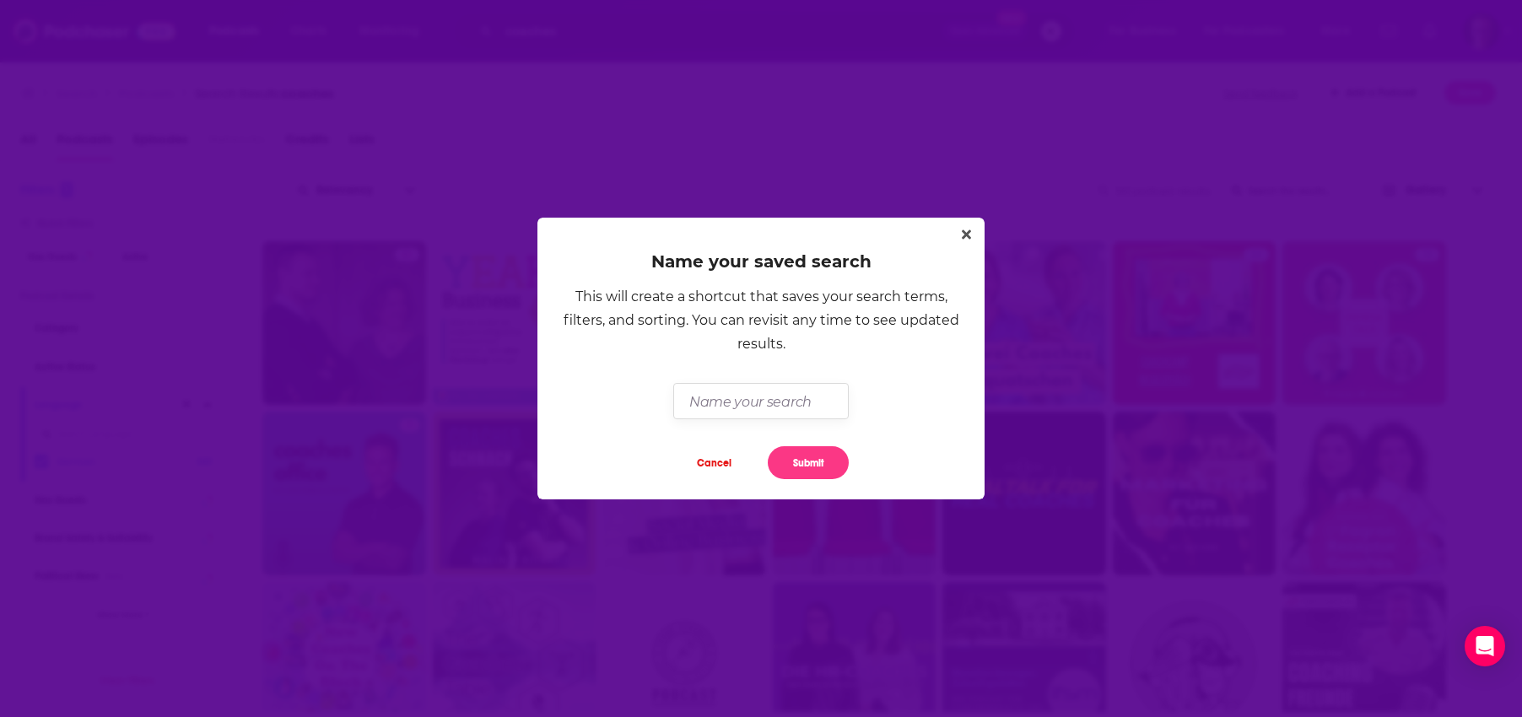
click at [811, 400] on input "Dialog" at bounding box center [760, 401] width 175 height 36
type input "Coaches"
click at [807, 469] on button "Submit" at bounding box center [808, 462] width 81 height 33
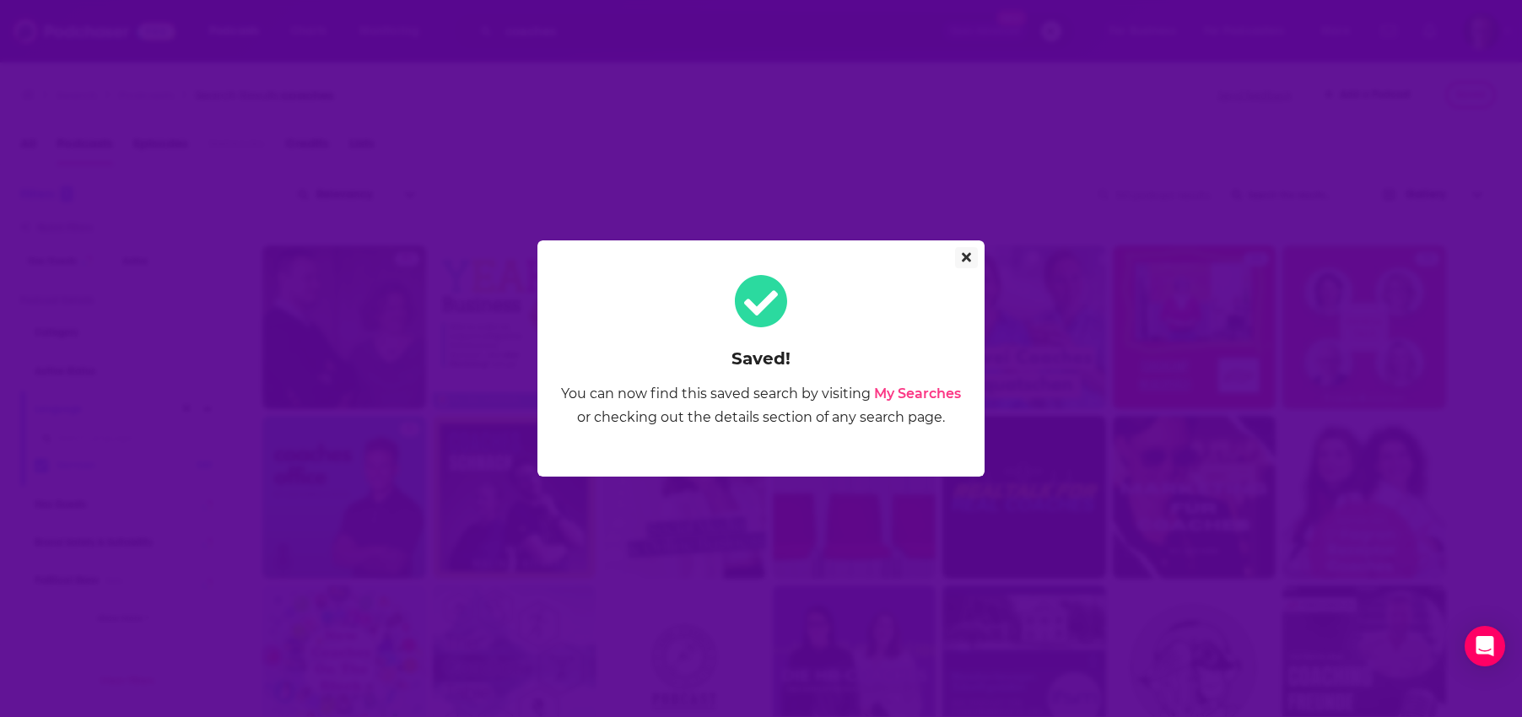
click at [968, 258] on icon "Close" at bounding box center [966, 257] width 9 height 9
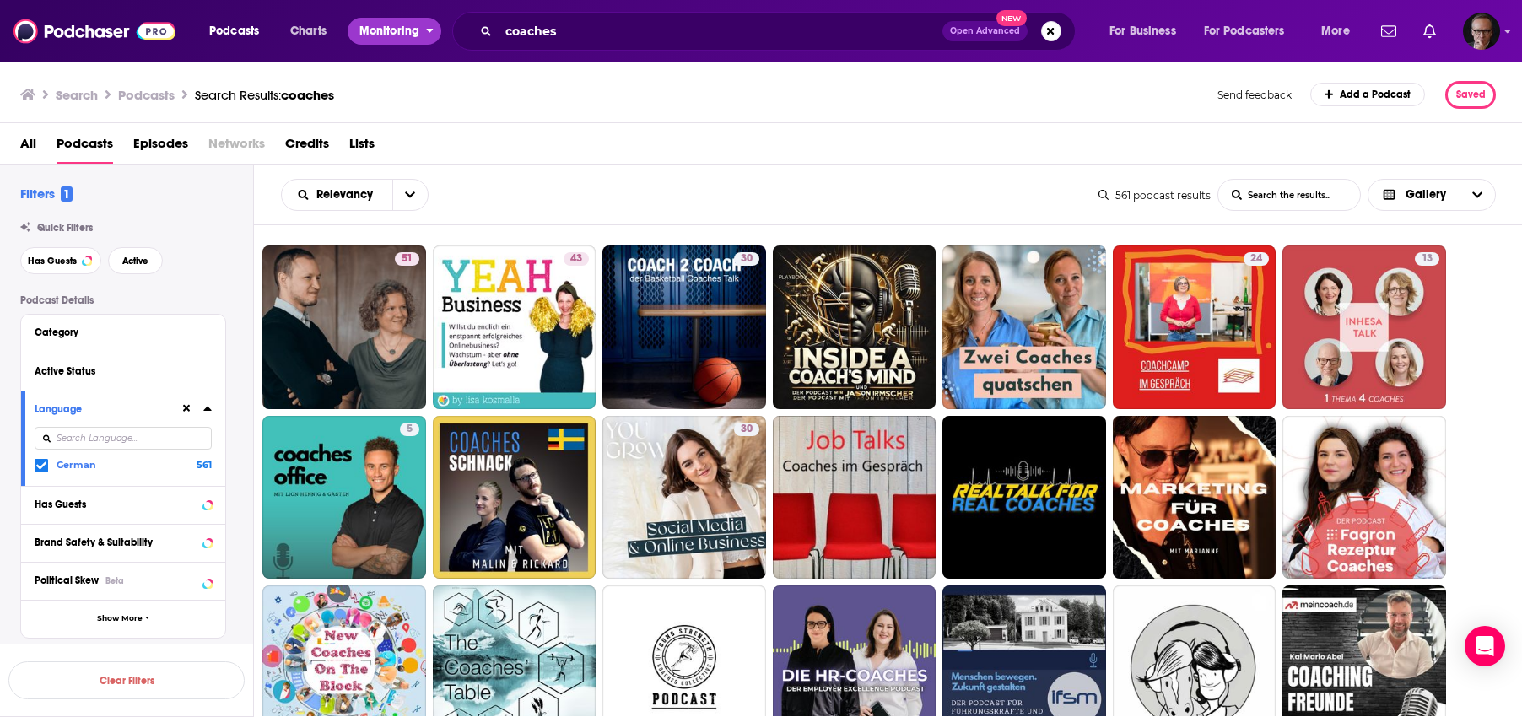
click at [428, 29] on icon "open menu" at bounding box center [430, 31] width 7 height 4
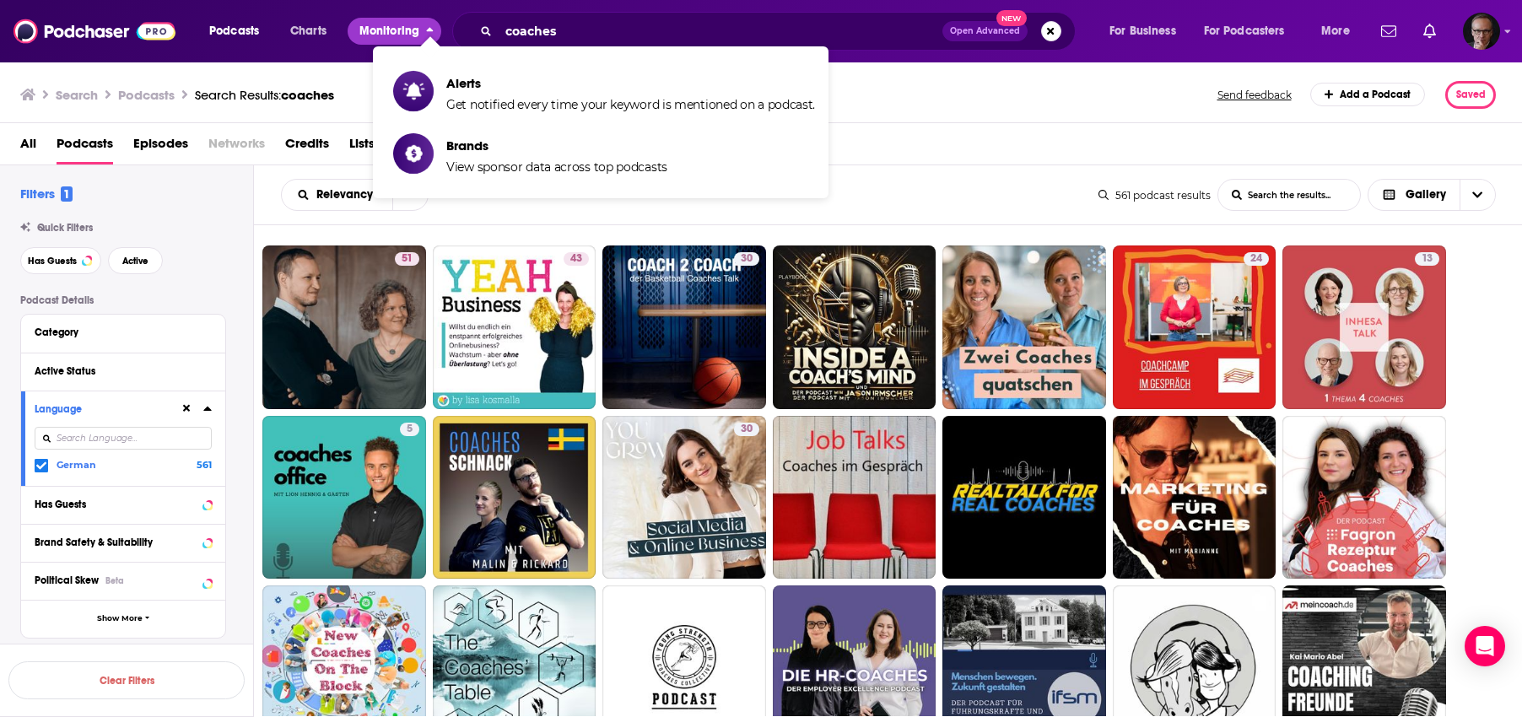
click at [428, 29] on icon "close menu" at bounding box center [430, 30] width 7 height 4
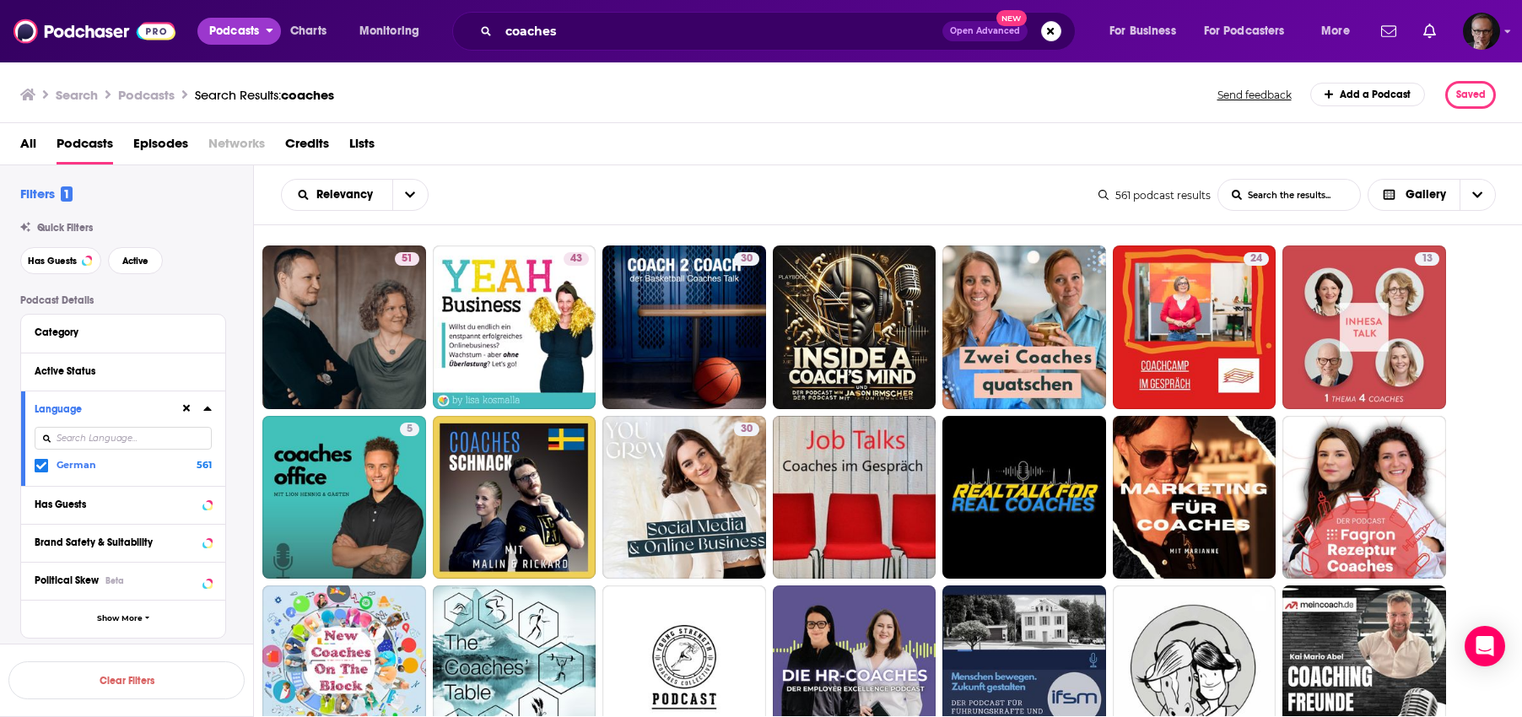
click at [269, 28] on icon "open menu" at bounding box center [270, 28] width 8 height 12
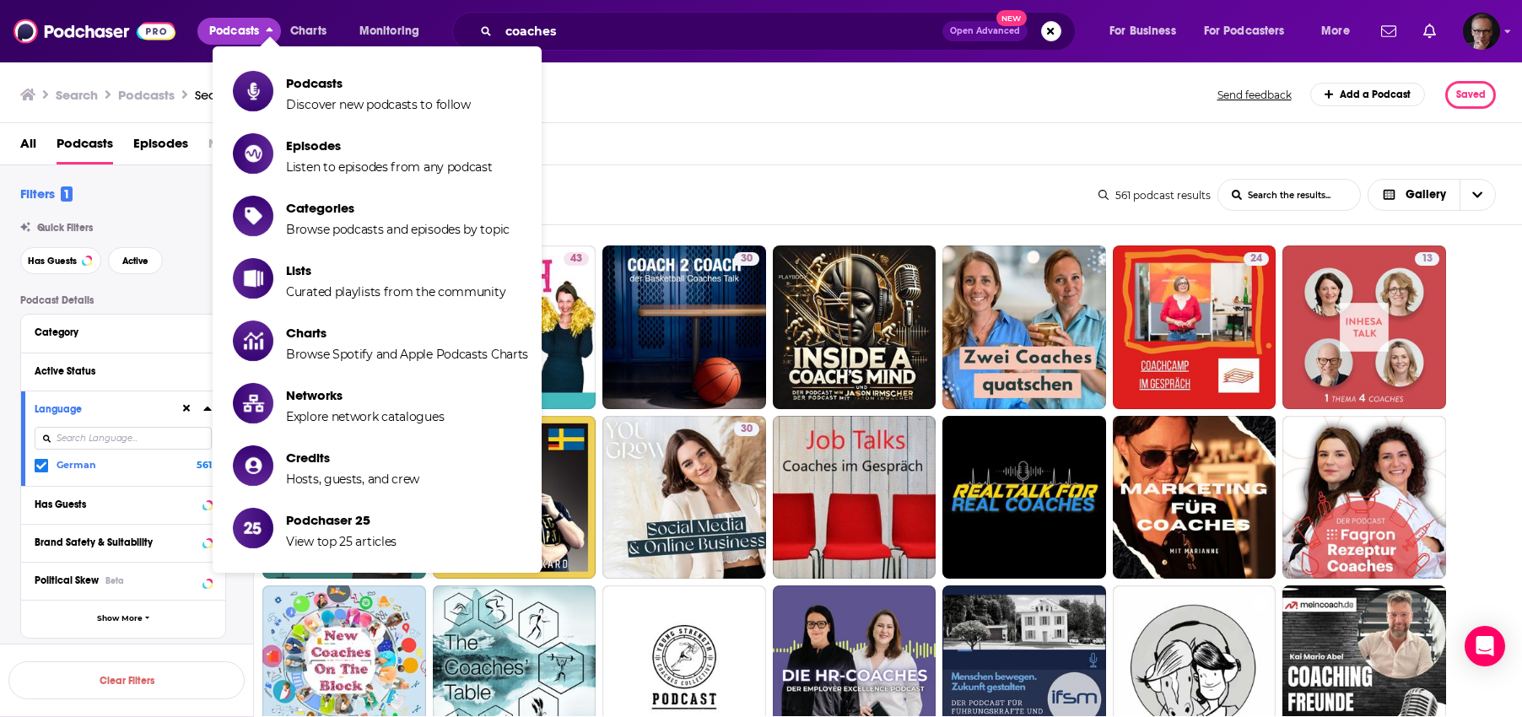
click at [269, 28] on icon "close menu" at bounding box center [270, 30] width 7 height 4
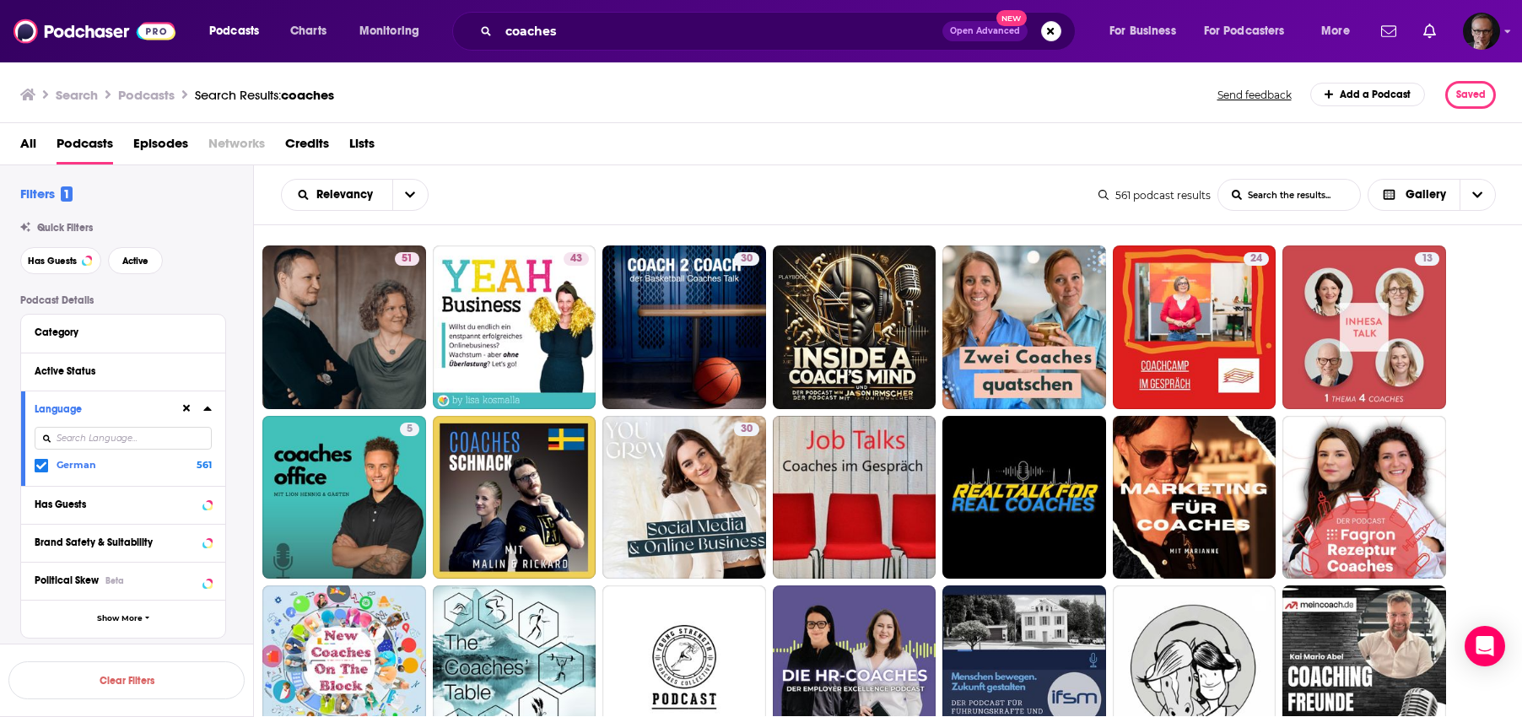
click at [1500, 30] on div "Podcasts Charts Monitoring coaches Open Advanced New For Business For Podcaster…" at bounding box center [761, 31] width 1522 height 62
click at [1504, 30] on icon "Show profile menu" at bounding box center [1507, 31] width 7 height 10
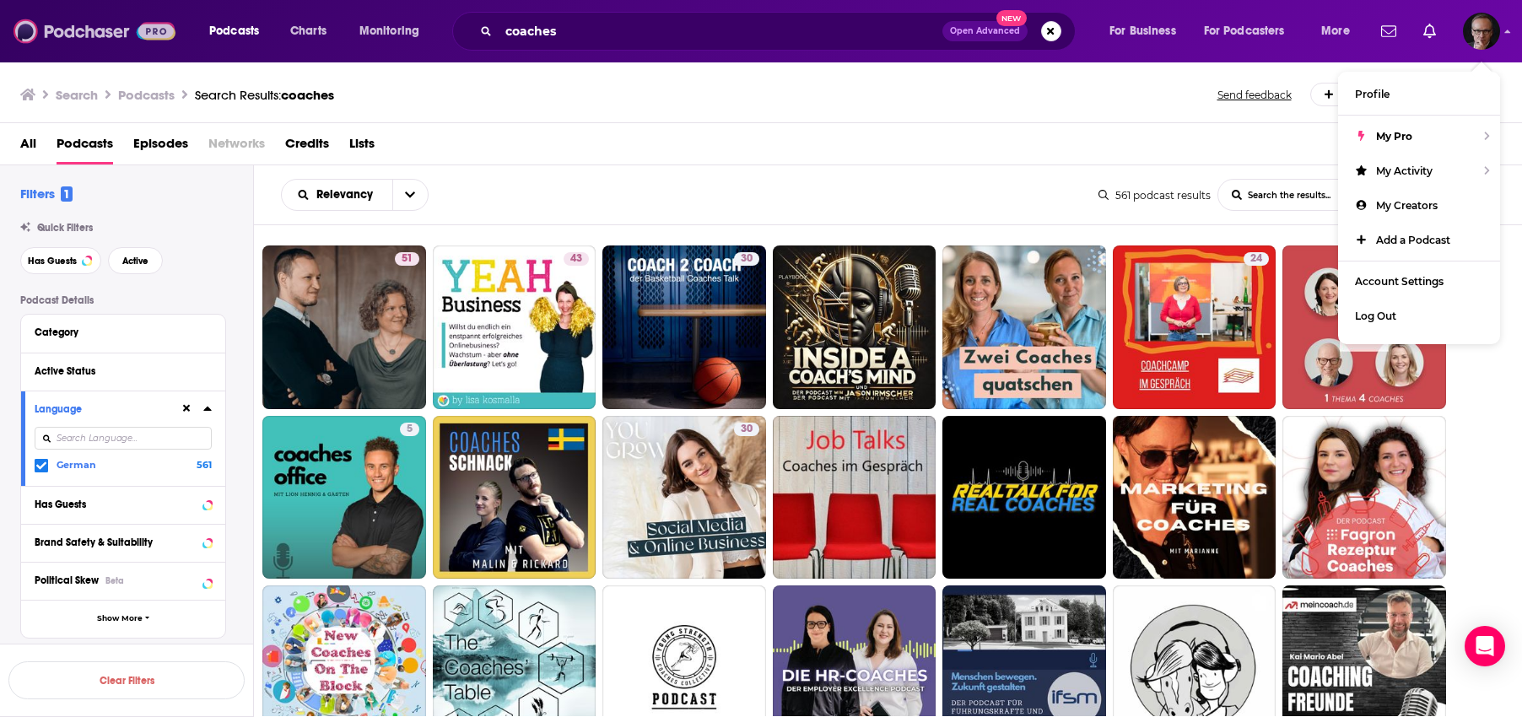
click at [75, 31] on img at bounding box center [94, 31] width 162 height 32
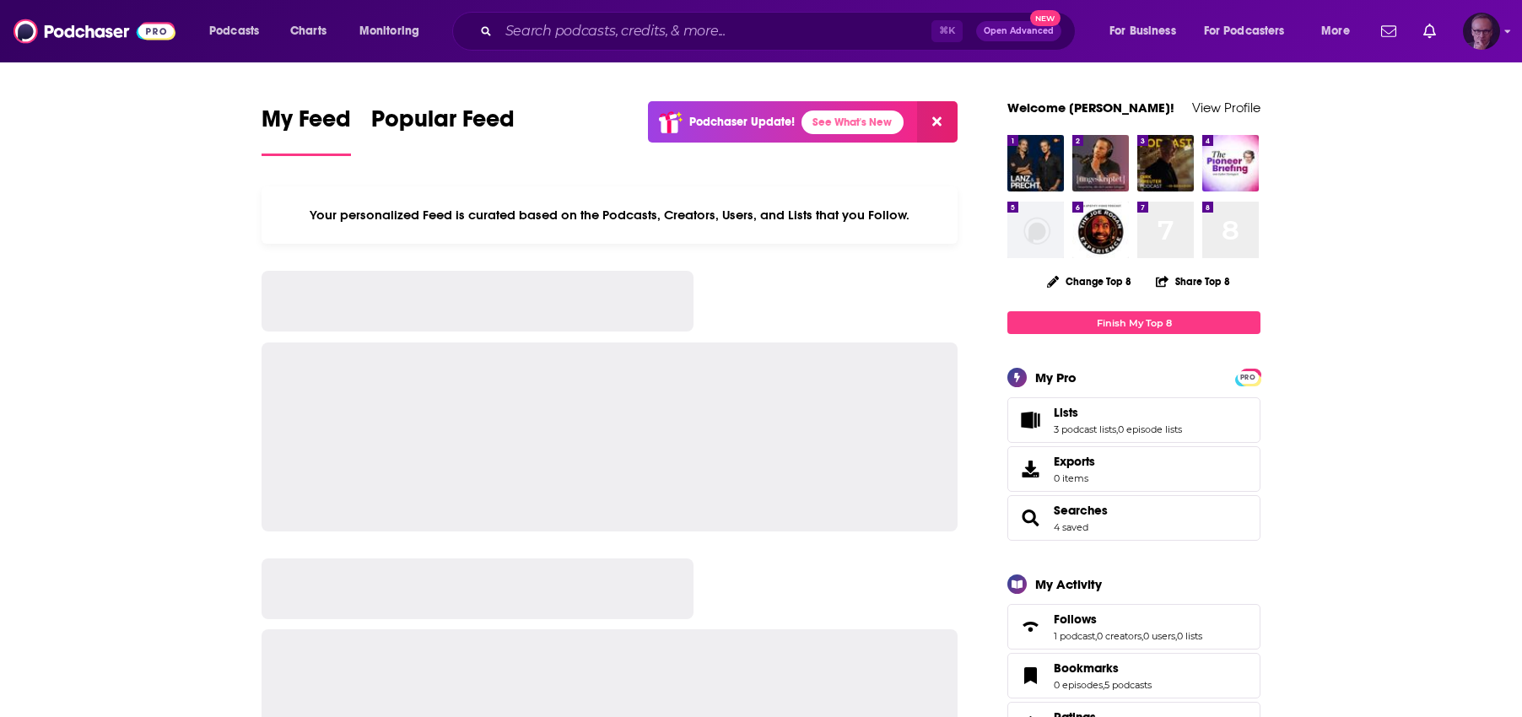
click at [1506, 32] on icon "Show profile menu" at bounding box center [1507, 31] width 7 height 10
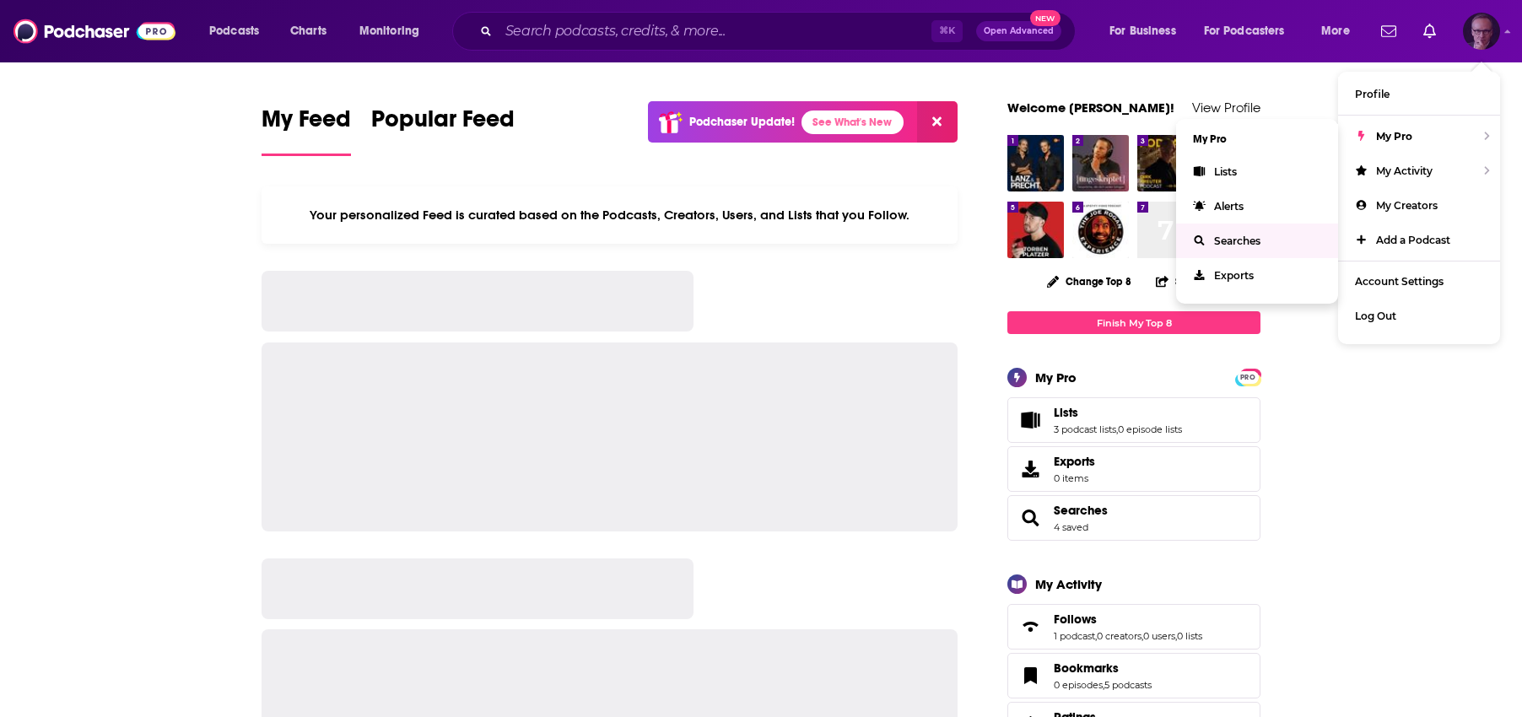
click at [1262, 235] on link "Searches" at bounding box center [1257, 241] width 162 height 35
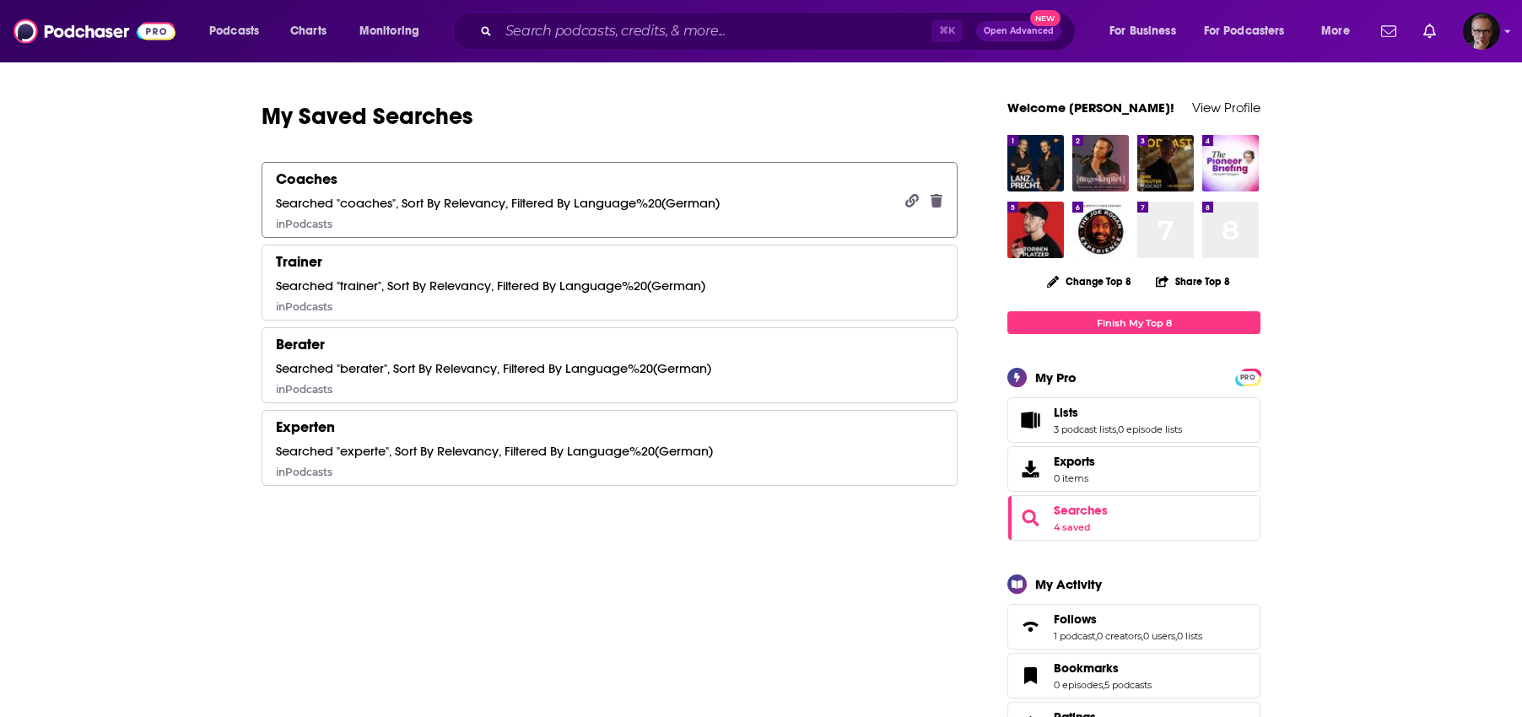
click at [455, 204] on div "Searched "coaches", Sort By Relevancy, Filtered By Language%20(German)" at bounding box center [498, 203] width 444 height 16
